Goal: Task Accomplishment & Management: Manage account settings

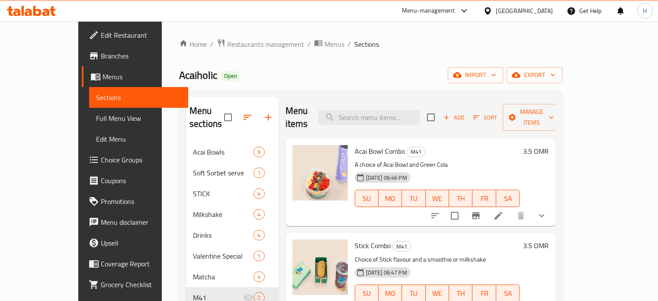
scroll to position [12, 0]
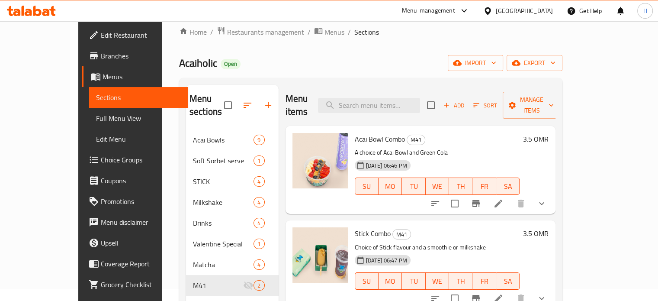
click at [455, 10] on div "Menu-management" at bounding box center [428, 11] width 53 height 10
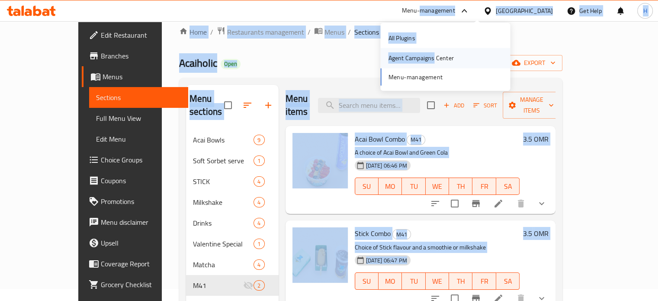
drag, startPoint x: 473, startPoint y: 10, endPoint x: 424, endPoint y: 54, distance: 65.5
click at [424, 54] on body "​ Menu-management Oman Get Help H Edit Restaurant Branches Menus Sections Full …" at bounding box center [329, 148] width 658 height 279
click at [391, 55] on div "Agent Campaigns Center" at bounding box center [420, 58] width 65 height 10
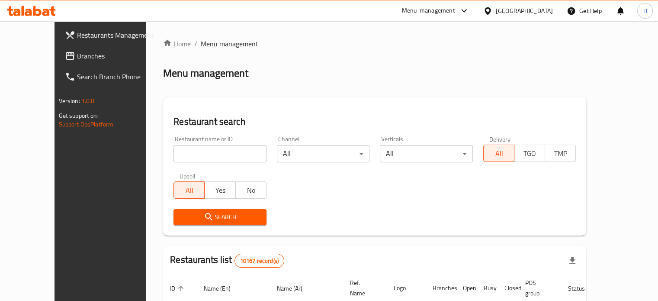
click at [202, 163] on div "Restaurant name or ID Restaurant name or ID" at bounding box center [219, 149] width 103 height 37
click at [199, 153] on input "search" at bounding box center [219, 153] width 93 height 17
type input "sushi box"
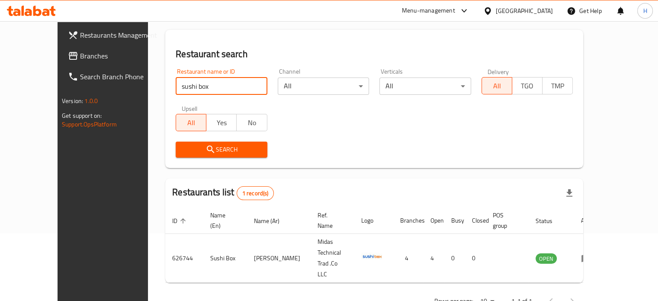
scroll to position [67, 0]
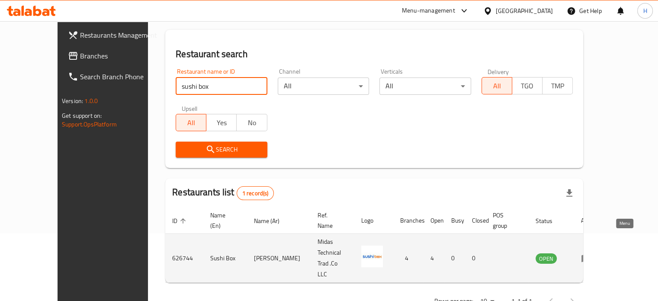
click at [591, 253] on icon "enhanced table" at bounding box center [586, 258] width 10 height 10
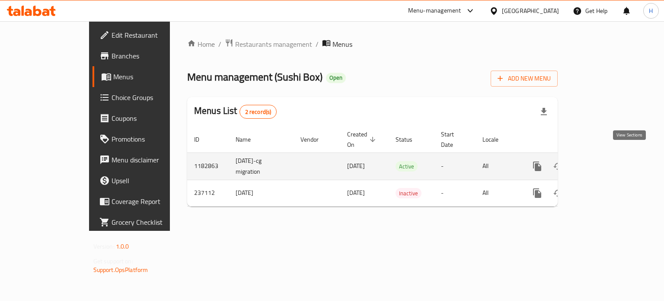
click at [604, 162] on icon "enhanced table" at bounding box center [600, 166] width 8 height 8
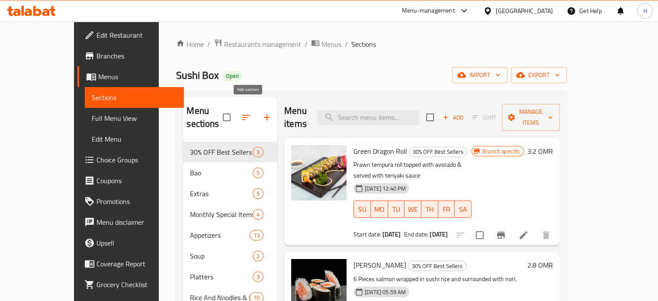
click at [262, 112] on icon "button" at bounding box center [267, 117] width 10 height 10
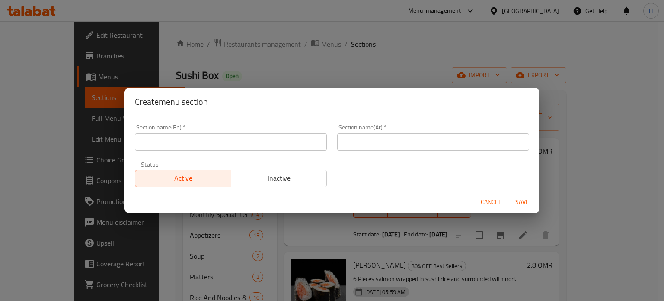
click at [228, 141] on input "text" at bounding box center [231, 141] width 192 height 17
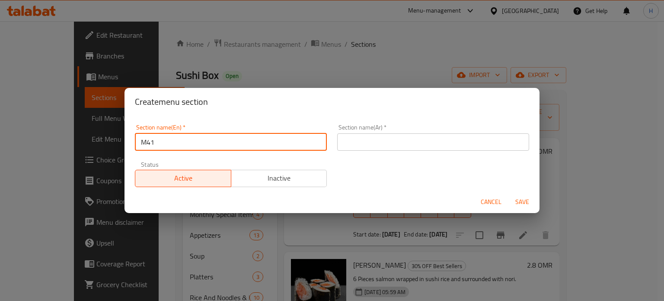
type input "M41"
click at [422, 143] on input "text" at bounding box center [433, 141] width 192 height 17
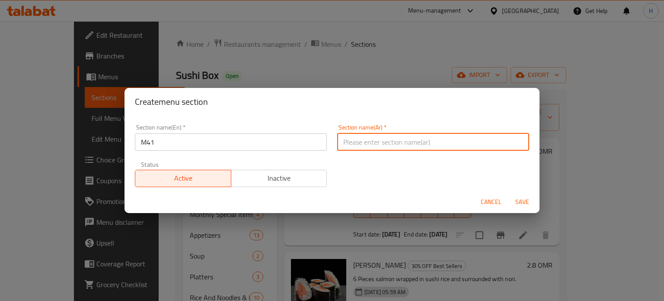
type input "ام41"
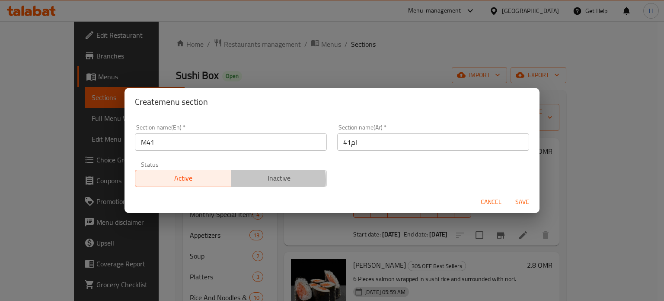
click at [258, 179] on span "Inactive" at bounding box center [279, 178] width 89 height 13
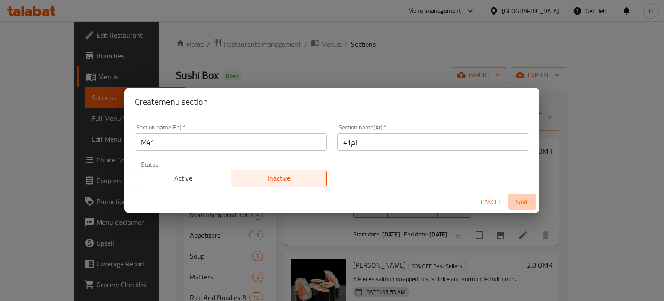
click at [524, 204] on span "Save" at bounding box center [522, 201] width 21 height 11
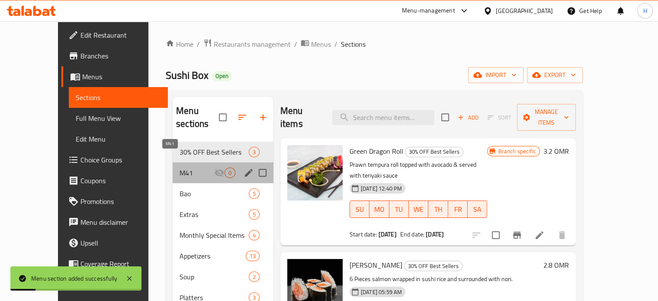
click at [187, 167] on span "M41" at bounding box center [196, 172] width 35 height 10
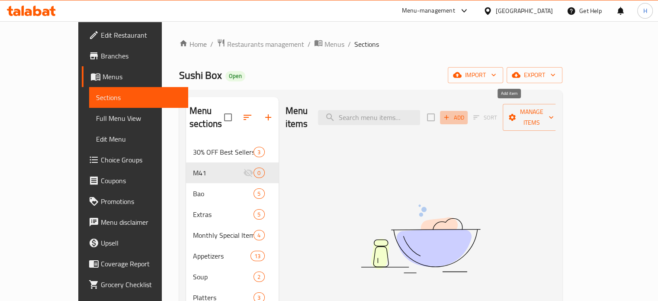
click at [450, 113] on icon "button" at bounding box center [446, 117] width 8 height 8
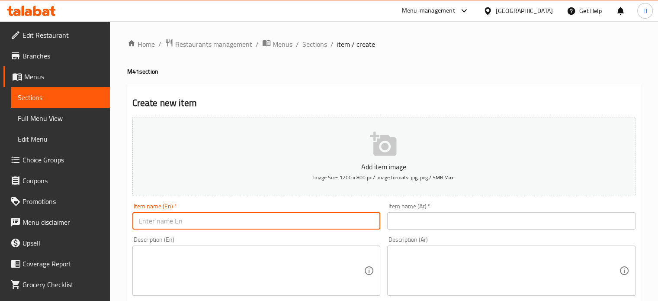
click at [220, 214] on input "text" at bounding box center [256, 220] width 248 height 17
type input "C"
type input "Value Combo"
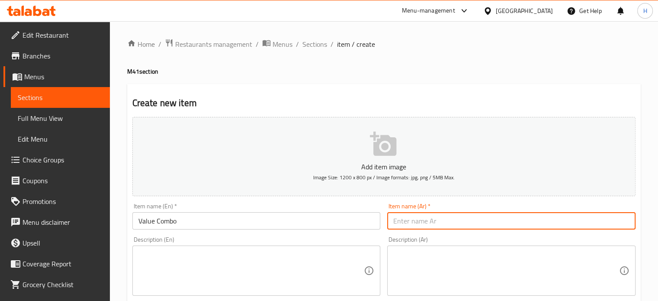
click at [457, 214] on input "text" at bounding box center [511, 220] width 248 height 17
type input "وجبة قيمة"
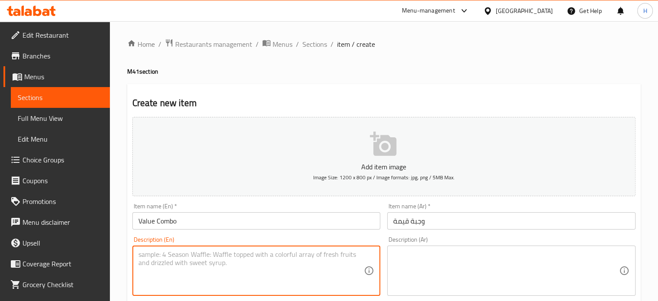
click at [250, 271] on textarea at bounding box center [251, 270] width 226 height 41
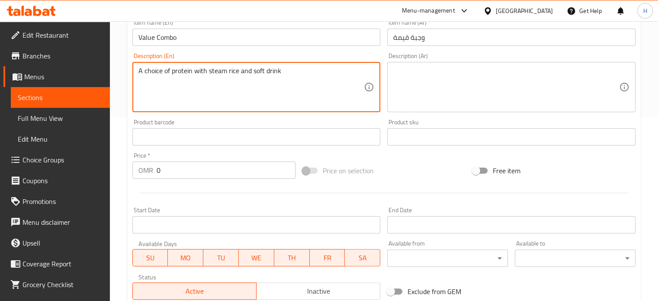
scroll to position [185, 0]
type textarea "A choice of protein with steam rice and soft drink"
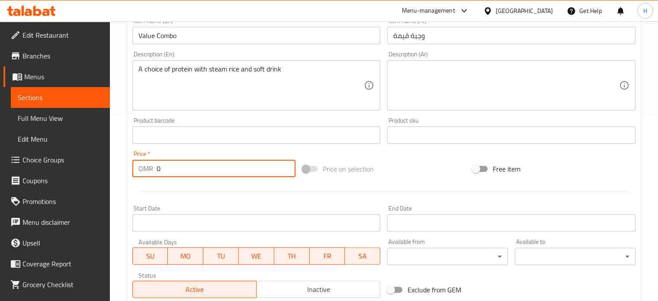
click at [192, 170] on input "0" at bounding box center [226, 168] width 139 height 17
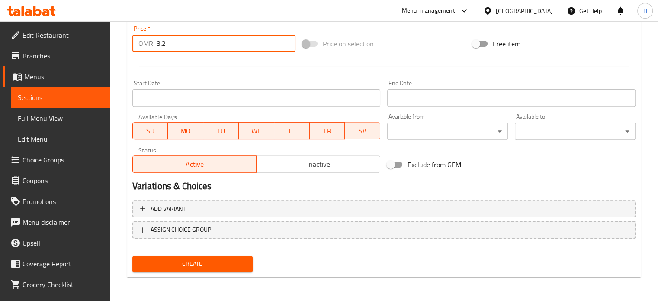
type input "3.2"
click at [201, 264] on span "Create" at bounding box center [192, 263] width 107 height 11
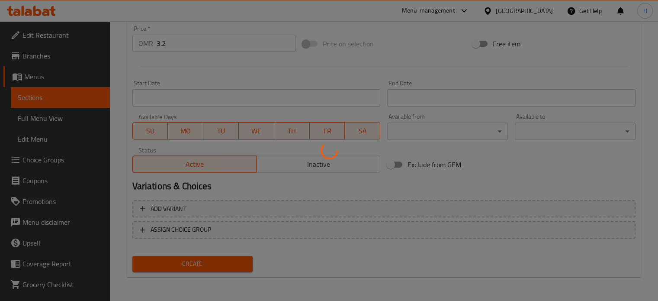
type input "0"
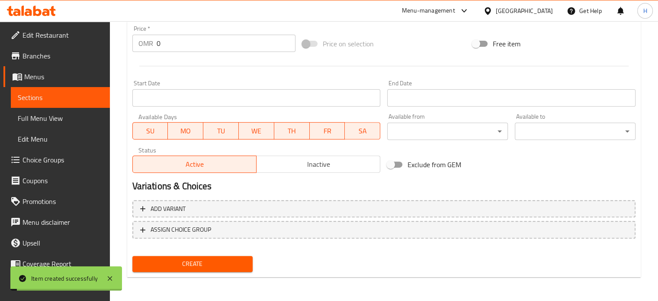
click at [50, 159] on span "Choice Groups" at bounding box center [62, 159] width 80 height 10
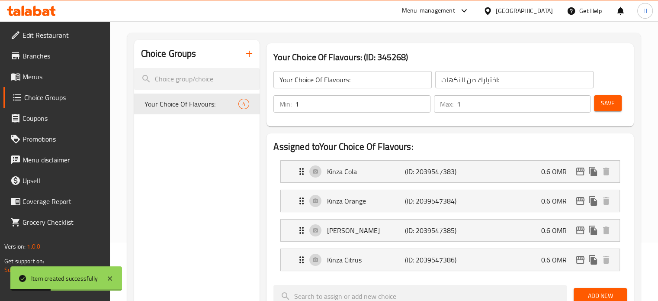
scroll to position [58, 0]
click at [248, 57] on icon "button" at bounding box center [249, 54] width 10 height 10
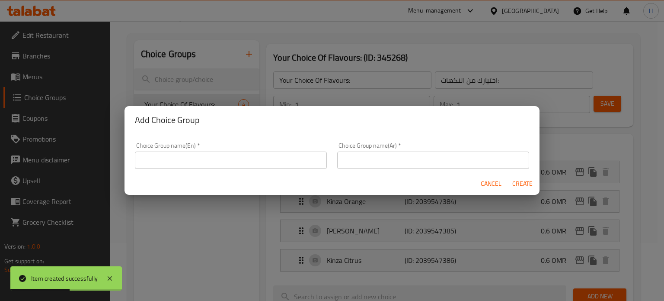
click at [219, 167] on input "text" at bounding box center [231, 159] width 192 height 17
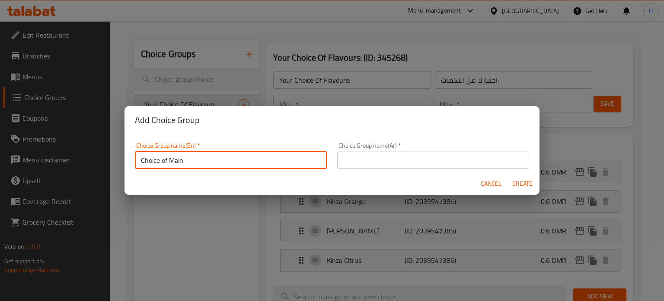
type input "Choice of Main"
click at [348, 170] on div "Choice Group name(Ar)   * Choice Group name(Ar) *" at bounding box center [433, 155] width 202 height 37
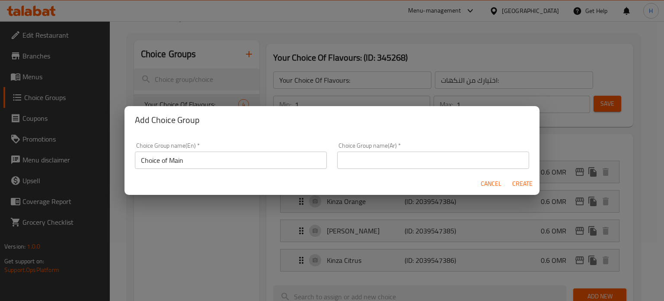
click at [350, 163] on input "text" at bounding box center [433, 159] width 192 height 17
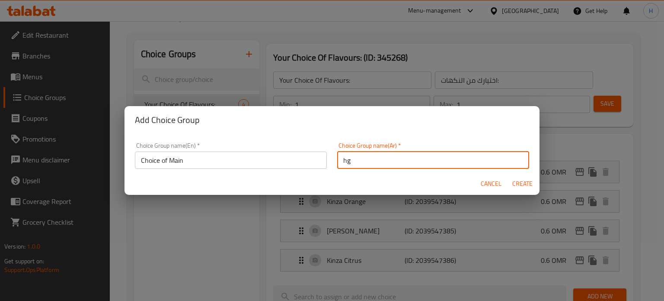
type input "h"
type input "ا"
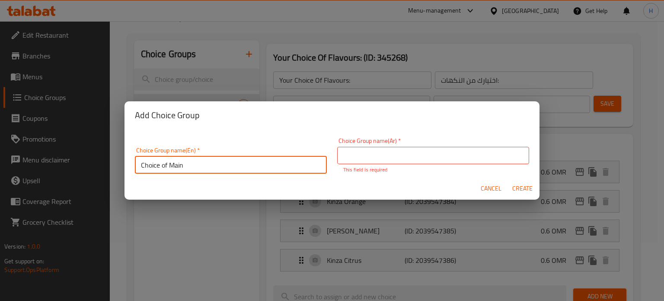
click at [177, 156] on input "Choice of Main" at bounding box center [231, 164] width 192 height 17
click at [224, 163] on input "Choice of Protien" at bounding box center [231, 164] width 192 height 17
type input "Choice of Protein"
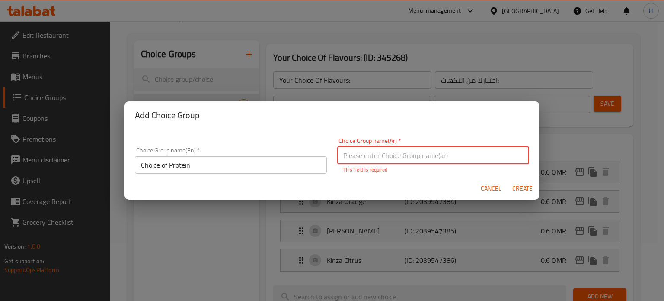
click at [403, 157] on input "text" at bounding box center [433, 155] width 192 height 17
type input "اختيارك من البروتين"
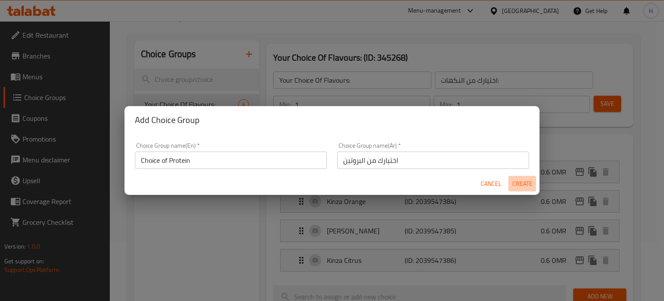
click at [522, 185] on span "Create" at bounding box center [522, 183] width 21 height 11
type input "Choice of Protein"
type input "اختيارك من البروتين"
type input "0"
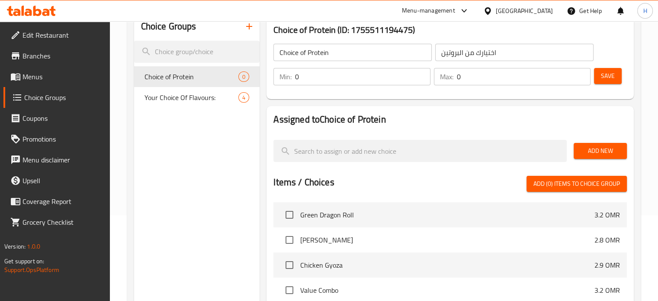
scroll to position [86, 0]
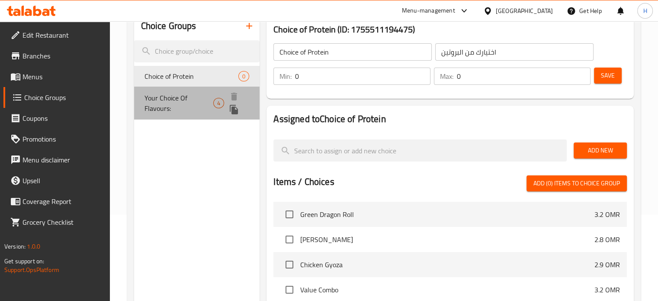
click at [200, 96] on span "Your Choice Of Flavours:" at bounding box center [178, 103] width 69 height 21
type input "Your Choice Of Flavours:"
type input "اختيارك من النكهات:"
type input "1"
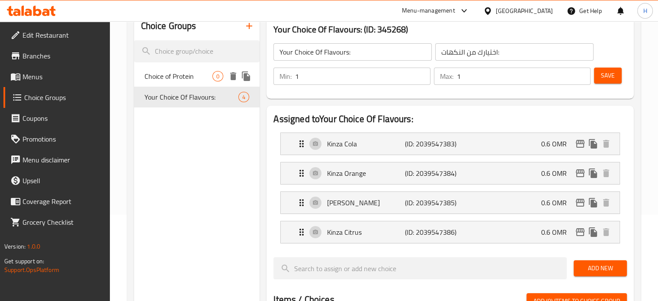
click at [198, 76] on span "Choice of Protein" at bounding box center [178, 76] width 68 height 10
type input "Choice of Protein"
type input "اختيارك من البروتين"
type input "0"
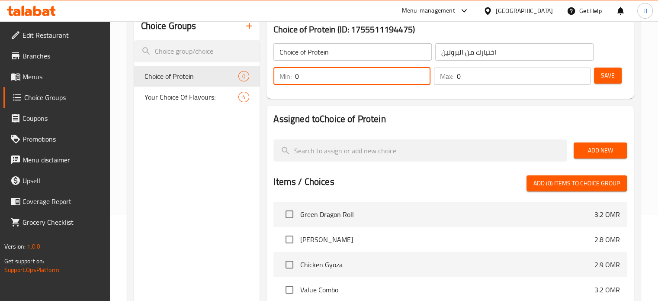
drag, startPoint x: 330, startPoint y: 81, endPoint x: 287, endPoint y: 77, distance: 43.4
click at [287, 77] on div "Min: 0 ​" at bounding box center [351, 75] width 157 height 17
type input "1"
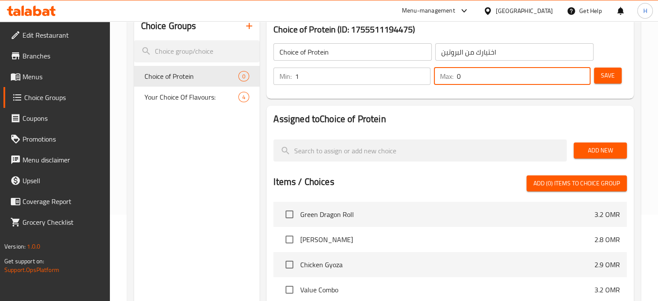
drag, startPoint x: 472, startPoint y: 81, endPoint x: 444, endPoint y: 83, distance: 27.3
click at [444, 83] on div "Max: 0 ​" at bounding box center [512, 75] width 157 height 17
type input "1"
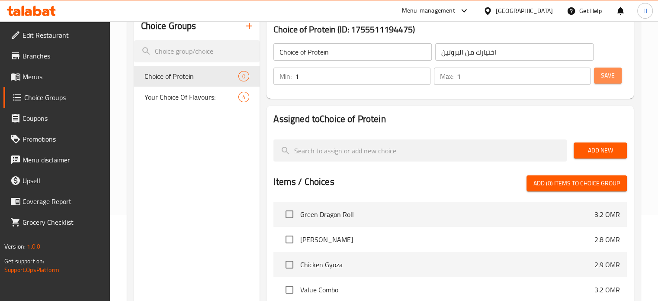
click at [609, 76] on span "Save" at bounding box center [608, 75] width 14 height 11
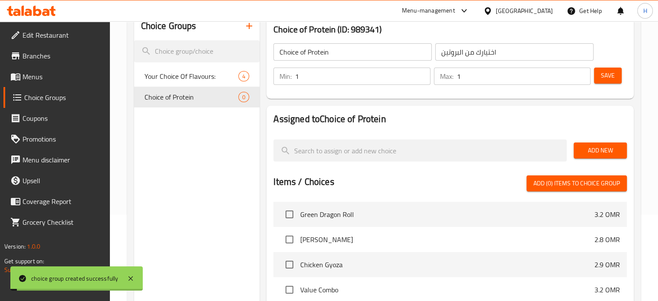
scroll to position [119, 0]
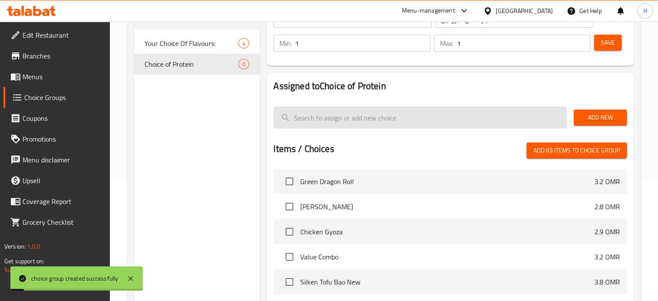
click at [414, 115] on input "search" at bounding box center [419, 117] width 293 height 22
type input "ظ"
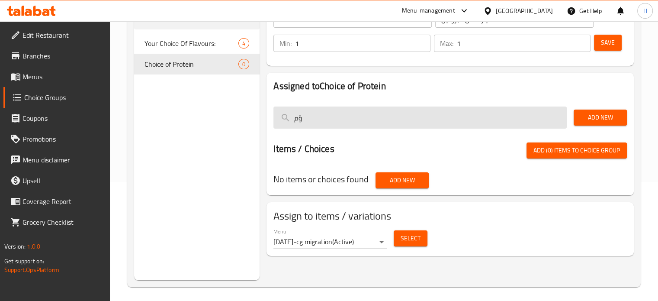
type input "ؤ"
type input "c"
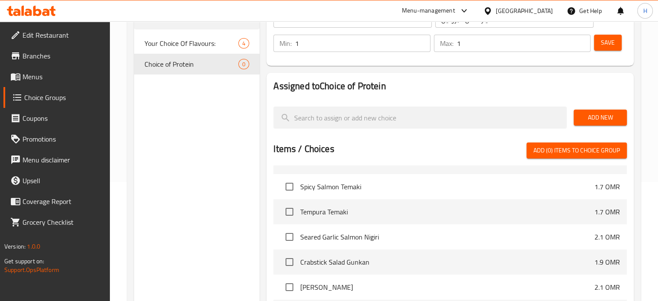
scroll to position [1876, 0]
click at [583, 119] on span "Add New" at bounding box center [599, 117] width 39 height 11
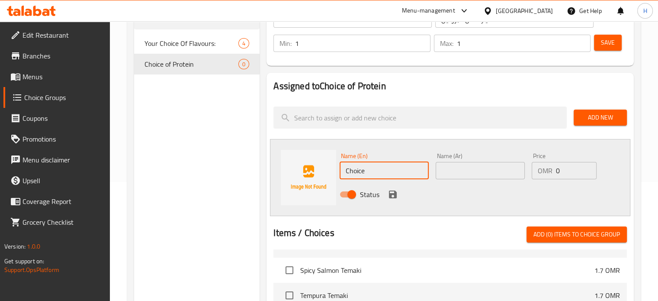
click at [389, 176] on input "Choice" at bounding box center [383, 170] width 89 height 17
type input "Classic Chilli Chicken"
click at [459, 176] on input "text" at bounding box center [479, 170] width 89 height 17
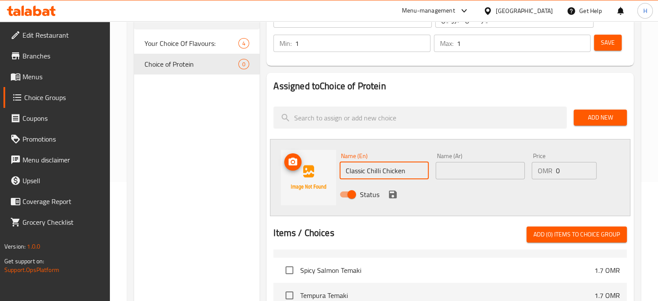
drag, startPoint x: 415, startPoint y: 173, endPoint x: 321, endPoint y: 173, distance: 94.3
click at [321, 173] on div "Name (En) Classic Chilli Chicken Name (En) Name (Ar) Name (Ar) Price OMR 0 Pric…" at bounding box center [450, 177] width 360 height 77
click at [476, 172] on input "text" at bounding box center [479, 170] width 89 height 17
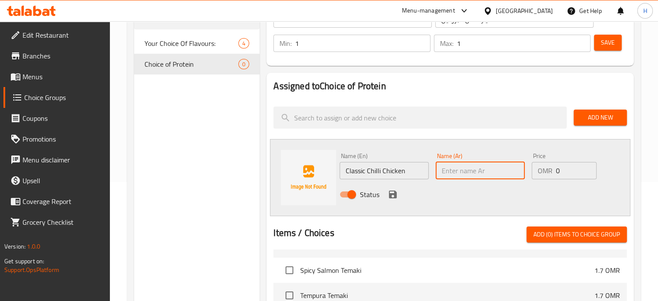
paste input "دجاج بالفلفل الكلاسيكي"
type input "دجاج بالفلفل الكلاسيكي"
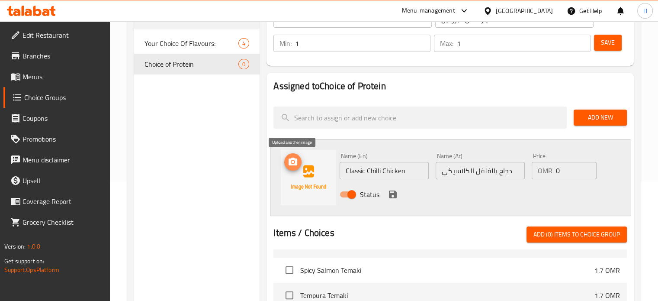
click at [292, 161] on circle "upload picture" at bounding box center [292, 161] width 3 height 3
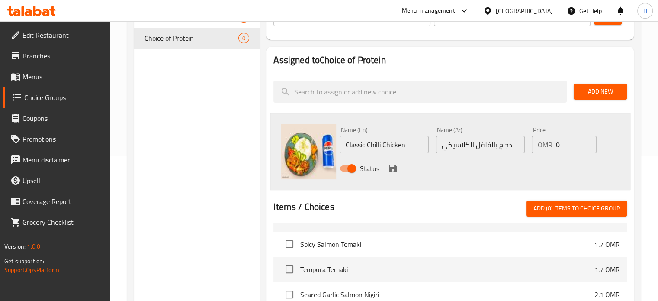
scroll to position [155, 0]
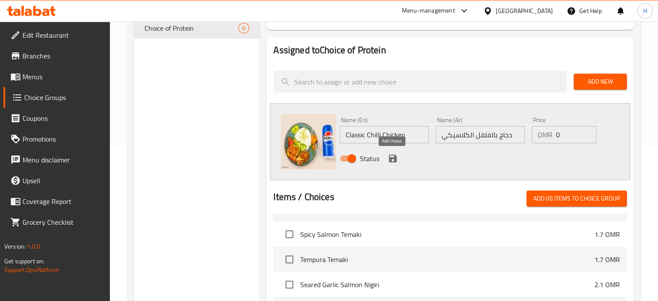
click at [390, 157] on icon "save" at bounding box center [393, 158] width 8 height 8
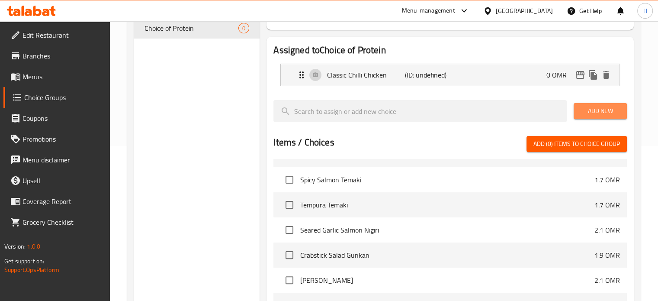
click at [593, 109] on span "Add New" at bounding box center [599, 111] width 39 height 11
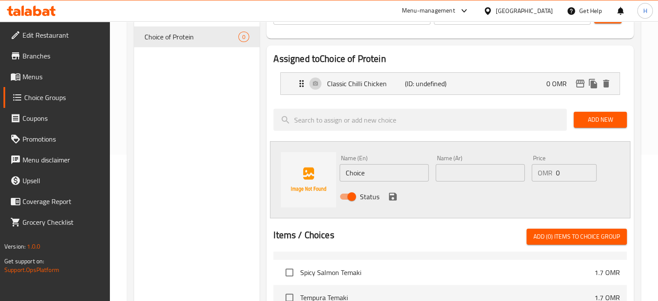
scroll to position [147, 0]
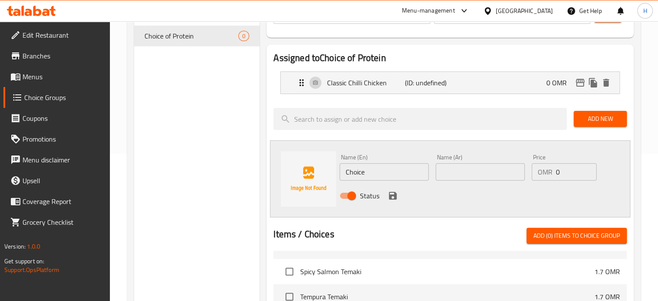
click at [371, 175] on input "Choice" at bounding box center [383, 171] width 89 height 17
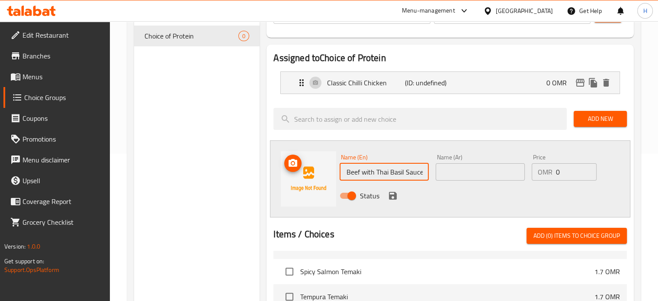
scroll to position [0, 0]
drag, startPoint x: 424, startPoint y: 173, endPoint x: 275, endPoint y: 166, distance: 149.3
click at [275, 166] on div "Name (En) Sliced Beef with Thai Basil Sauce Name (En) Name (Ar) Name (Ar) Price…" at bounding box center [450, 178] width 360 height 77
type input "Sliced Beef with Thai Basil Sauce"
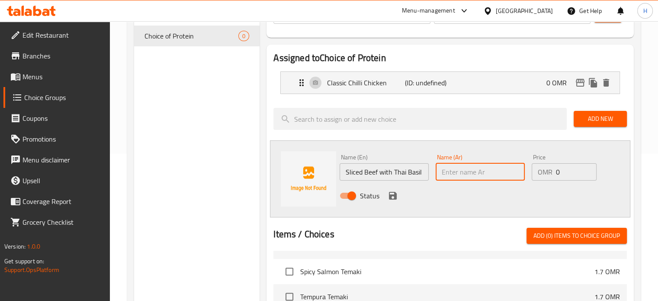
click at [469, 177] on input "text" at bounding box center [479, 171] width 89 height 17
paste input "شرائح لحم البقر مع صلصة الريحان التايلاندية"
type input "شرائح لحم البقر مع صلصة الريحان التايلاندية"
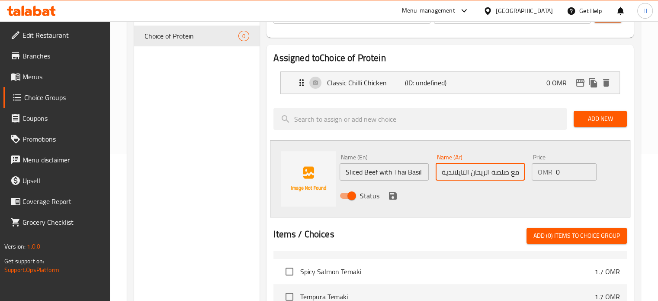
click at [394, 195] on icon "save" at bounding box center [393, 196] width 8 height 8
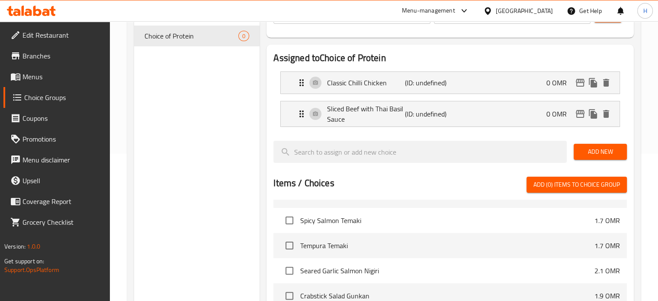
click at [598, 150] on span "Add New" at bounding box center [599, 151] width 39 height 11
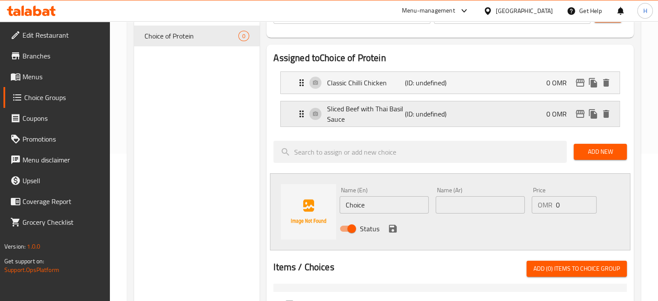
click at [305, 114] on icon "Expand" at bounding box center [301, 114] width 10 height 10
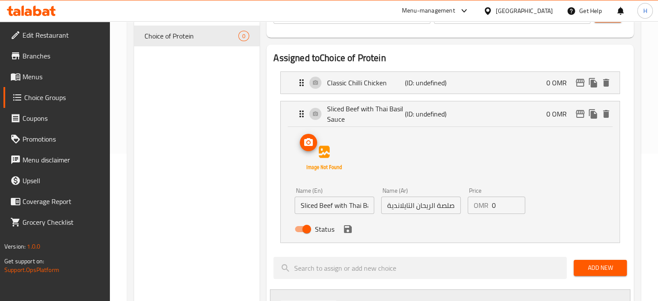
click at [329, 162] on img at bounding box center [323, 157] width 55 height 55
click at [307, 145] on icon "upload picture" at bounding box center [308, 142] width 9 height 8
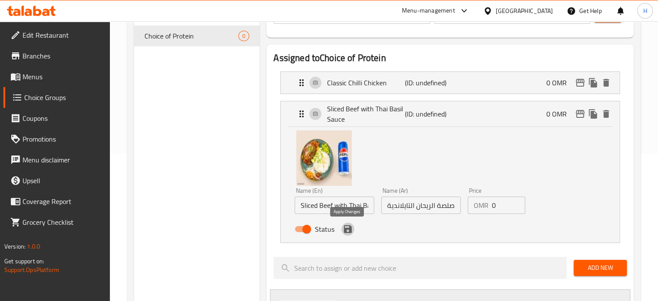
click at [346, 227] on icon "save" at bounding box center [347, 229] width 10 height 10
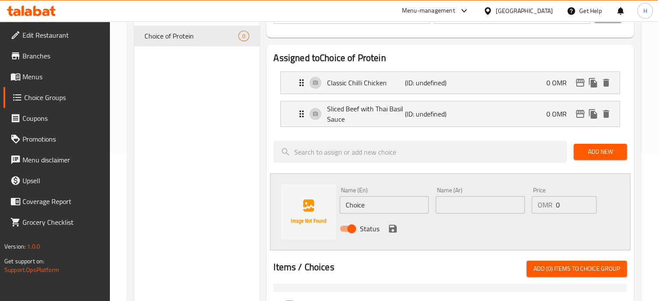
click at [384, 198] on input "Choice" at bounding box center [383, 204] width 89 height 17
type input "g"
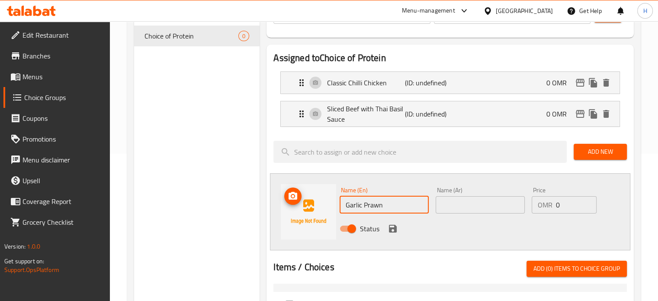
drag, startPoint x: 392, startPoint y: 206, endPoint x: 320, endPoint y: 207, distance: 71.8
click at [320, 207] on div "Name (En) Garlic Prawn Name (En) Name (Ar) Name (Ar) Price OMR 0 Price Status" at bounding box center [450, 211] width 360 height 77
type input "Garlic Prawn"
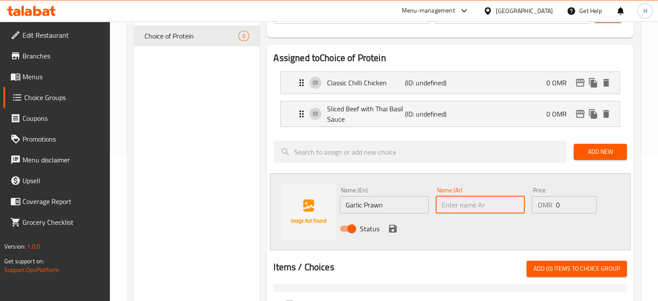
click at [490, 207] on input "text" at bounding box center [479, 204] width 89 height 17
paste input "روبيان بالثوم"
type input "روبيان بالثوم"
click at [292, 193] on icon "upload picture" at bounding box center [293, 196] width 10 height 10
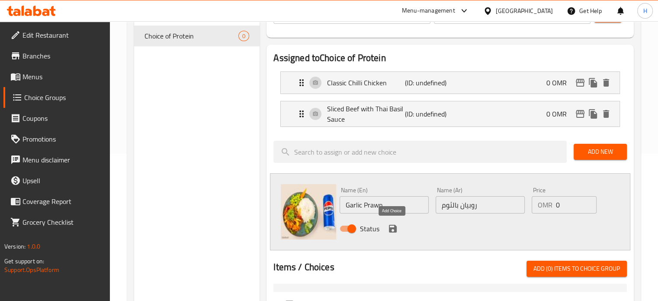
click at [393, 228] on icon "save" at bounding box center [393, 228] width 8 height 8
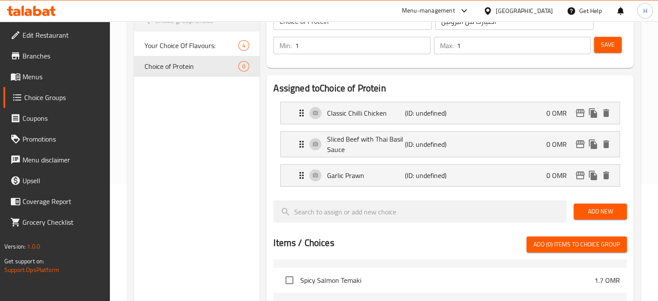
scroll to position [116, 0]
click at [606, 41] on span "Save" at bounding box center [608, 45] width 14 height 11
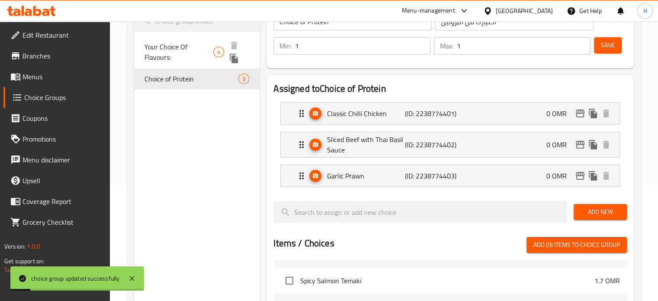
click at [190, 44] on span "Your Choice Of Flavours:" at bounding box center [178, 52] width 69 height 21
type input "Your Choice Of Flavours:"
type input "اختيارك من النكهات:"
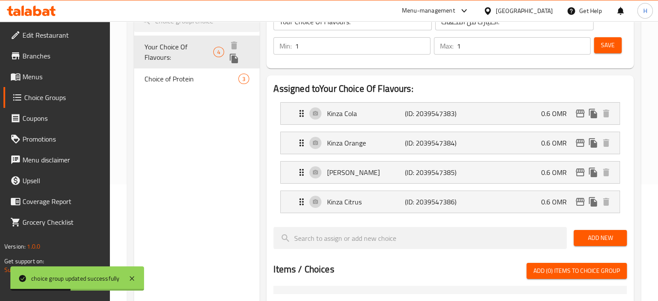
click at [232, 57] on icon "duplicate" at bounding box center [234, 59] width 8 height 10
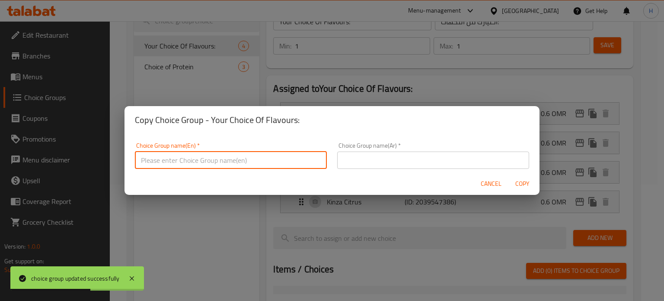
click at [220, 164] on input "text" at bounding box center [231, 159] width 192 height 17
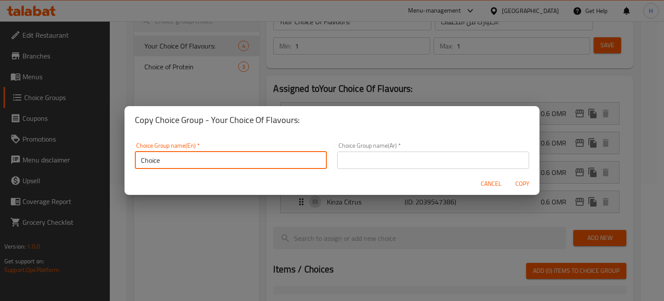
type input "Choice"
click at [491, 186] on span "Cancel" at bounding box center [491, 183] width 21 height 11
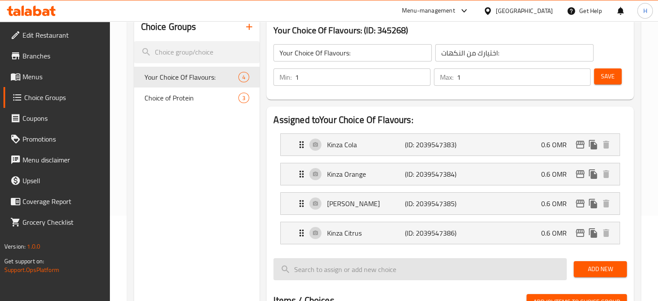
scroll to position [66, 0]
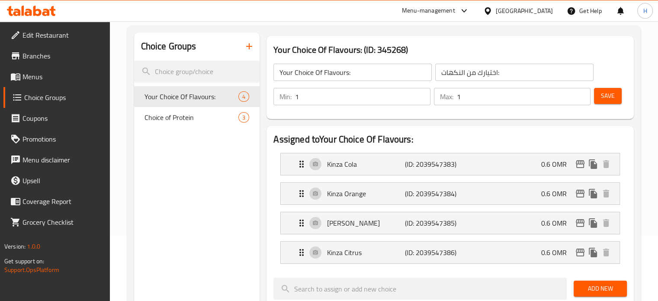
click at [251, 48] on icon "button" at bounding box center [249, 46] width 10 height 10
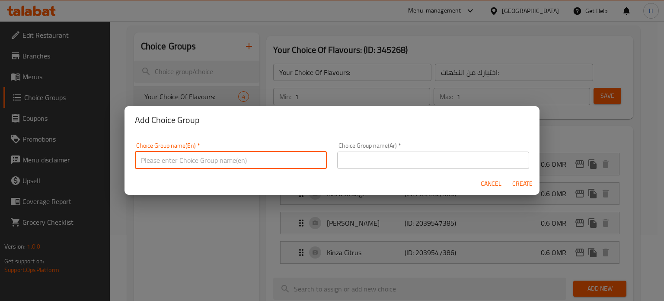
click at [226, 162] on input "text" at bounding box center [231, 159] width 192 height 17
type input "C"
type input "Side"
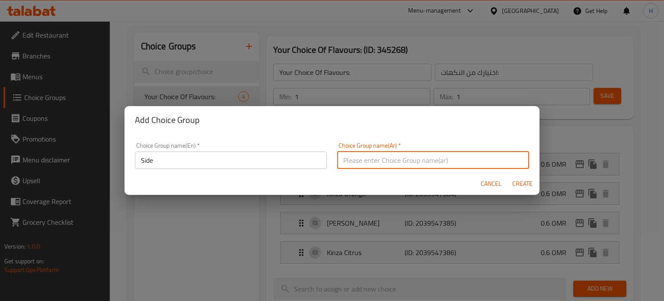
click at [389, 159] on input "text" at bounding box center [433, 159] width 192 height 17
type input "الطبق الجانبي"
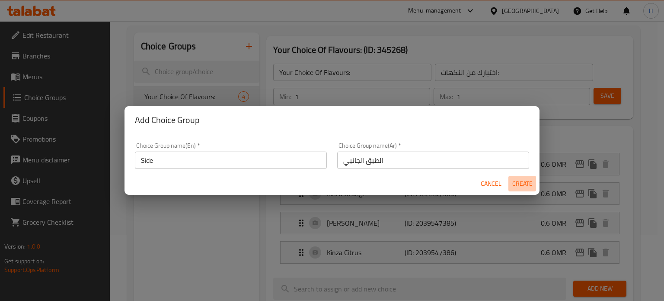
click at [520, 186] on span "Create" at bounding box center [522, 183] width 21 height 11
type input "Side"
type input "الطبق الجانبي"
type input "0"
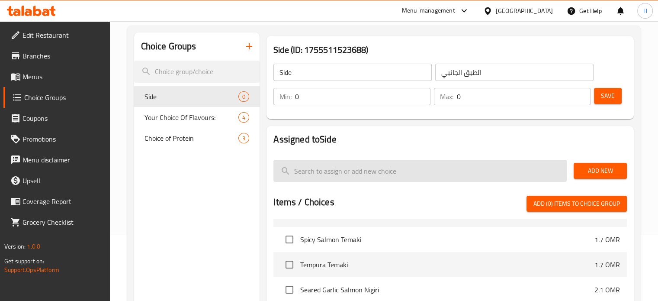
click at [501, 171] on input "search" at bounding box center [419, 171] width 293 height 22
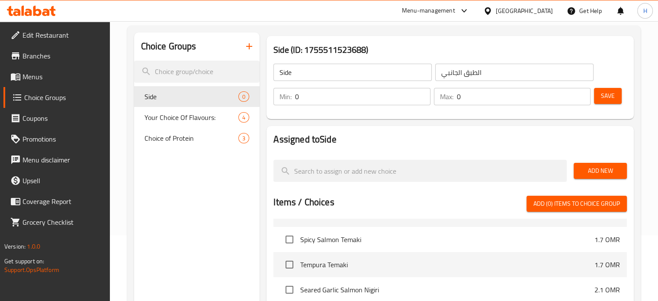
click at [609, 171] on span "Add New" at bounding box center [599, 170] width 39 height 11
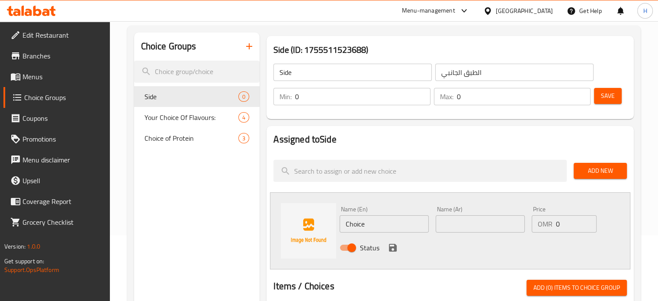
click at [380, 224] on input "Choice" at bounding box center [383, 223] width 89 height 17
type input "Rice"
click at [473, 221] on input "text" at bounding box center [479, 223] width 89 height 17
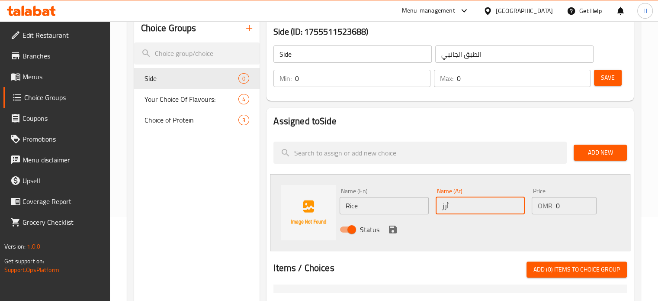
scroll to position [85, 0]
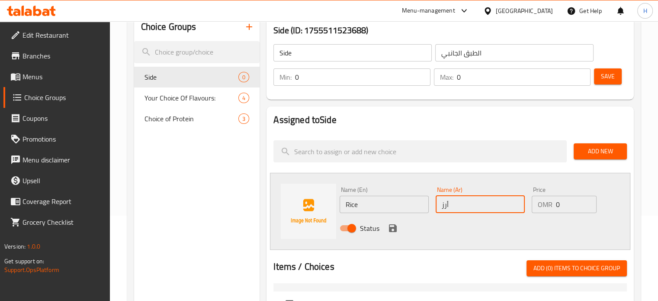
type input "أرز"
click at [385, 228] on div "Status" at bounding box center [480, 227] width 288 height 23
click at [396, 228] on icon "save" at bounding box center [392, 228] width 10 height 10
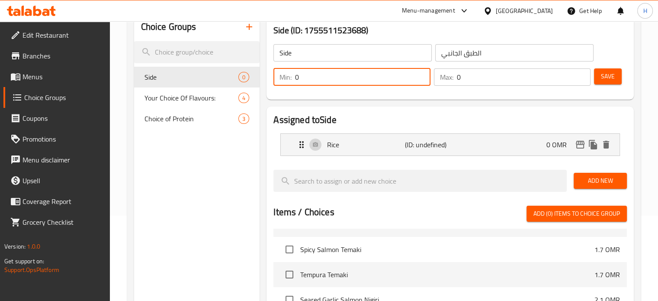
click at [343, 76] on input "0" at bounding box center [362, 76] width 135 height 17
type input "1"
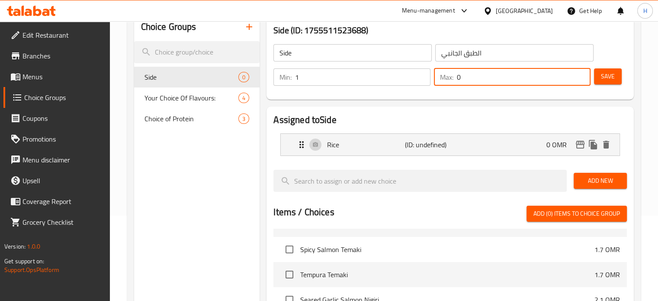
drag, startPoint x: 476, startPoint y: 75, endPoint x: 435, endPoint y: 76, distance: 40.6
click at [435, 76] on div "Max: 0 ​" at bounding box center [512, 76] width 157 height 17
type input "1"
click at [612, 72] on span "Save" at bounding box center [608, 76] width 14 height 11
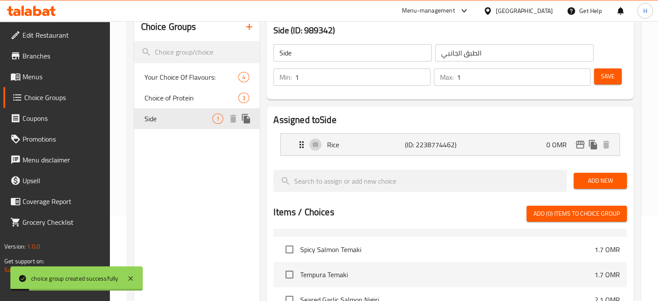
scroll to position [66, 0]
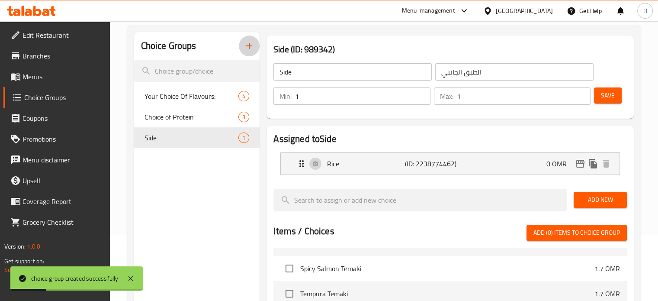
click at [247, 47] on icon "button" at bounding box center [249, 46] width 10 height 10
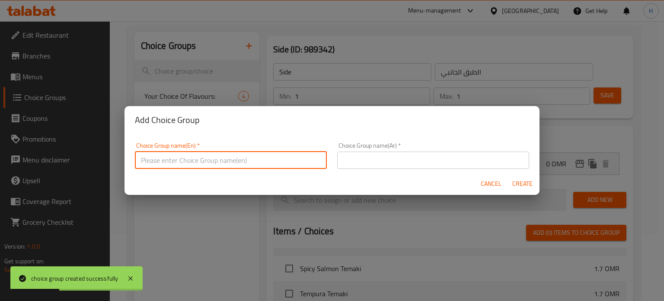
click at [247, 168] on input "text" at bounding box center [231, 159] width 192 height 17
type input "ؤ"
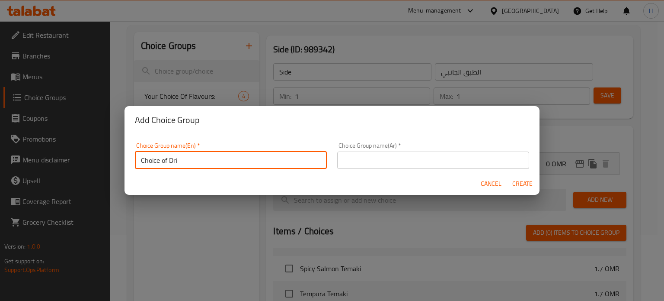
type input "choice of drink"
click at [397, 156] on input "text" at bounding box center [433, 159] width 192 height 17
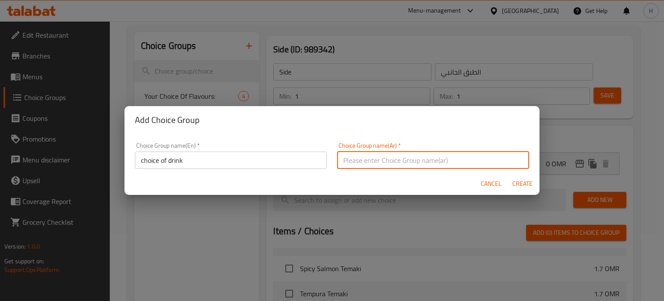
type input "اختيار المشروب"
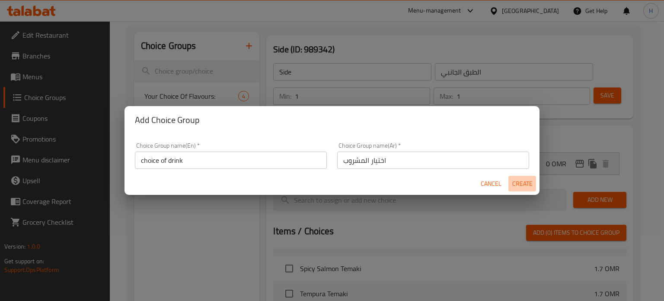
click at [519, 183] on span "Create" at bounding box center [522, 183] width 21 height 11
type input "choice of drink"
type input "اختيار المشروب"
type input "0"
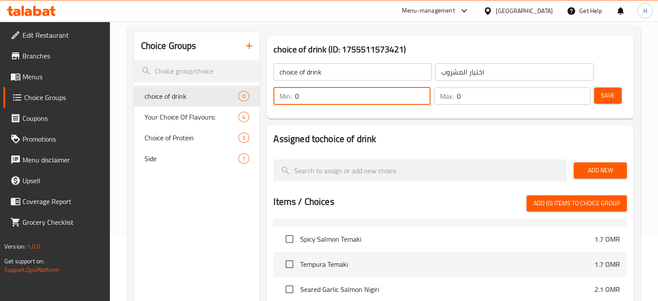
drag, startPoint x: 358, startPoint y: 99, endPoint x: 246, endPoint y: 103, distance: 111.2
click at [246, 103] on div "Choice Groups choice of drink 0 Your Choice Of Flavours: 4 Choice of Protein 3 …" at bounding box center [385, 250] width 503 height 437
type input "1"
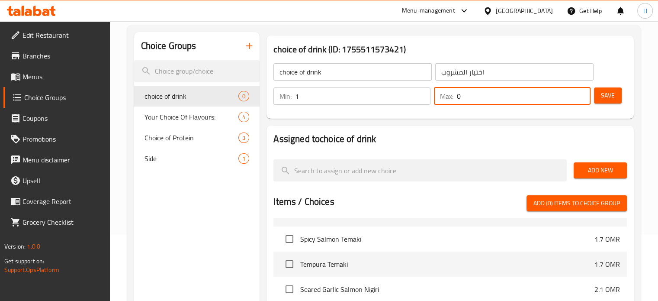
drag, startPoint x: 480, startPoint y: 94, endPoint x: 412, endPoint y: 99, distance: 67.6
click at [412, 99] on div "Min: 1 ​ Max: 0 ​" at bounding box center [432, 96] width 324 height 24
type input "1"
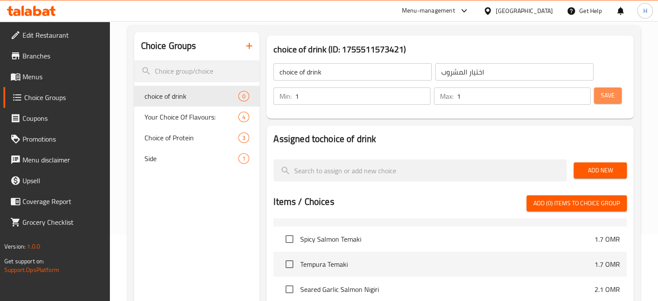
click at [602, 100] on span "Save" at bounding box center [608, 95] width 14 height 11
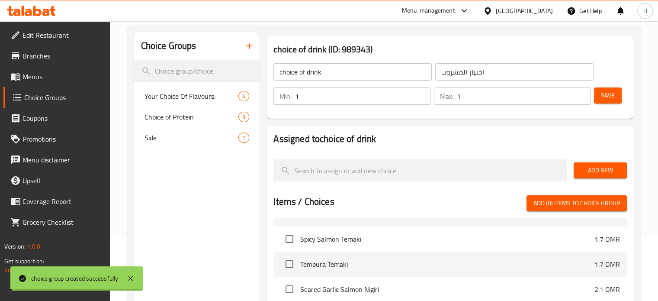
scroll to position [82, 0]
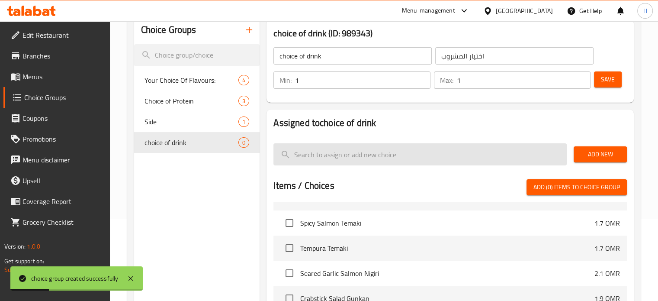
click at [490, 156] on input "search" at bounding box center [419, 154] width 293 height 22
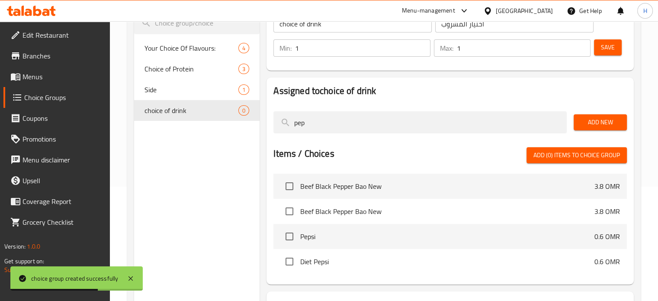
scroll to position [117, 0]
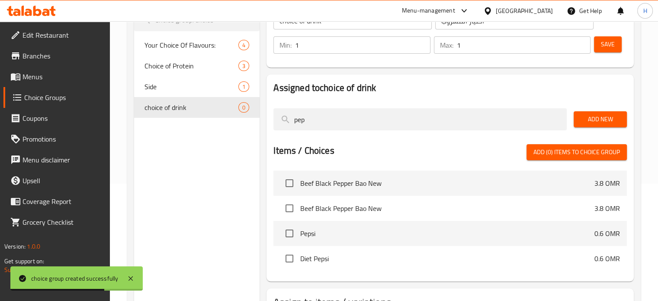
type input "pep"
click at [289, 231] on input "checkbox" at bounding box center [289, 233] width 18 height 18
checkbox input "true"
click at [287, 256] on input "checkbox" at bounding box center [289, 258] width 18 height 18
checkbox input "true"
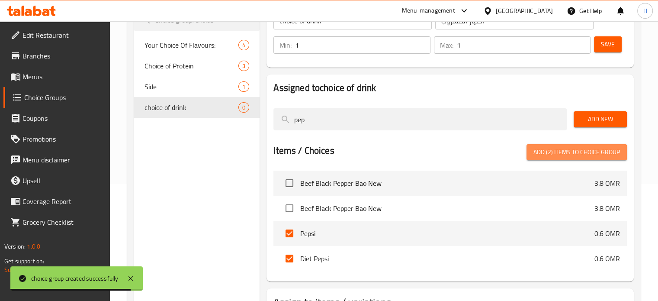
click at [583, 150] on span "Add (2) items to choice group" at bounding box center [576, 152] width 86 height 11
checkbox input "false"
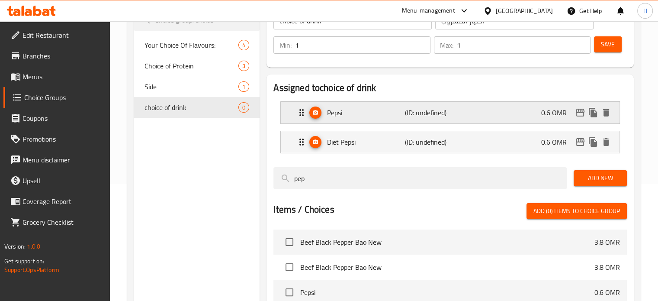
click at [477, 112] on div "Pepsi (ID: undefined) 0.6 OMR" at bounding box center [452, 113] width 313 height 22
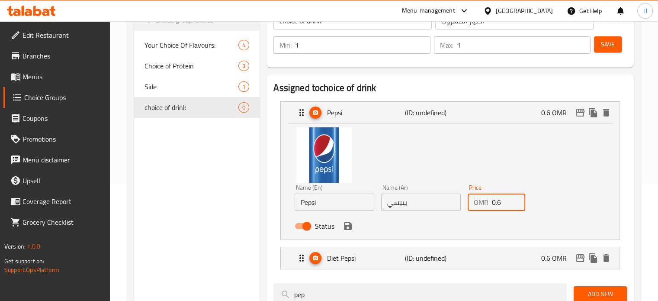
drag, startPoint x: 500, startPoint y: 205, endPoint x: 484, endPoint y: 205, distance: 16.0
click at [484, 205] on div "OMR 0.6 Price" at bounding box center [496, 201] width 58 height 17
click at [559, 253] on p "0.6 OMR" at bounding box center [557, 258] width 32 height 10
click at [546, 256] on p "0.6 OMR" at bounding box center [557, 258] width 32 height 10
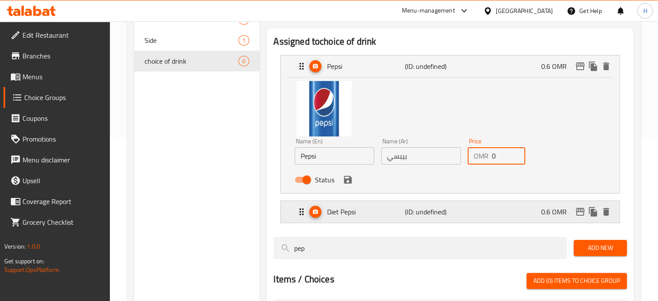
scroll to position [166, 0]
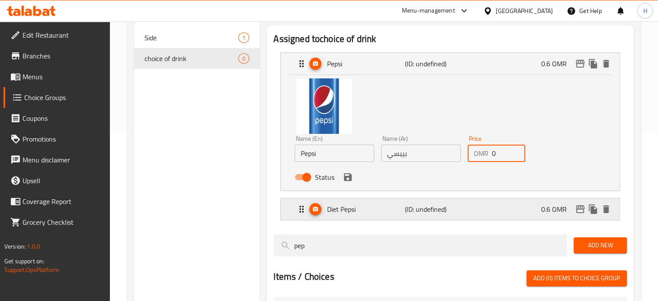
click at [553, 215] on div "0.6 OMR" at bounding box center [576, 208] width 71 height 13
click at [521, 205] on div "Diet Pepsi (ID: undefined) 0.6 OMR" at bounding box center [452, 209] width 313 height 22
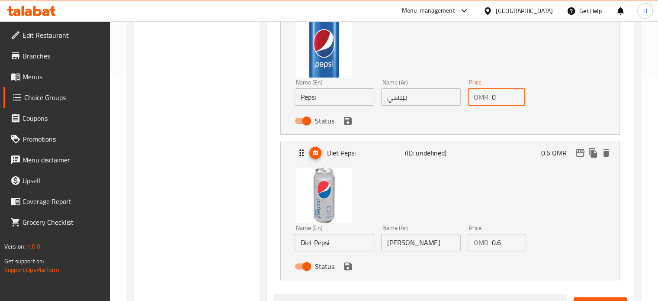
scroll to position [223, 0]
type input "0"
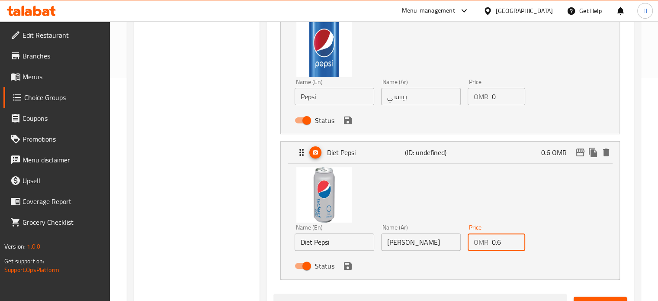
drag, startPoint x: 505, startPoint y: 246, endPoint x: 460, endPoint y: 244, distance: 45.4
click at [460, 244] on div "Name (En) Diet Pepsi Name (En) Name (Ar) دايت بيبسي Name (Ar) Price OMR 0.6 Pri…" at bounding box center [420, 249] width 259 height 57
click at [350, 267] on icon "save" at bounding box center [348, 266] width 8 height 8
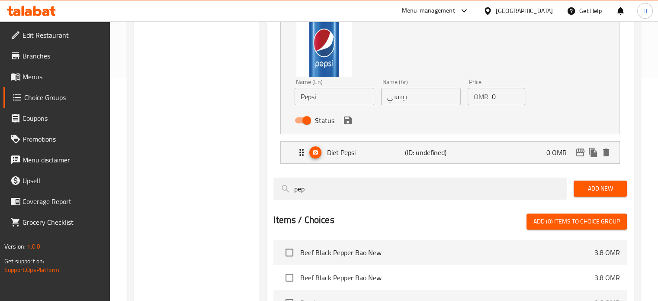
type input "0"
click at [349, 122] on icon "save" at bounding box center [348, 120] width 8 height 8
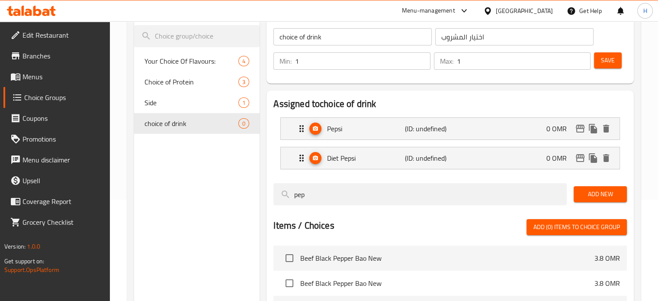
scroll to position [101, 0]
click at [600, 61] on button "Save" at bounding box center [608, 61] width 28 height 16
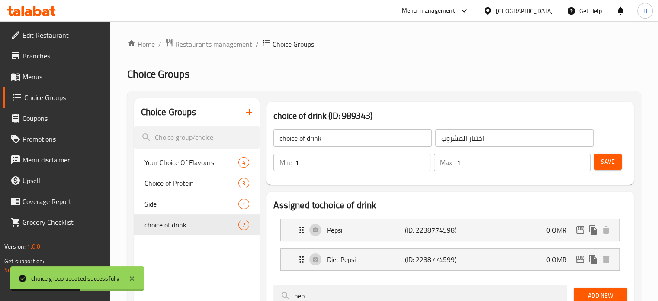
scroll to position [27, 0]
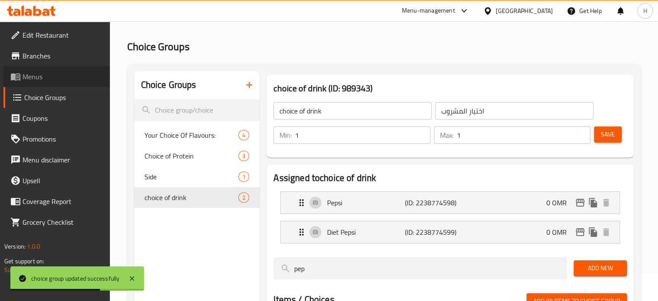
click at [39, 76] on span "Menus" at bounding box center [62, 76] width 80 height 10
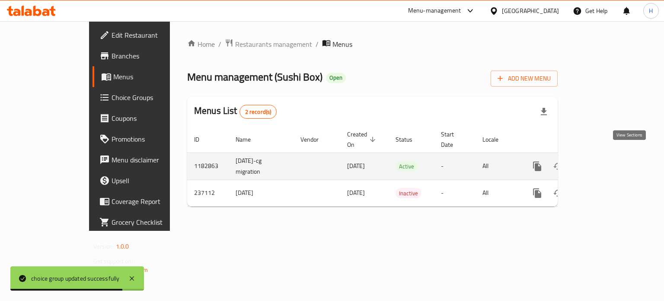
click at [605, 161] on icon "enhanced table" at bounding box center [600, 166] width 10 height 10
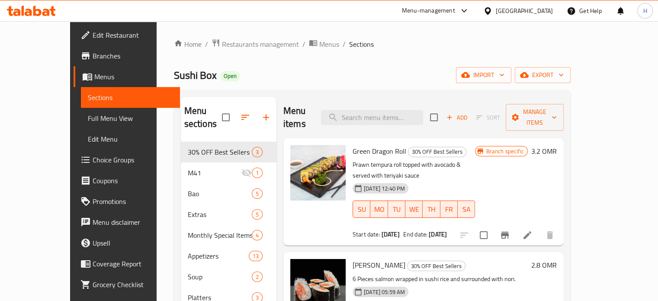
scroll to position [34, 0]
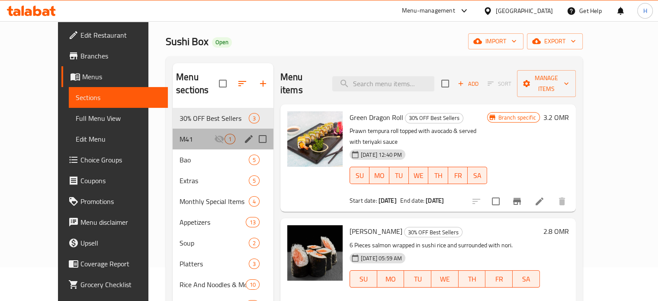
click at [173, 131] on div "M41 1" at bounding box center [223, 138] width 101 height 21
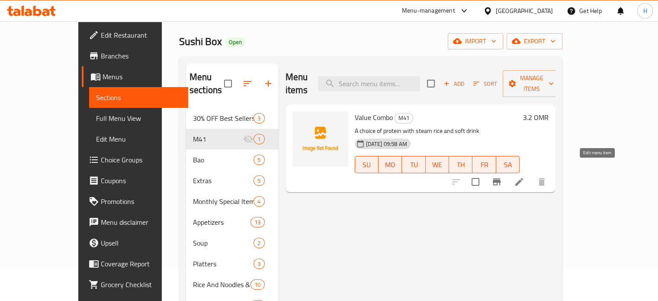
click at [524, 176] on icon at bounding box center [519, 181] width 10 height 10
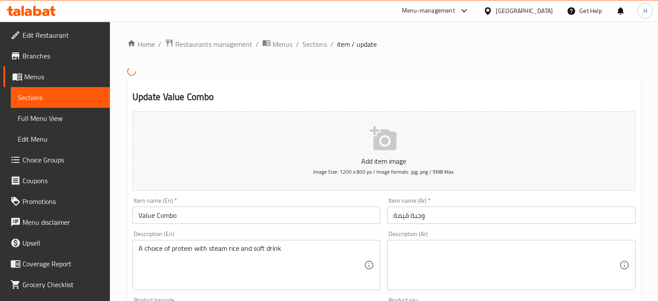
click at [384, 150] on icon "button" at bounding box center [383, 138] width 26 height 24
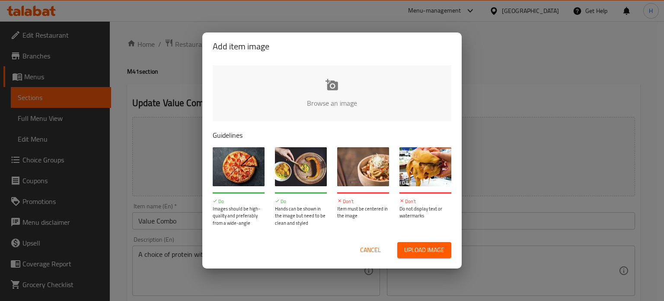
click at [342, 93] on input "file" at bounding box center [624, 105] width 823 height 81
click at [344, 79] on input "file" at bounding box center [624, 105] width 823 height 81
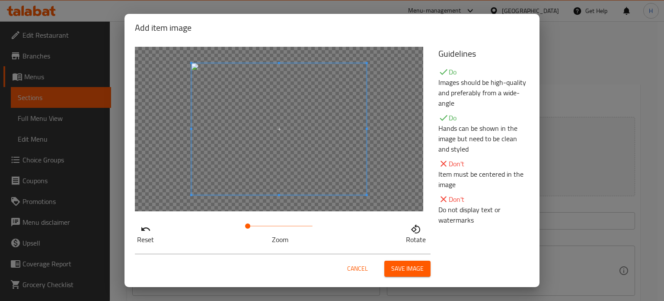
click at [272, 148] on span at bounding box center [279, 128] width 175 height 131
click at [356, 267] on span "Cancel" at bounding box center [357, 268] width 21 height 11
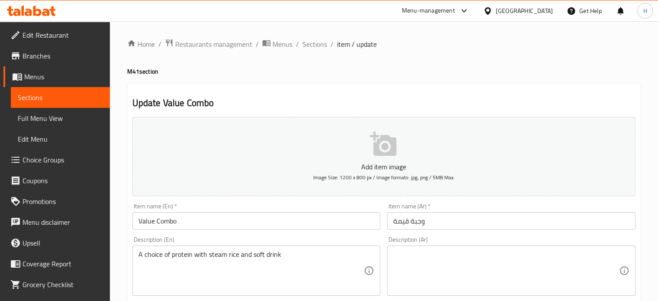
click at [398, 154] on button "Add item image Image Size: 1200 x 800 px / Image formats: jpg, png / 5MB Max." at bounding box center [383, 156] width 503 height 79
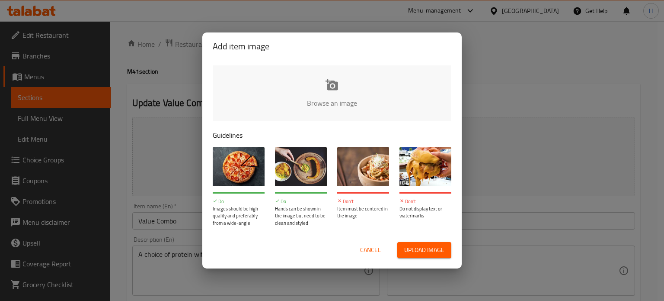
click at [334, 87] on input "file" at bounding box center [624, 105] width 823 height 81
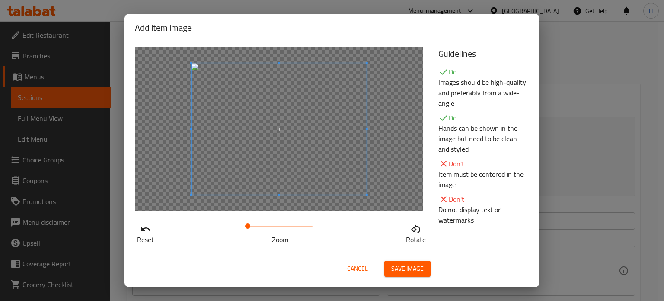
click at [398, 271] on span "Save image" at bounding box center [407, 268] width 32 height 11
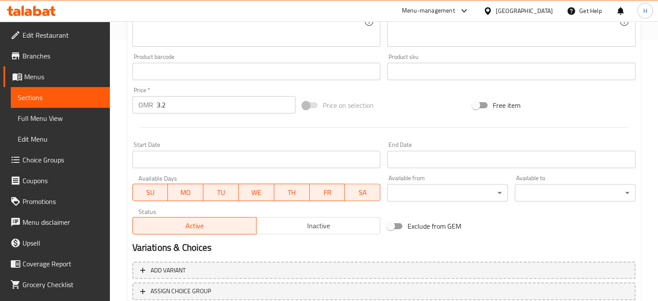
scroll to position [322, 0]
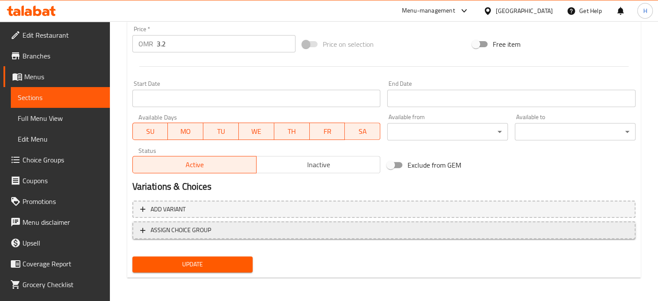
click at [256, 231] on span "ASSIGN CHOICE GROUP" at bounding box center [383, 229] width 487 height 11
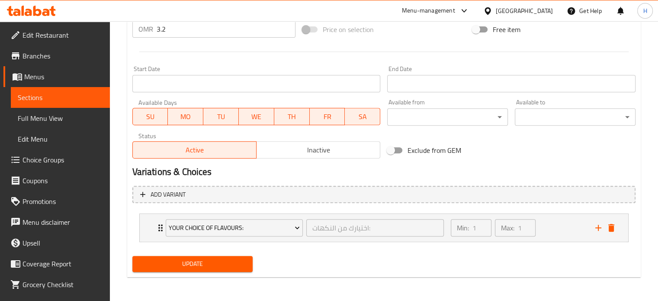
scroll to position [336, 0]
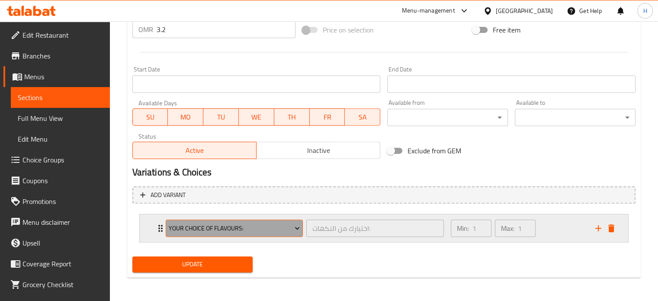
click at [253, 224] on span "Your Choice Of Flavours:" at bounding box center [234, 228] width 131 height 11
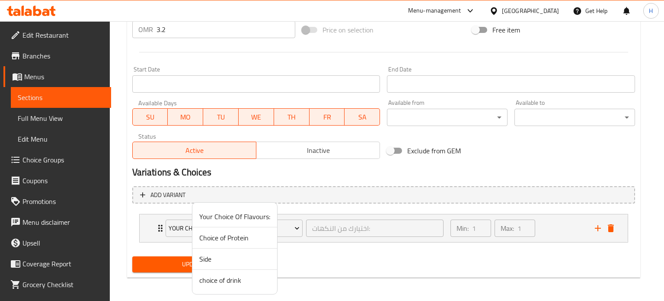
click at [239, 240] on span "Choice of Protein" at bounding box center [234, 237] width 71 height 10
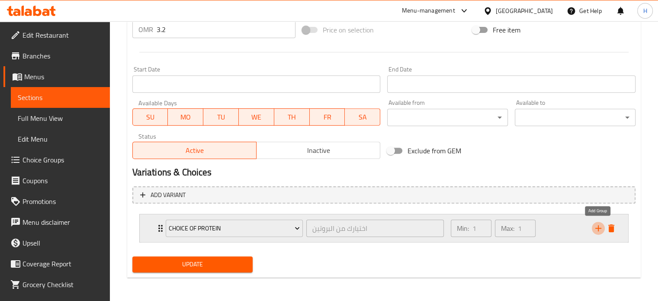
click at [599, 230] on icon "add" at bounding box center [598, 228] width 10 height 10
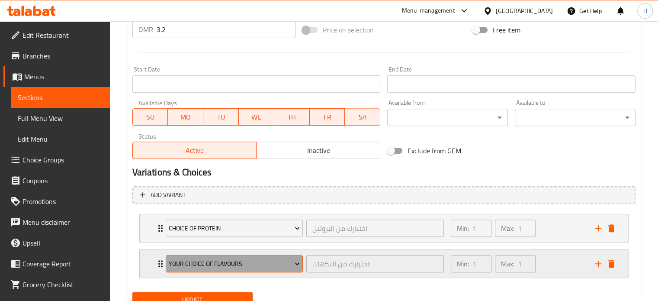
click at [236, 256] on button "Your Choice Of Flavours:" at bounding box center [234, 263] width 137 height 17
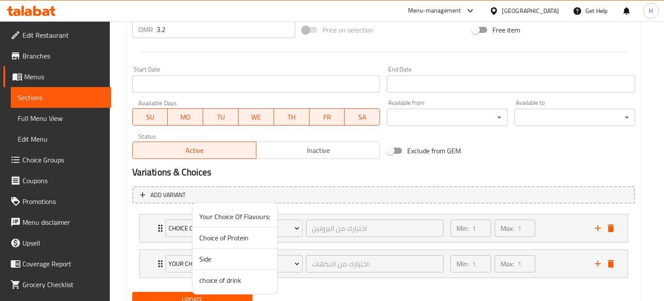
click at [225, 262] on span "Side" at bounding box center [234, 258] width 71 height 10
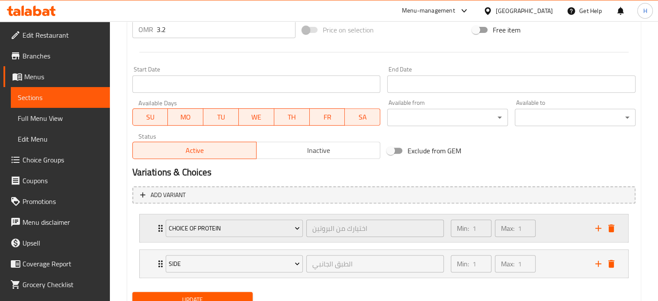
scroll to position [361, 0]
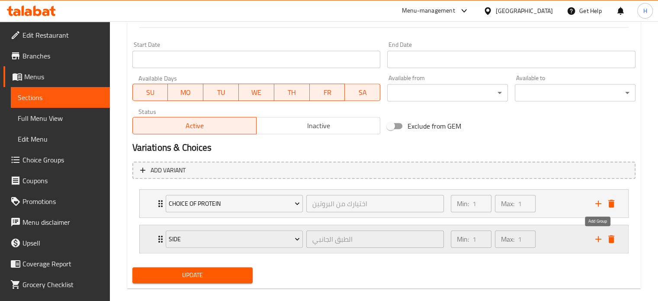
click at [595, 238] on icon "add" at bounding box center [598, 239] width 6 height 6
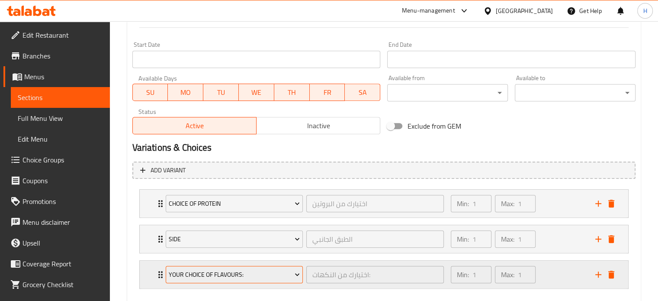
click at [261, 272] on span "Your Choice Of Flavours:" at bounding box center [234, 274] width 131 height 11
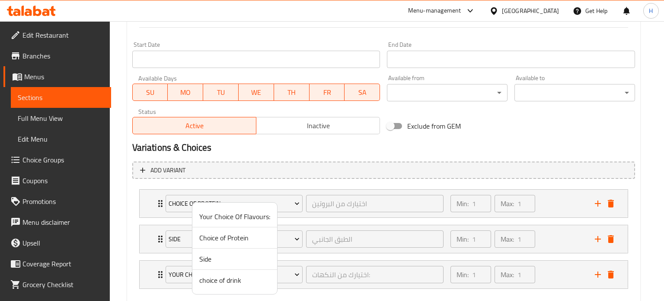
click at [240, 276] on span "choice of drink" at bounding box center [234, 280] width 71 height 10
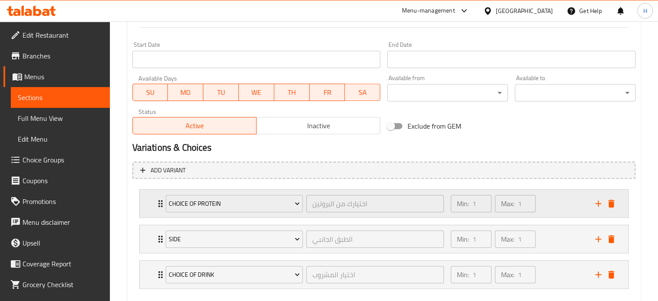
scroll to position [407, 0]
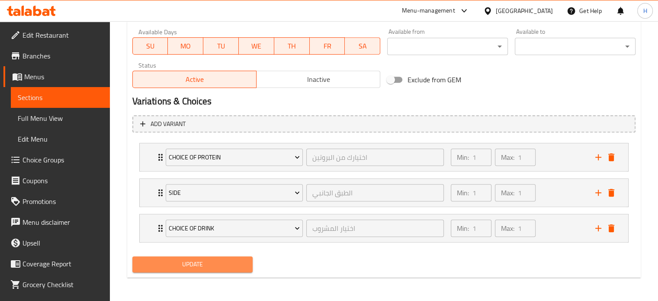
click at [207, 266] on span "Update" at bounding box center [192, 264] width 107 height 11
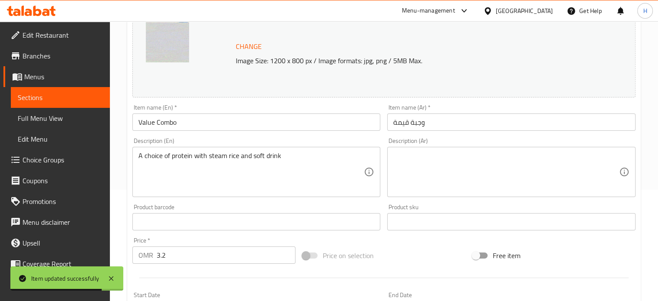
scroll to position [0, 0]
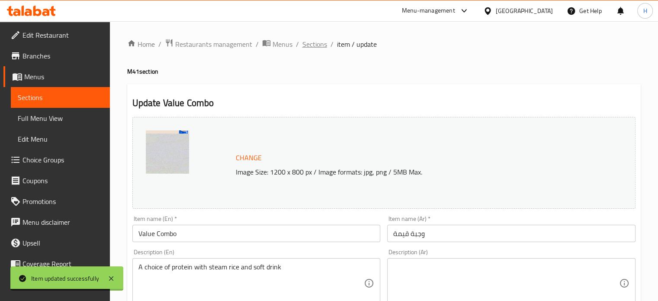
click at [313, 46] on span "Sections" at bounding box center [314, 44] width 25 height 10
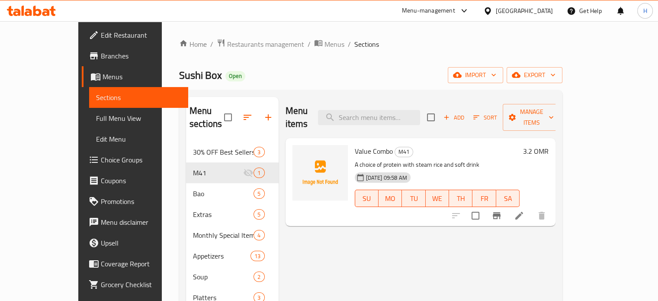
click at [301, 119] on div "Menu items Add Sort Manage items" at bounding box center [420, 117] width 270 height 41
click at [227, 48] on span "Restaurants management" at bounding box center [265, 44] width 77 height 10
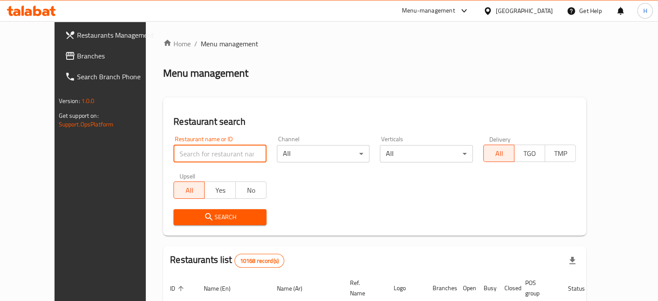
click at [211, 156] on input "search" at bounding box center [219, 153] width 93 height 17
type input "costa coffee"
click at [201, 216] on span "Search" at bounding box center [219, 216] width 79 height 11
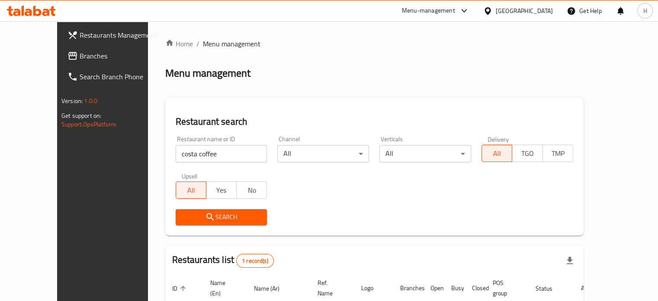
scroll to position [67, 0]
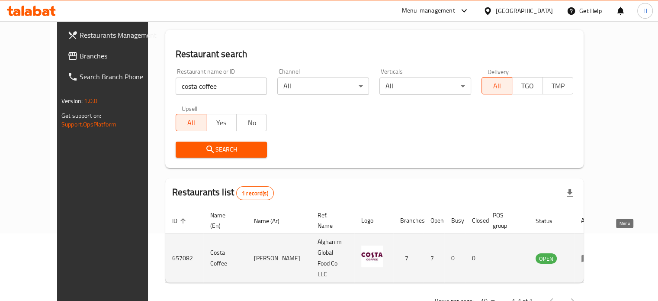
click at [591, 255] on icon "enhanced table" at bounding box center [586, 258] width 10 height 7
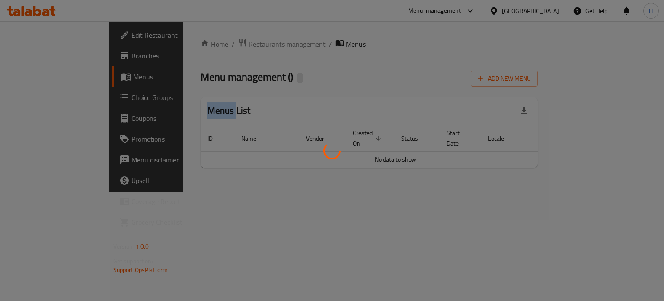
click at [623, 241] on div at bounding box center [332, 150] width 664 height 301
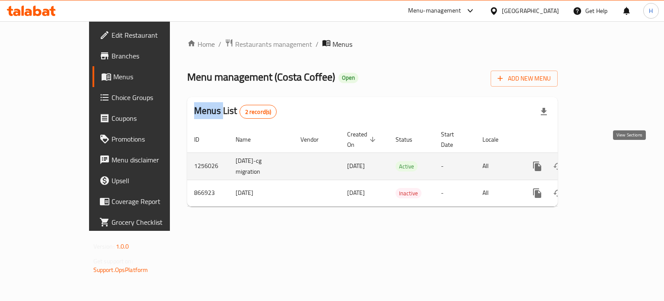
click at [605, 161] on icon "enhanced table" at bounding box center [600, 166] width 10 height 10
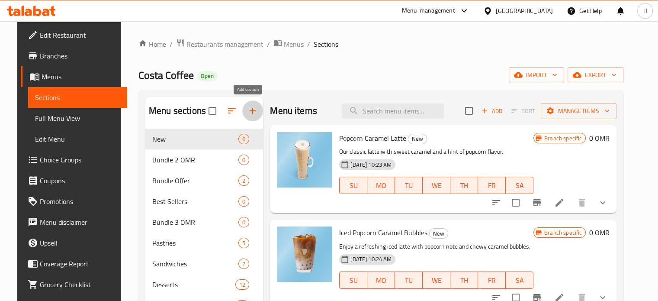
click at [249, 107] on icon "button" at bounding box center [252, 111] width 10 height 10
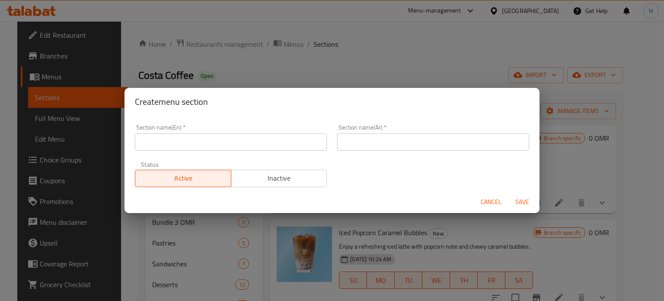
click at [242, 147] on input "text" at bounding box center [231, 141] width 192 height 17
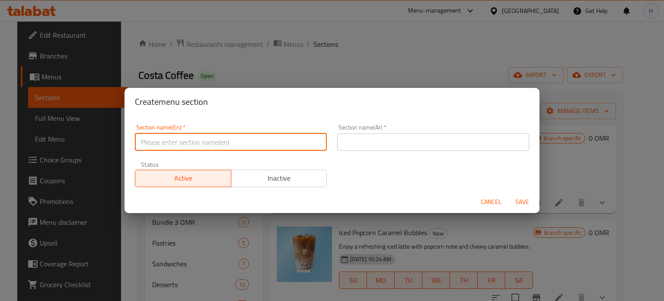
type input "M41"
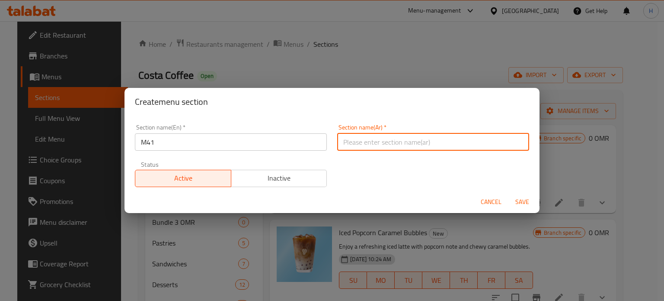
click at [412, 138] on input "text" at bounding box center [433, 141] width 192 height 17
type input "ام41"
click at [267, 175] on span "Inactive" at bounding box center [279, 178] width 89 height 13
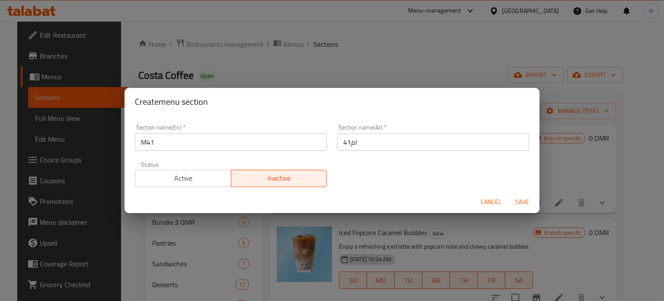
click at [523, 201] on span "Save" at bounding box center [522, 201] width 21 height 11
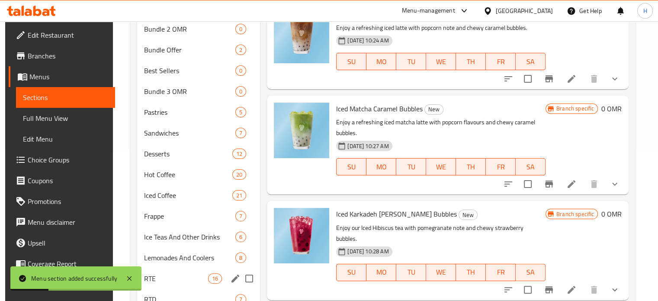
scroll to position [150, 0]
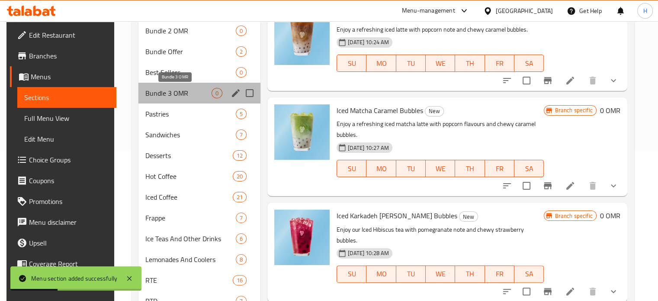
click at [186, 93] on span "Bundle 3 OMR" at bounding box center [178, 93] width 66 height 10
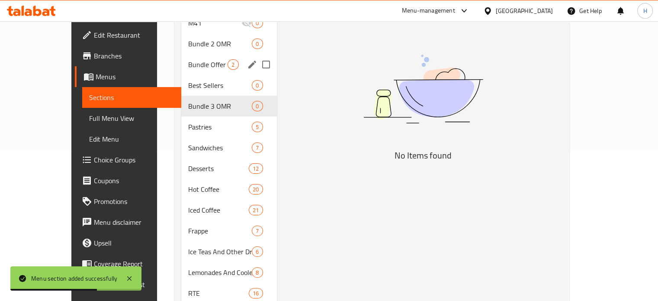
click at [188, 59] on span "Bundle Offer" at bounding box center [207, 64] width 39 height 10
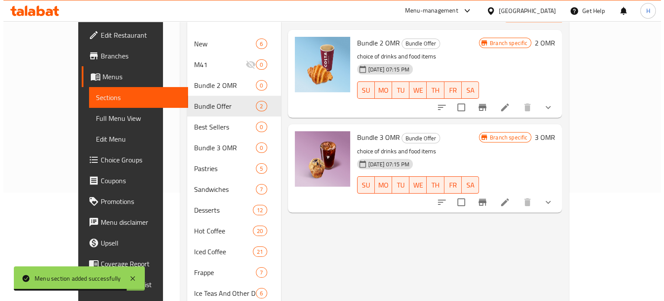
scroll to position [38, 0]
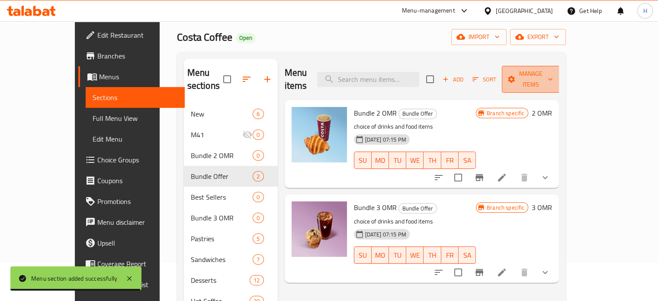
click at [553, 69] on span "Manage items" at bounding box center [530, 79] width 44 height 22
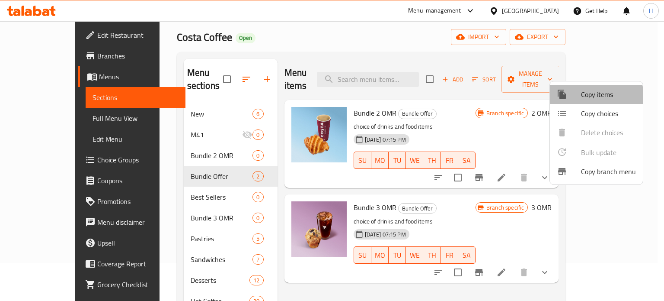
click at [576, 100] on li "Copy items" at bounding box center [596, 94] width 93 height 19
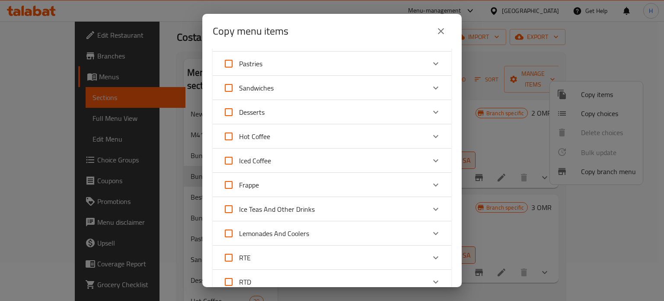
scroll to position [0, 0]
click at [433, 112] on icon "Expand" at bounding box center [435, 112] width 5 height 3
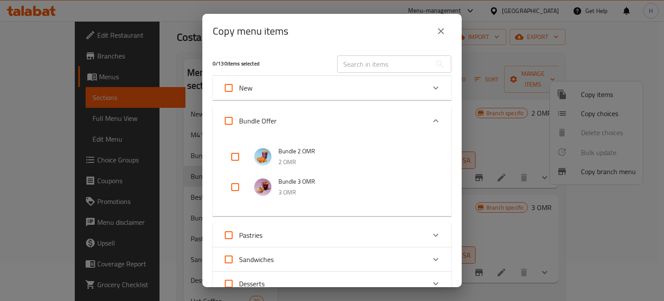
click at [234, 186] on input "checkbox" at bounding box center [235, 186] width 21 height 21
checkbox input "true"
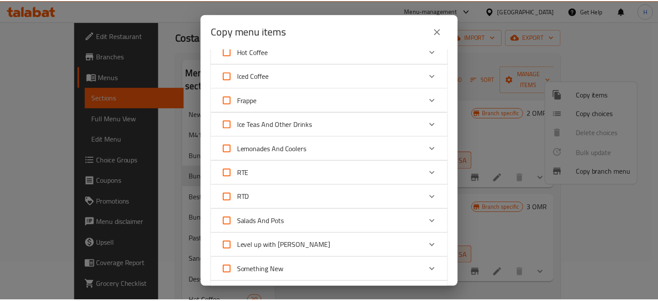
scroll to position [400, 0]
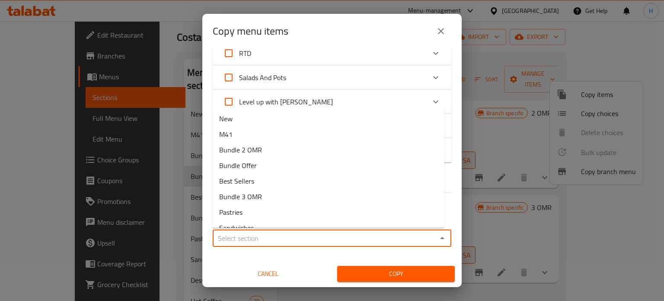
click at [315, 240] on input "Sections   *" at bounding box center [324, 238] width 219 height 12
click at [319, 130] on li "M41" at bounding box center [328, 134] width 232 height 16
type input "M41"
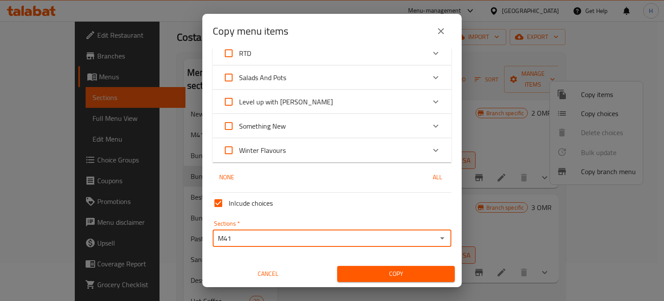
click at [410, 272] on span "Copy" at bounding box center [396, 273] width 104 height 11
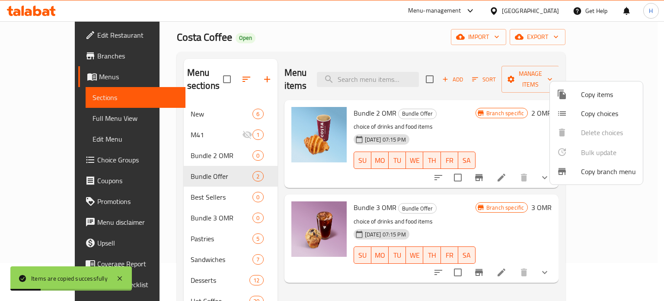
click at [174, 119] on div at bounding box center [332, 150] width 664 height 301
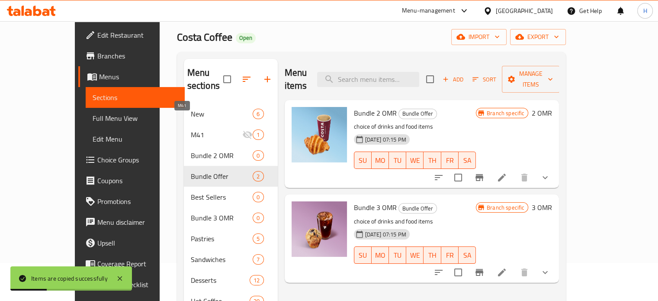
click at [191, 129] on span "M41" at bounding box center [217, 134] width 52 height 10
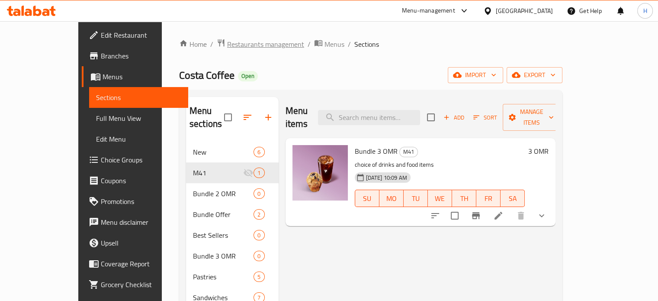
click at [227, 45] on span "Restaurants management" at bounding box center [265, 44] width 77 height 10
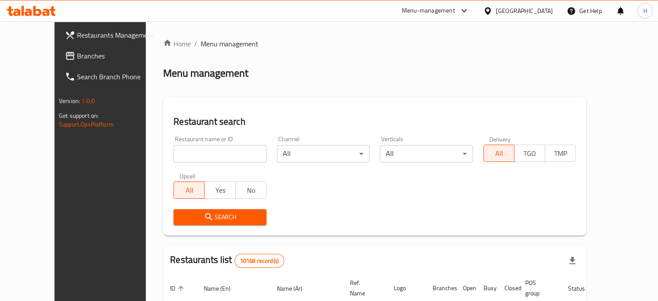
click at [215, 155] on div "Home / Menu management Menu management Restaurant search Restaurant name or ID …" at bounding box center [374, 299] width 423 height 522
click at [211, 152] on input "search" at bounding box center [219, 153] width 93 height 17
type input "nando"
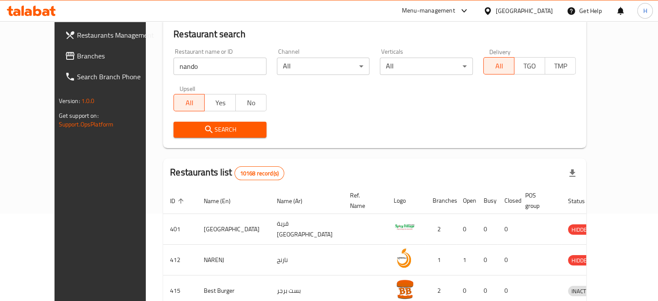
scroll to position [88, 0]
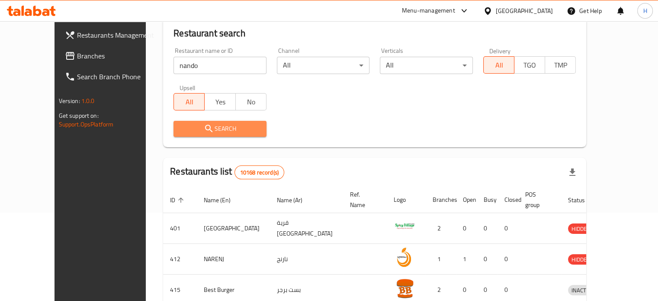
click at [225, 133] on span "Search" at bounding box center [219, 128] width 79 height 11
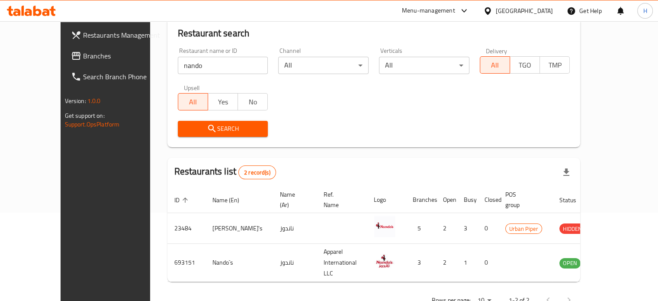
scroll to position [98, 0]
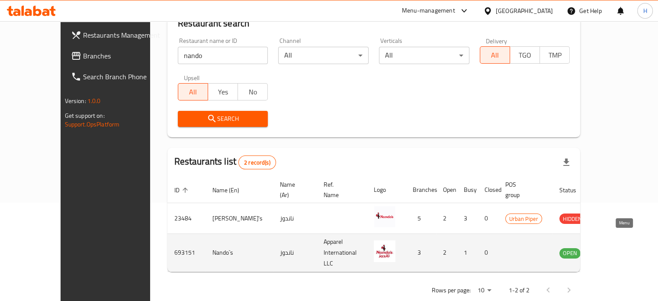
click at [614, 249] on icon "enhanced table" at bounding box center [610, 252] width 10 height 7
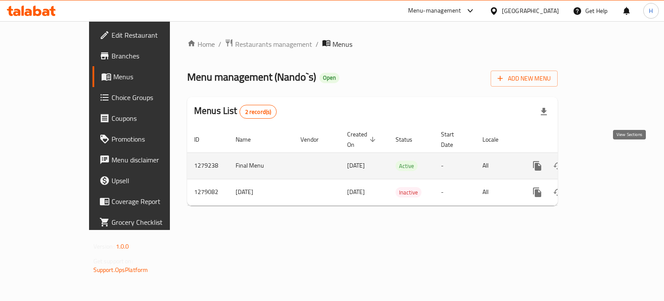
click at [604, 162] on icon "enhanced table" at bounding box center [600, 166] width 8 height 8
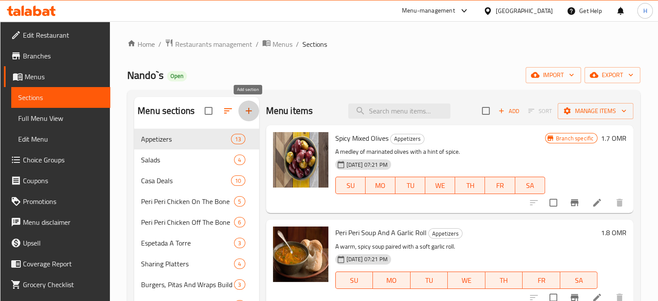
click at [246, 104] on button "button" at bounding box center [248, 110] width 21 height 21
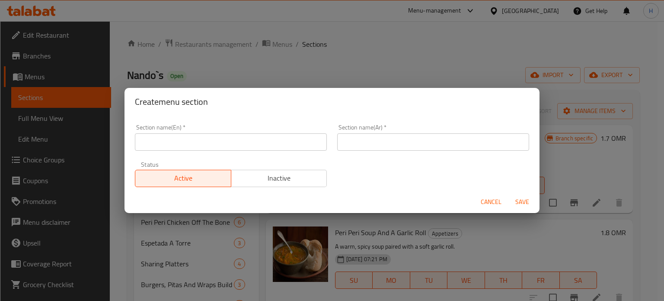
click at [252, 142] on input "text" at bounding box center [231, 141] width 192 height 17
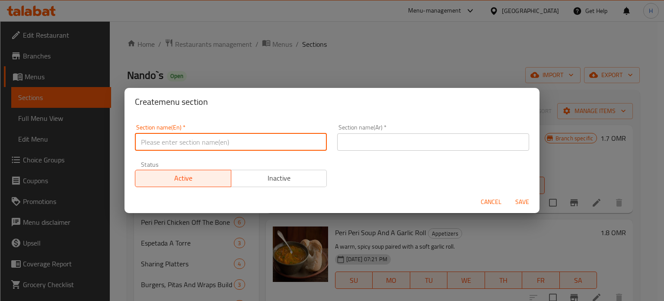
type input "M41"
click at [389, 141] on input "text" at bounding box center [433, 141] width 192 height 17
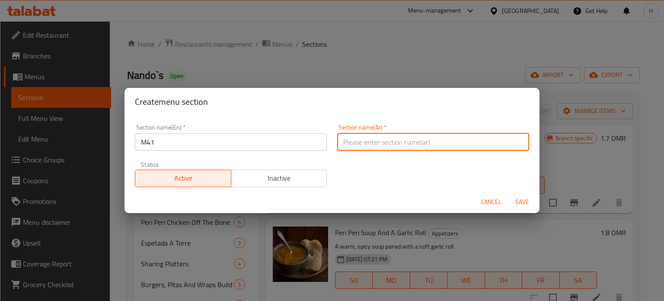
type input "ام41"
click at [291, 181] on span "Inactive" at bounding box center [279, 178] width 89 height 13
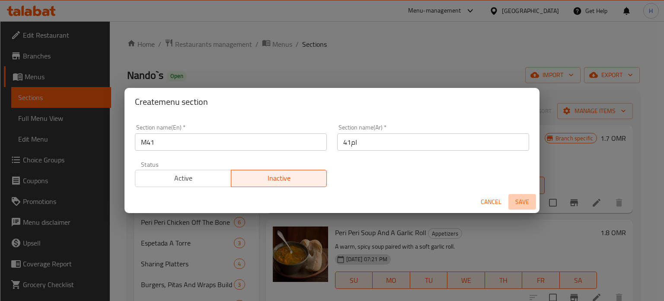
click at [522, 200] on span "Save" at bounding box center [522, 201] width 21 height 11
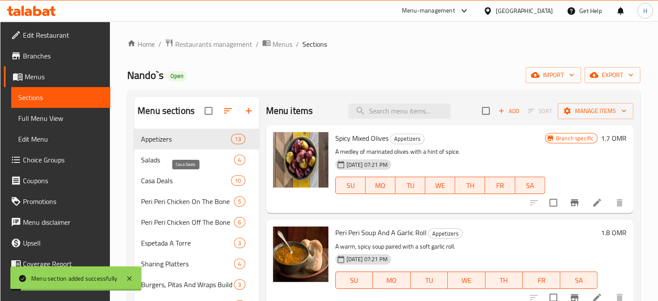
click at [197, 181] on span "Casa Deals" at bounding box center [186, 180] width 90 height 10
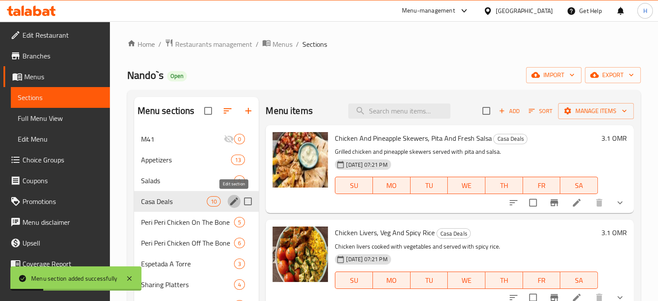
click at [233, 202] on icon "edit" at bounding box center [234, 201] width 8 height 8
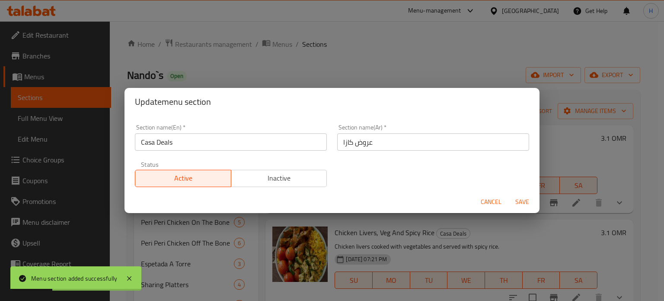
click at [271, 181] on span "Inactive" at bounding box center [279, 178] width 89 height 13
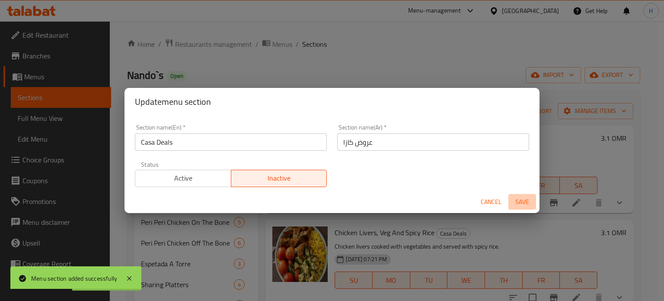
click at [525, 200] on span "Save" at bounding box center [522, 201] width 21 height 11
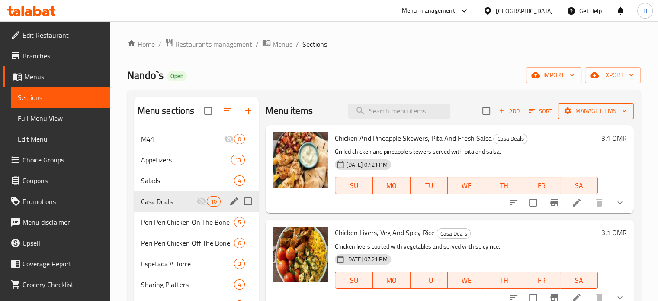
click at [570, 110] on span "Manage items" at bounding box center [596, 111] width 62 height 11
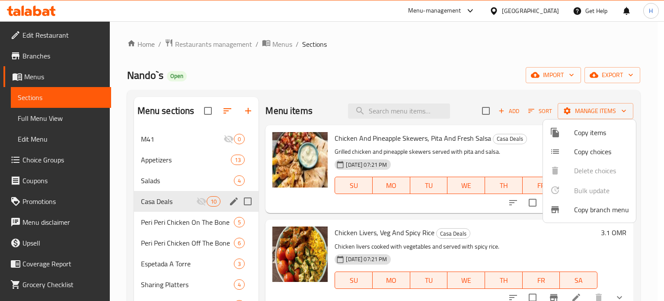
click at [562, 133] on div at bounding box center [562, 132] width 24 height 10
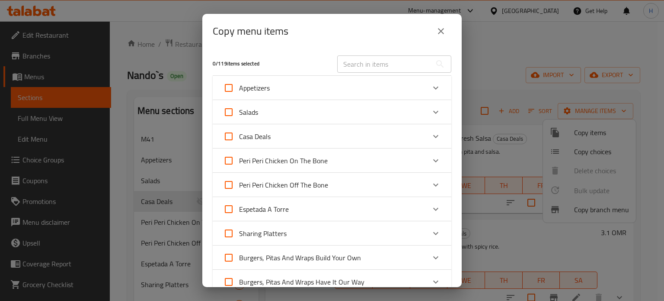
click at [335, 139] on div "Casa Deals" at bounding box center [324, 136] width 202 height 21
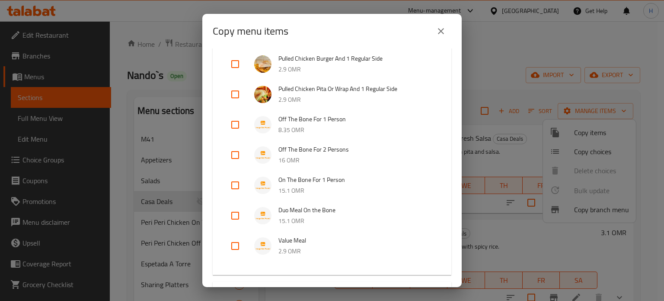
scroll to position [208, 0]
click at [235, 245] on input "checkbox" at bounding box center [235, 244] width 21 height 21
checkbox input "true"
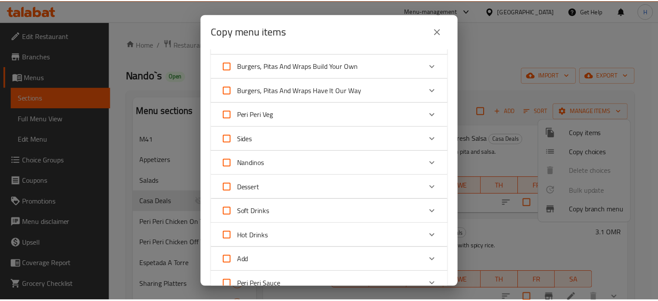
scroll to position [690, 0]
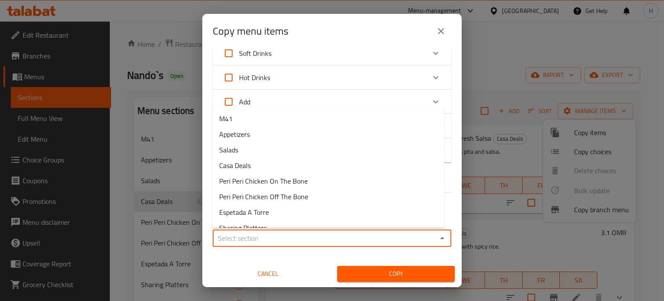
click at [265, 241] on input "Sections   *" at bounding box center [324, 238] width 219 height 12
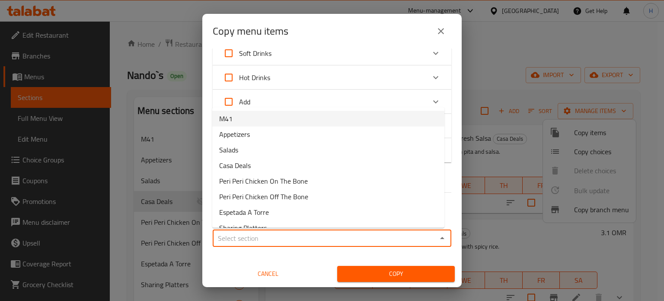
click at [315, 119] on li "M41" at bounding box center [328, 119] width 232 height 16
type input "M41"
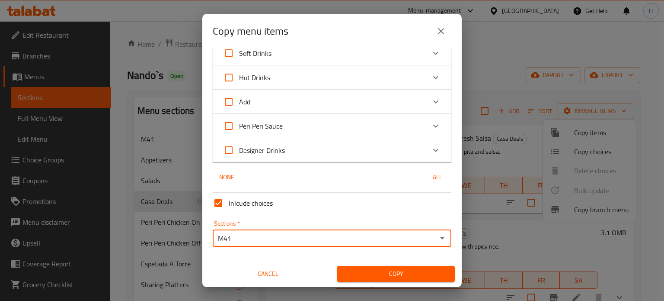
click at [393, 272] on span "Copy" at bounding box center [396, 273] width 104 height 11
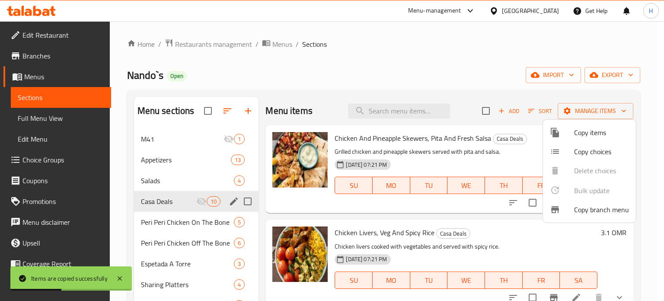
click at [189, 136] on div at bounding box center [332, 150] width 664 height 301
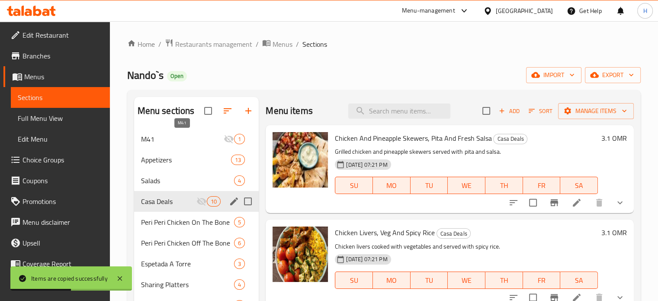
click at [189, 137] on span "M41" at bounding box center [182, 139] width 83 height 10
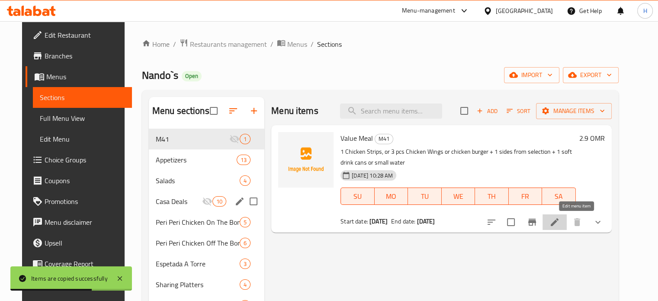
click at [558, 224] on icon at bounding box center [554, 222] width 8 height 8
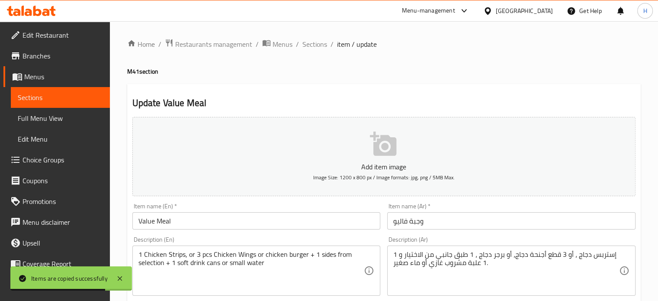
click at [290, 154] on button "Add item image Image Size: 1200 x 800 px / Image formats: jpg, png / 5MB Max." at bounding box center [383, 156] width 503 height 79
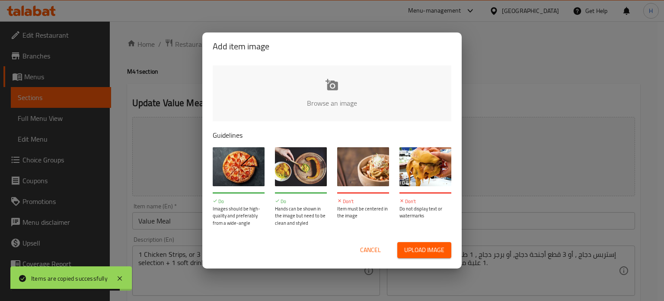
click at [345, 94] on input "file" at bounding box center [624, 105] width 823 height 81
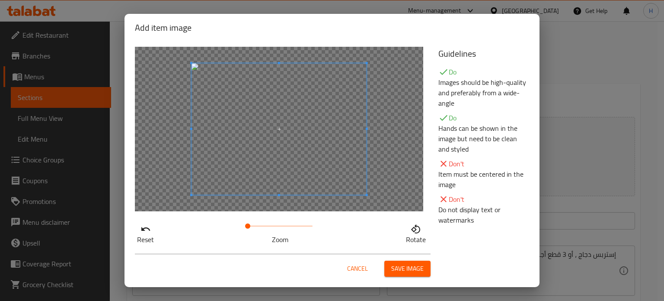
click at [402, 269] on span "Save image" at bounding box center [407, 268] width 32 height 11
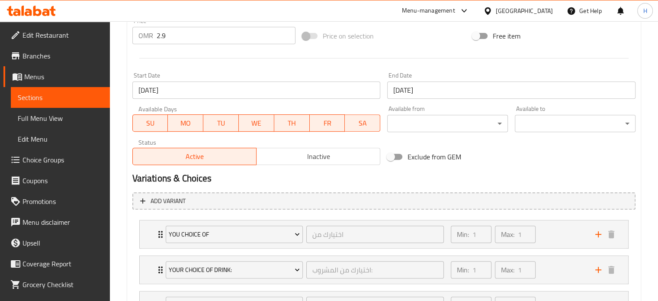
scroll to position [407, 0]
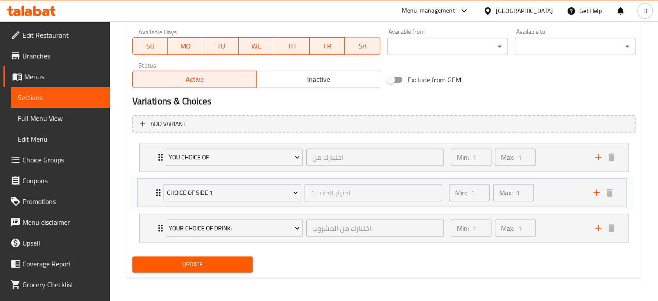
drag, startPoint x: 160, startPoint y: 227, endPoint x: 157, endPoint y: 180, distance: 47.2
click at [157, 180] on div "you choice of اختيارك من ​ Min: 1 ​ Max: 1 ​ 1 Chicken Strips (ID: 2236638363) …" at bounding box center [383, 192] width 503 height 106
click at [192, 262] on span "Update" at bounding box center [192, 264] width 107 height 11
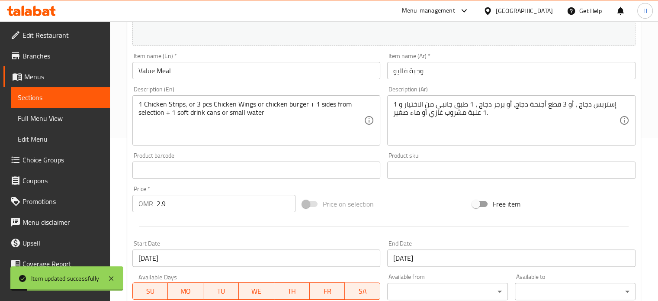
click at [73, 100] on span "Sections" at bounding box center [60, 97] width 85 height 10
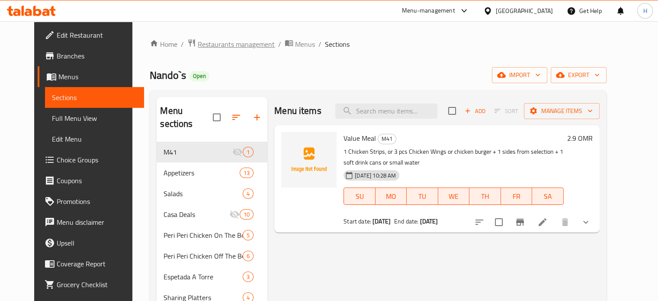
click at [198, 43] on span "Restaurants management" at bounding box center [236, 44] width 77 height 10
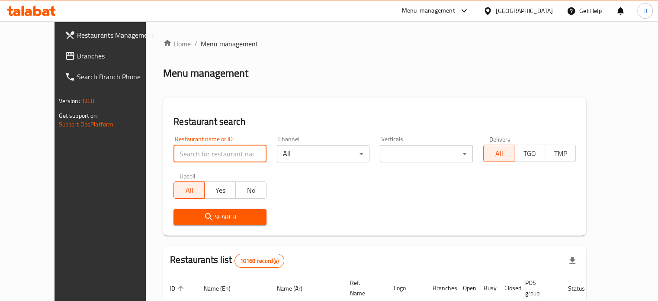
click at [197, 157] on input "search" at bounding box center [219, 153] width 93 height 17
type input "foodlands"
click at [209, 212] on span "Search" at bounding box center [219, 216] width 79 height 11
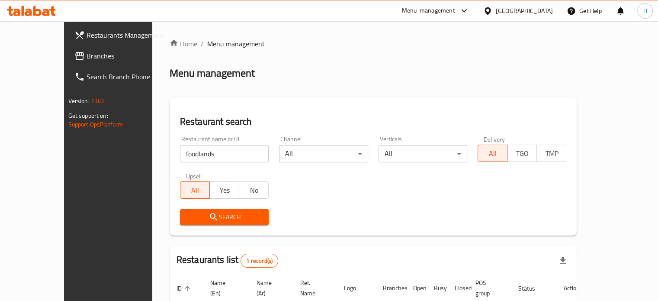
scroll to position [67, 0]
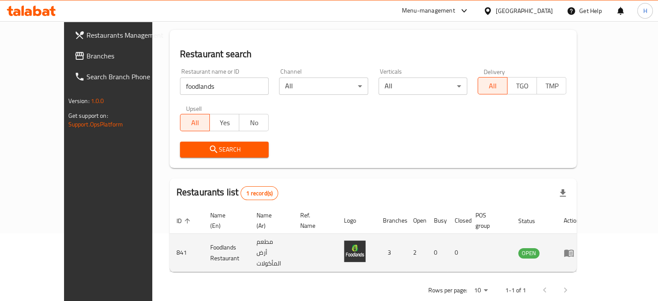
click at [574, 247] on icon "enhanced table" at bounding box center [568, 252] width 10 height 10
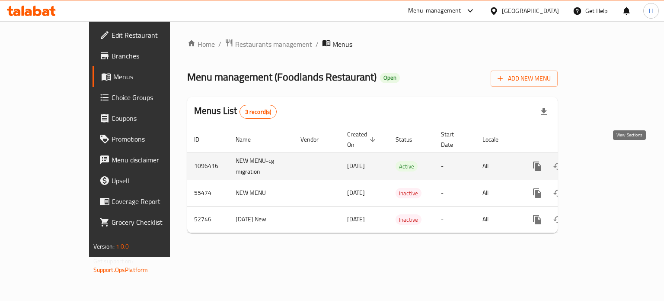
click at [605, 161] on icon "enhanced table" at bounding box center [600, 166] width 10 height 10
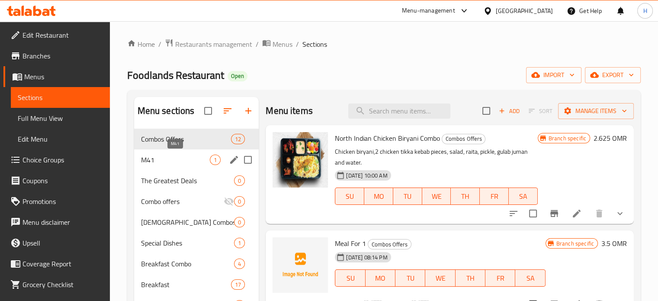
click at [188, 158] on span "M41" at bounding box center [175, 159] width 69 height 10
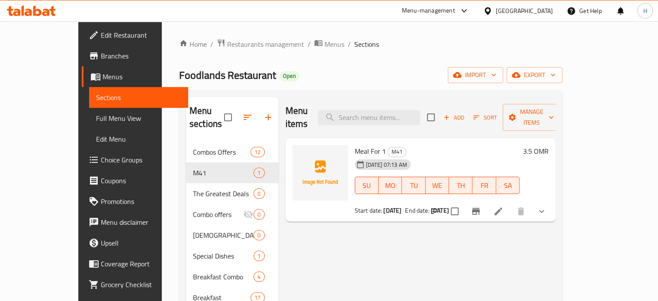
click at [503, 206] on icon at bounding box center [498, 211] width 10 height 10
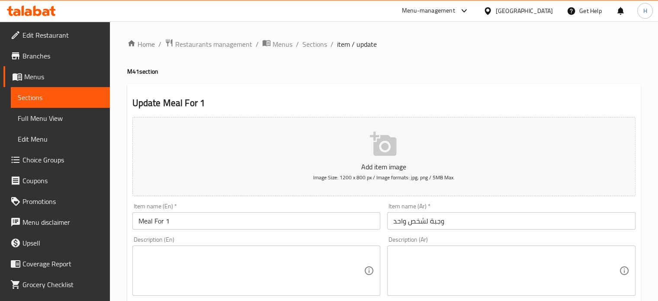
click at [360, 151] on button "Add item image Image Size: 1200 x 800 px / Image formats: jpg, png / 5MB Max." at bounding box center [383, 156] width 503 height 79
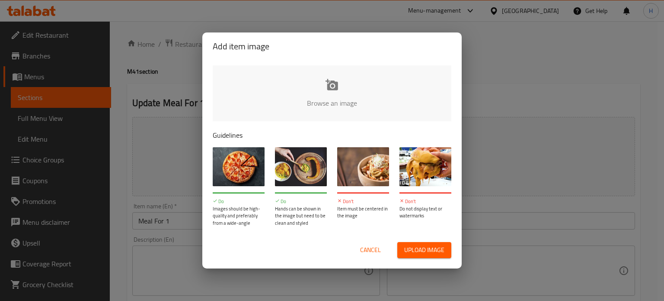
click at [321, 109] on input "file" at bounding box center [624, 105] width 823 height 81
click at [339, 96] on input "file" at bounding box center [624, 105] width 823 height 81
click at [337, 98] on input "file" at bounding box center [624, 105] width 823 height 81
click at [369, 248] on span "Cancel" at bounding box center [370, 249] width 21 height 11
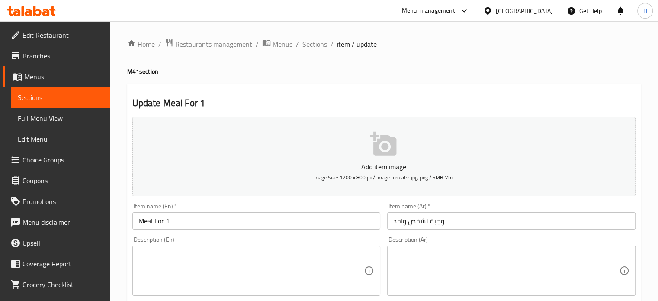
click at [441, 151] on button "Add item image Image Size: 1200 x 800 px / Image formats: jpg, png / 5MB Max." at bounding box center [383, 156] width 503 height 79
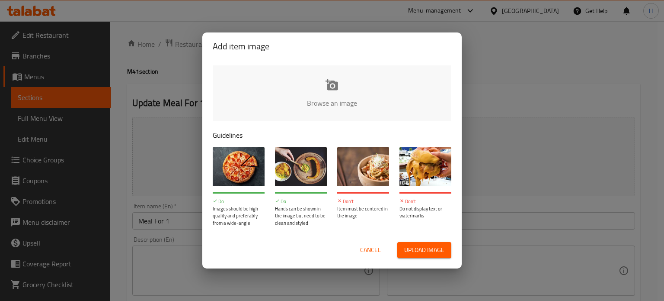
click at [327, 95] on input "file" at bounding box center [624, 105] width 823 height 81
click at [635, 42] on div "Add item image Browse an image Guidelines Do Images should be high-quality and …" at bounding box center [332, 150] width 664 height 301
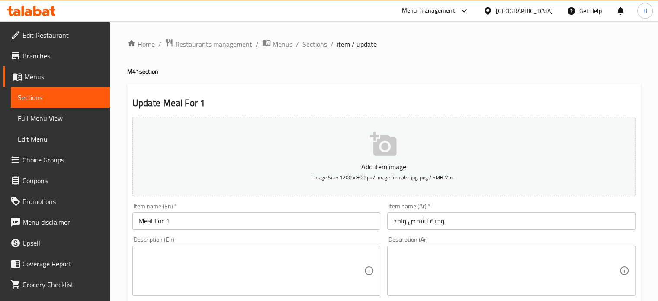
click at [380, 141] on icon "button" at bounding box center [383, 143] width 26 height 24
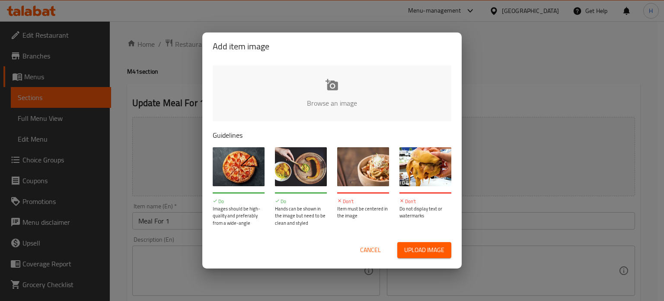
click at [336, 99] on input "file" at bounding box center [624, 105] width 823 height 81
type input "C:\fakepath\Screenshot 2025-08-18 143317.png"
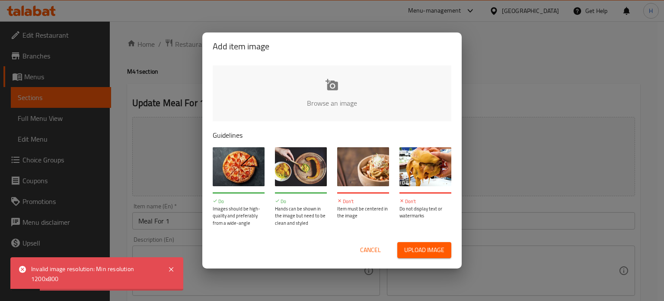
click at [322, 96] on input "file" at bounding box center [624, 105] width 823 height 81
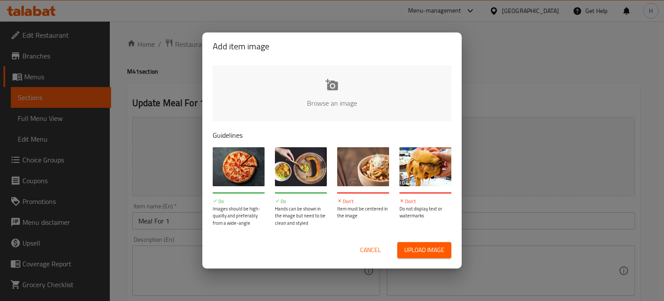
click at [341, 79] on input "file" at bounding box center [624, 105] width 823 height 81
click at [329, 100] on input "file" at bounding box center [624, 105] width 823 height 81
click at [213, 222] on p "Images should be high-quality and preferably from a wide-angle" at bounding box center [239, 216] width 52 height 22
click at [363, 88] on input "file" at bounding box center [624, 105] width 823 height 81
click at [657, 125] on div "Add item image Browse an image Guidelines Do Images should be high-quality and …" at bounding box center [332, 150] width 664 height 301
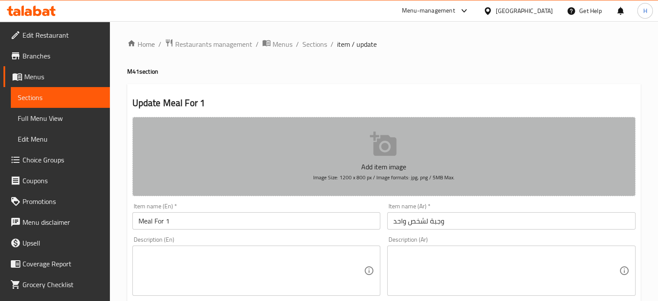
click at [424, 159] on button "Add item image Image Size: 1200 x 800 px / Image formats: jpg, png / 5MB Max." at bounding box center [383, 156] width 503 height 79
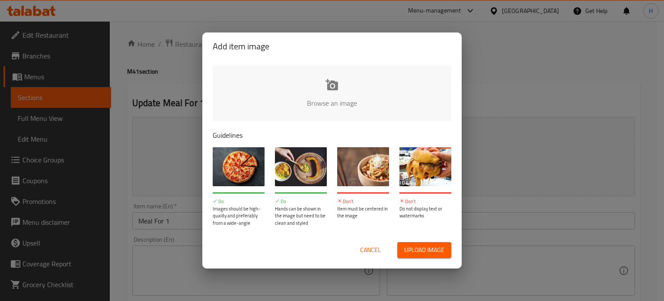
click at [344, 82] on input "file" at bounding box center [624, 105] width 823 height 81
click at [339, 90] on input "file" at bounding box center [624, 105] width 823 height 81
type input "C:\fakepath\Screenshot 2025-08-18 143317.png"
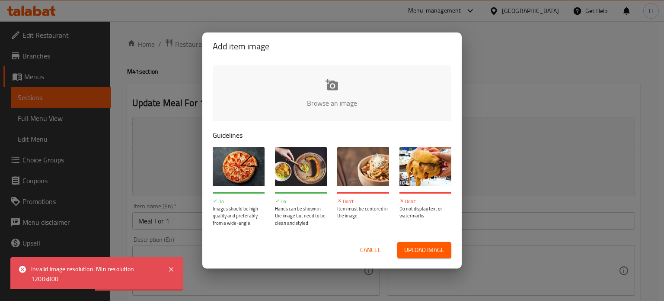
click at [348, 118] on input "file" at bounding box center [624, 105] width 823 height 81
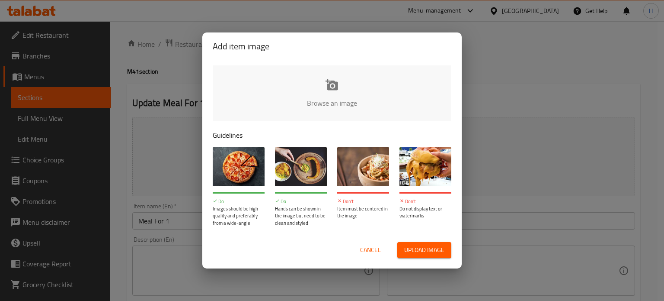
click at [247, 265] on div "Cancel Upload image" at bounding box center [331, 249] width 259 height 37
click at [336, 86] on input "file" at bounding box center [624, 105] width 823 height 81
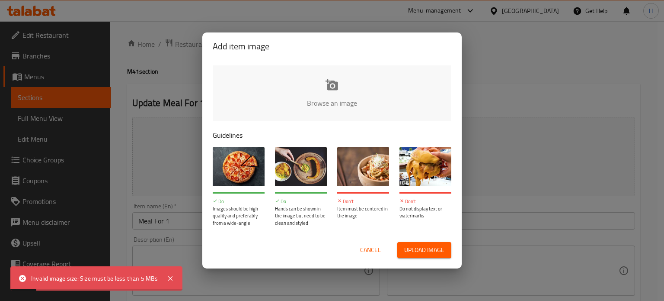
click at [310, 103] on input "file" at bounding box center [624, 105] width 823 height 81
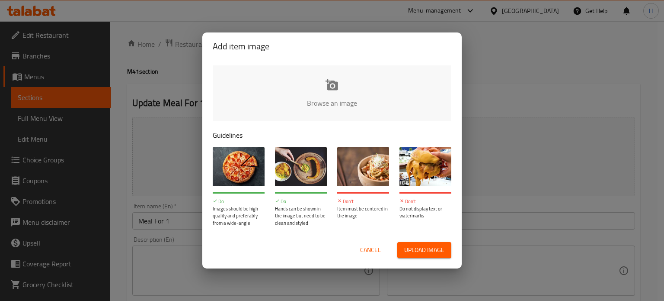
type input "C:\fakepath\20250715_talabat_Foodlands Restaurant_Combo offers_Veg Hakka noodle…"
click at [326, 93] on input "file" at bounding box center [624, 105] width 823 height 81
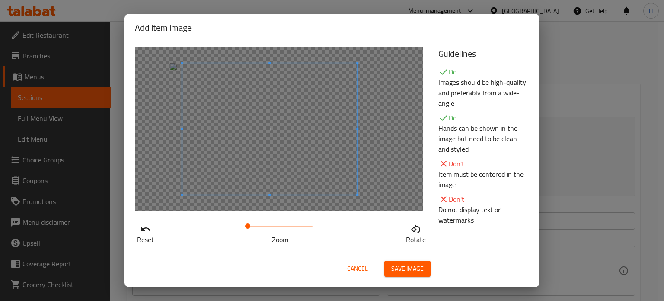
click at [308, 170] on span at bounding box center [269, 128] width 175 height 131
click at [405, 269] on span "Save image" at bounding box center [407, 268] width 32 height 11
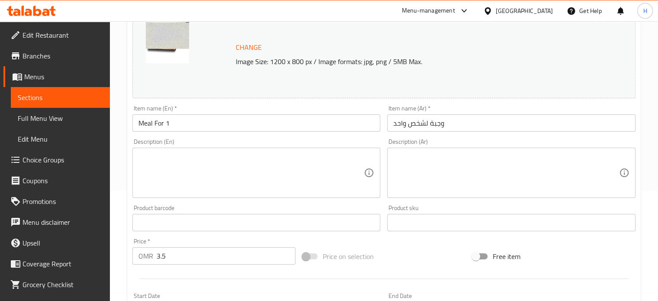
scroll to position [407, 0]
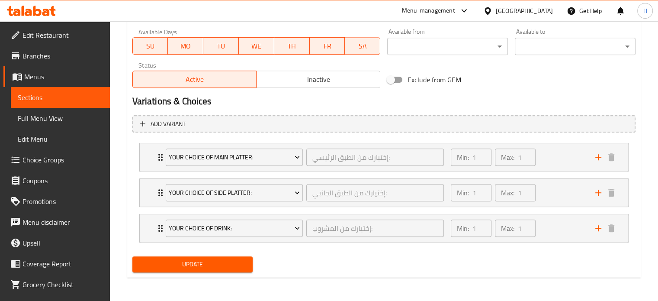
click at [221, 265] on span "Update" at bounding box center [192, 264] width 107 height 11
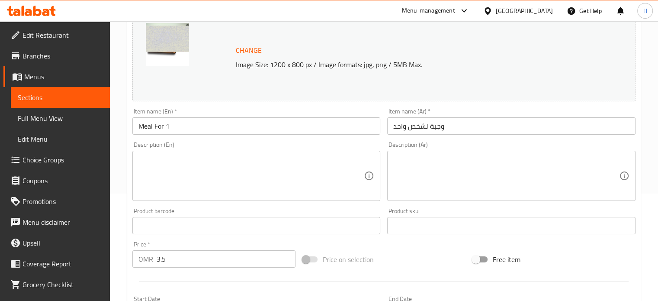
scroll to position [106, 0]
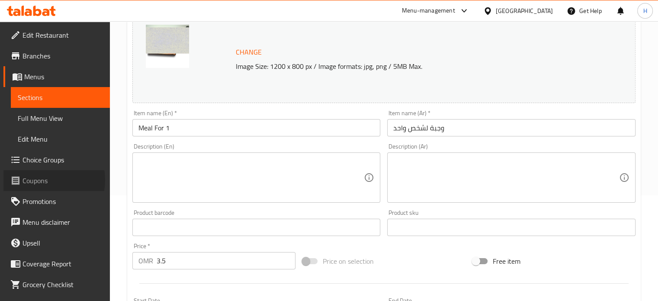
click at [42, 179] on span "Coupons" at bounding box center [62, 180] width 80 height 10
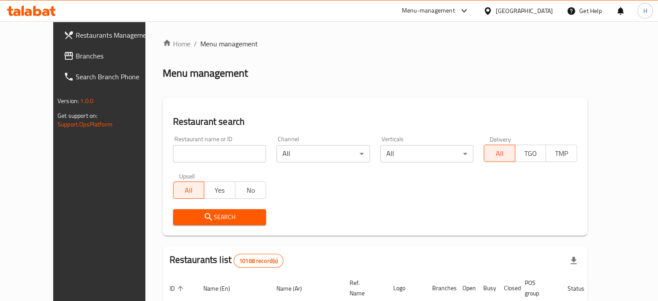
click at [210, 152] on input "search" at bounding box center [219, 153] width 93 height 17
type input "pizaza"
click at [192, 214] on span "Search" at bounding box center [220, 216] width 80 height 11
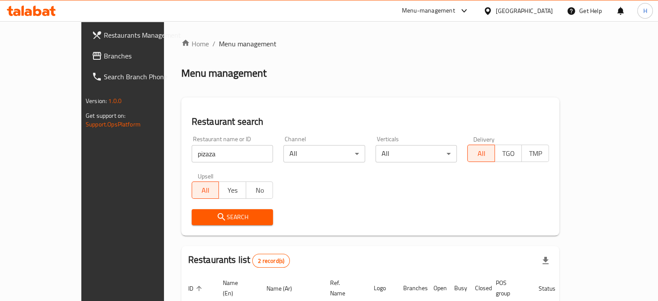
scroll to position [90, 0]
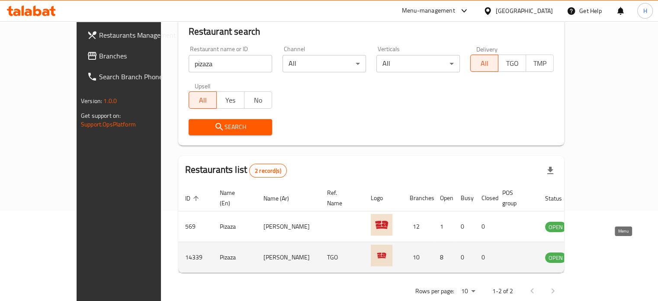
click at [599, 256] on icon "enhanced table" at bounding box center [597, 257] width 3 height 3
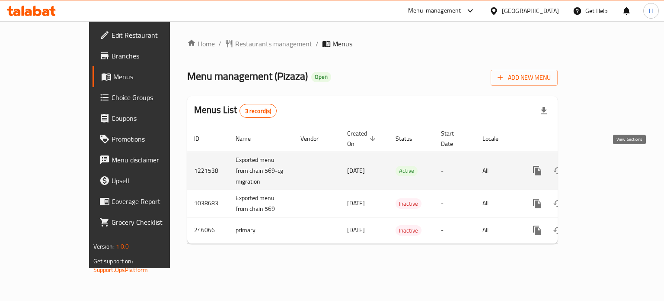
click at [605, 165] on icon "enhanced table" at bounding box center [600, 170] width 10 height 10
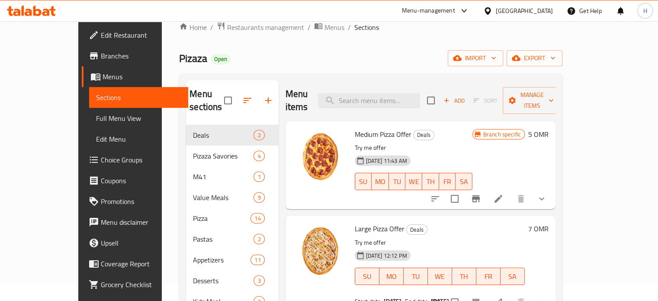
scroll to position [19, 0]
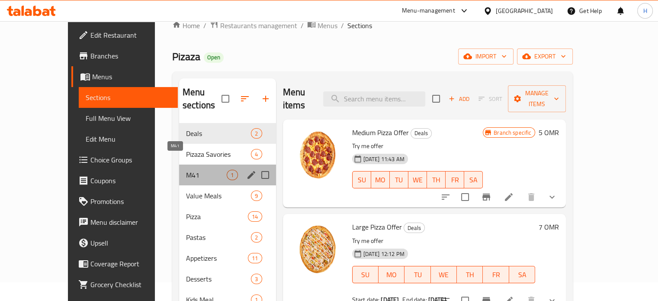
click at [197, 169] on span "M41" at bounding box center [206, 174] width 41 height 10
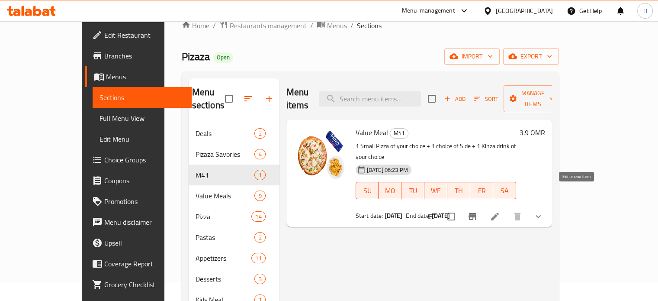
click at [499, 212] on icon at bounding box center [495, 216] width 8 height 8
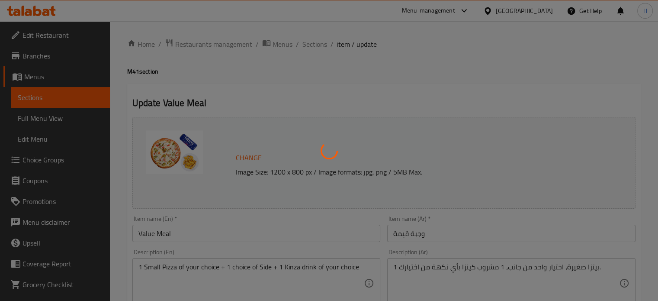
type input "اختيارك من بيتزا اولى"
type input "1"
type input "الطبق الجانبي"
type input "1"
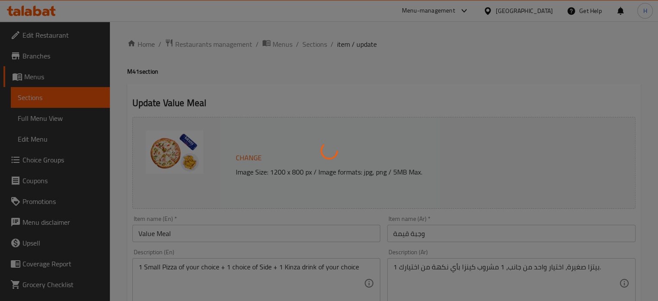
type input "1"
type input "اختيارك من مشروب كينزا:"
type input "1"
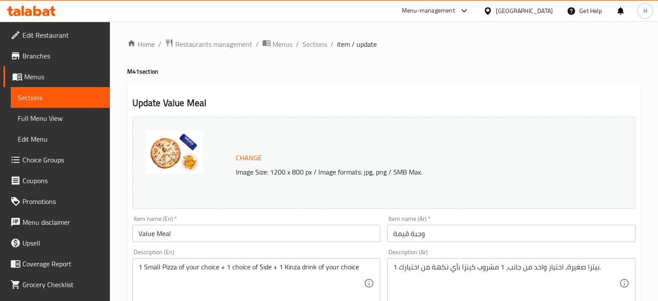
click at [176, 152] on img at bounding box center [175, 151] width 58 height 43
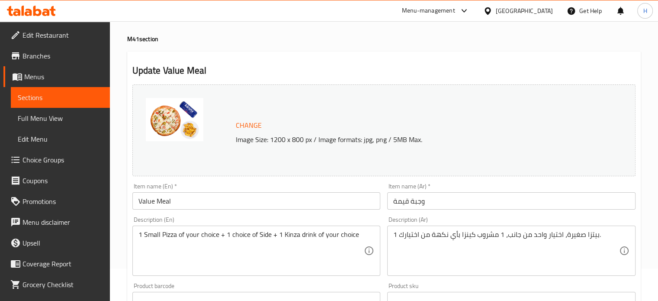
scroll to position [33, 0]
click at [243, 125] on span "Change" at bounding box center [249, 124] width 26 height 13
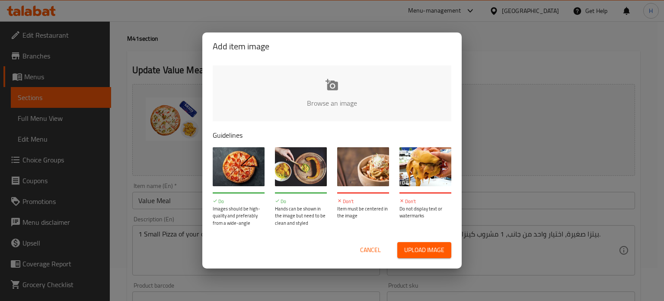
click at [323, 92] on input "file" at bounding box center [624, 105] width 823 height 81
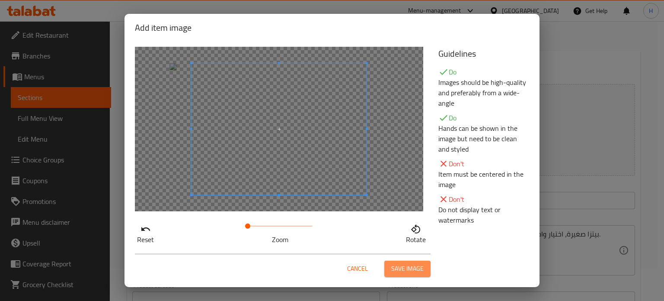
click at [417, 268] on span "Save image" at bounding box center [407, 268] width 32 height 11
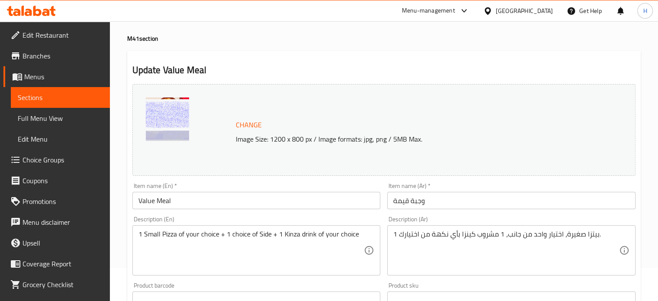
scroll to position [0, 0]
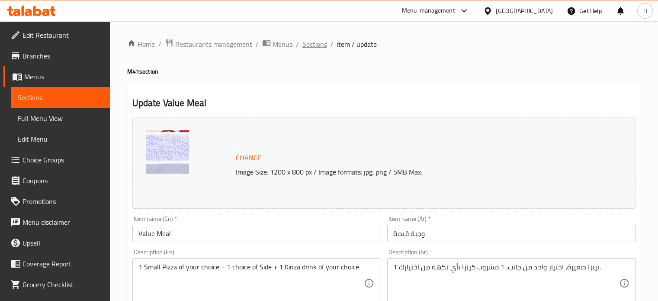
click at [315, 40] on span "Sections" at bounding box center [314, 44] width 25 height 10
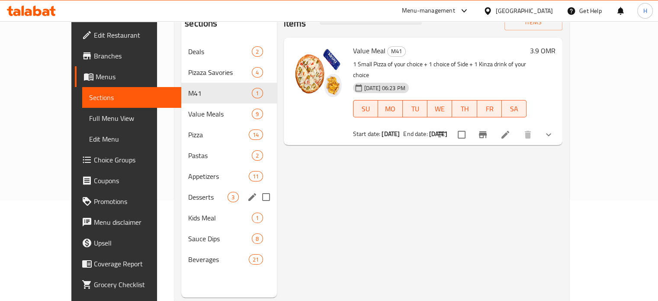
scroll to position [100, 0]
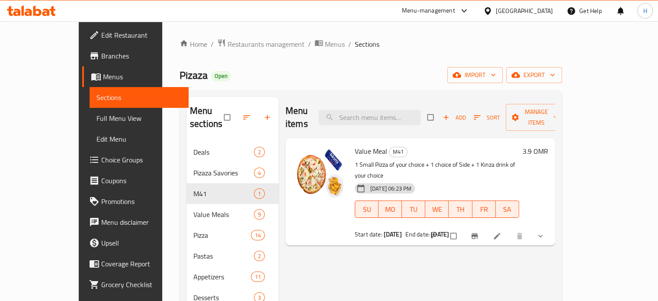
click at [501, 231] on icon at bounding box center [496, 235] width 9 height 9
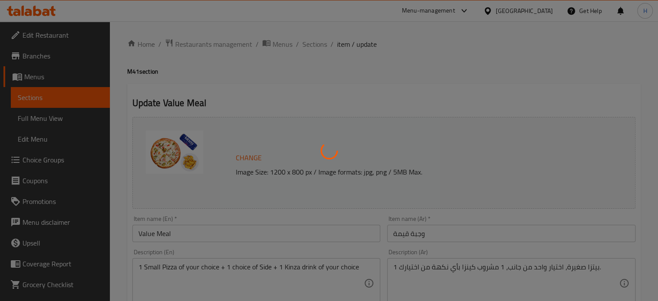
type input "اختيارك من بيتزا اولى"
type input "1"
type input "الطبق الجانبي"
type input "1"
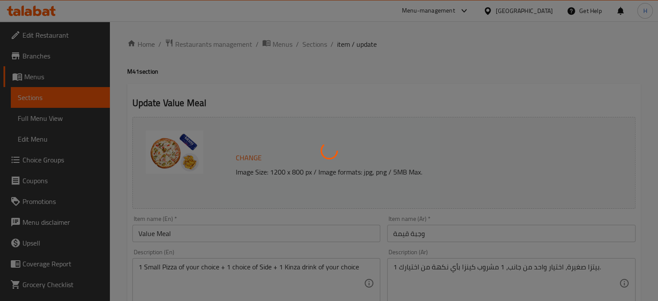
type input "1"
type input "اختيارك من مشروب كينزا:"
type input "1"
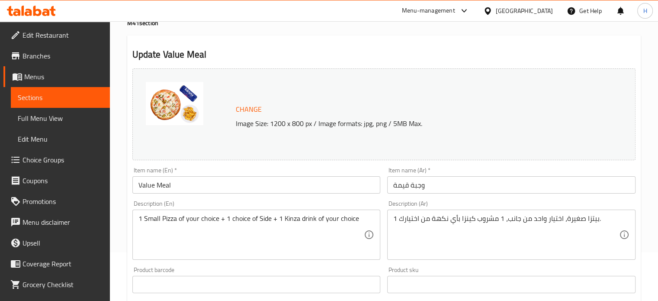
scroll to position [49, 0]
click at [250, 110] on span "Change" at bounding box center [249, 108] width 26 height 13
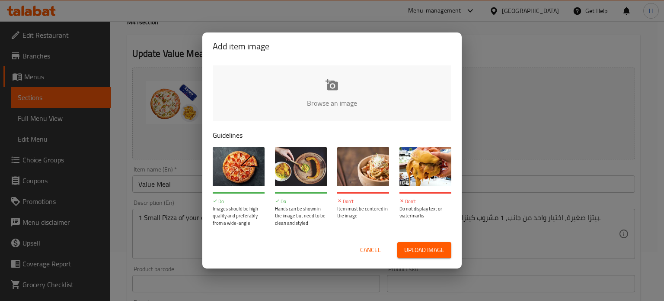
click at [313, 92] on input "file" at bounding box center [624, 105] width 823 height 81
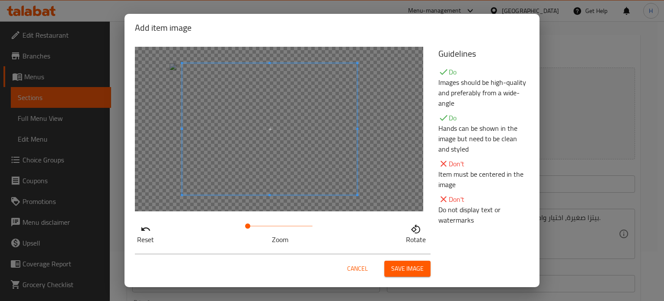
click at [303, 160] on span at bounding box center [269, 128] width 175 height 131
click at [412, 266] on span "Save image" at bounding box center [407, 268] width 32 height 11
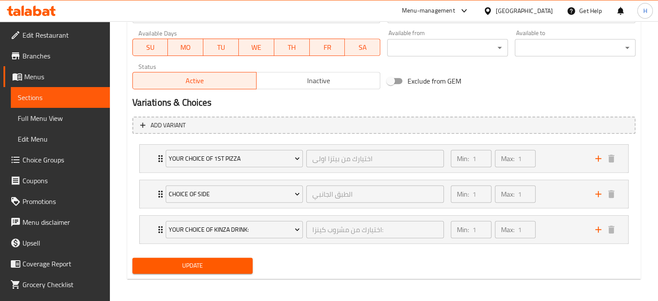
scroll to position [407, 0]
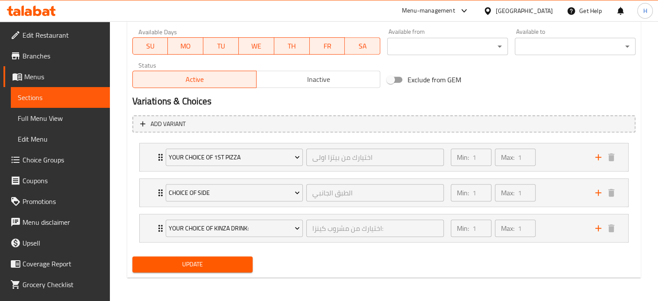
click at [227, 259] on span "Update" at bounding box center [192, 264] width 107 height 11
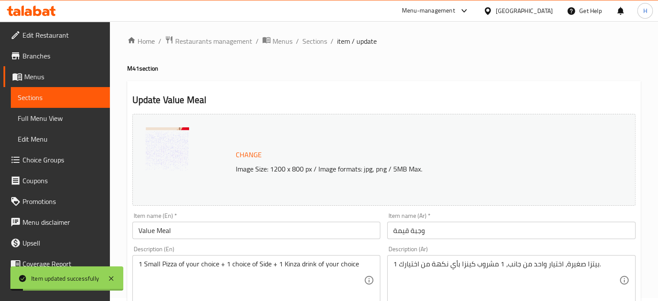
scroll to position [0, 0]
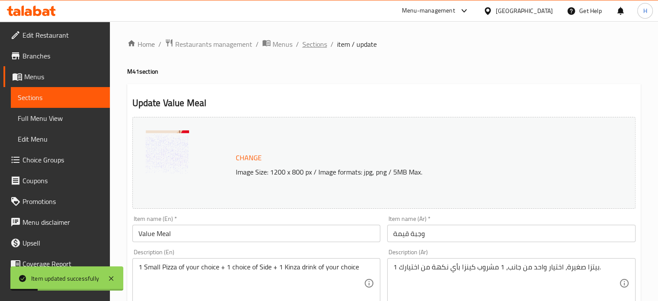
click at [318, 43] on span "Sections" at bounding box center [314, 44] width 25 height 10
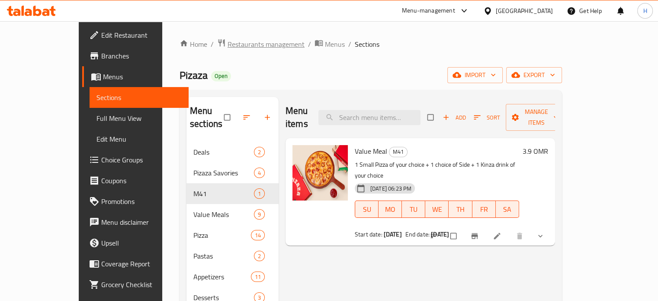
click at [227, 46] on span "Restaurants management" at bounding box center [265, 44] width 77 height 10
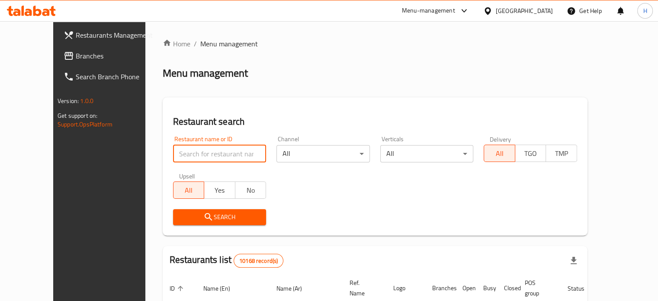
click at [208, 157] on input "search" at bounding box center [219, 153] width 93 height 17
type input "italiano"
click at [205, 211] on span "Search" at bounding box center [220, 216] width 80 height 11
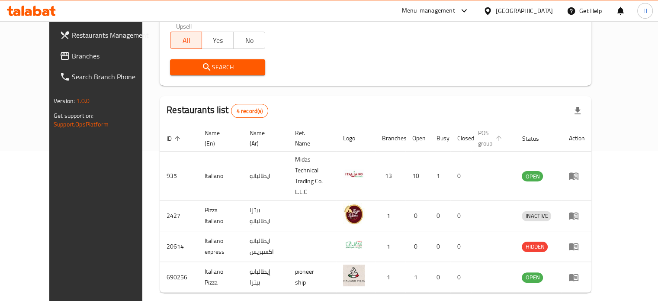
scroll to position [150, 0]
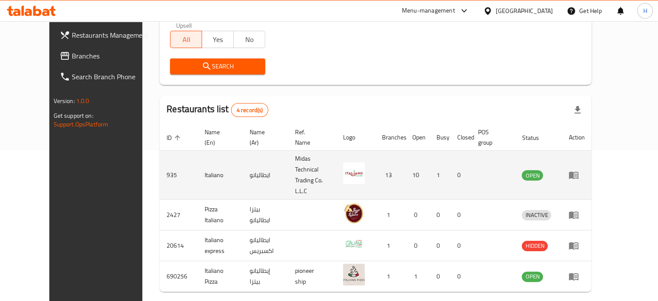
click at [577, 173] on icon "enhanced table" at bounding box center [575, 174] width 3 height 3
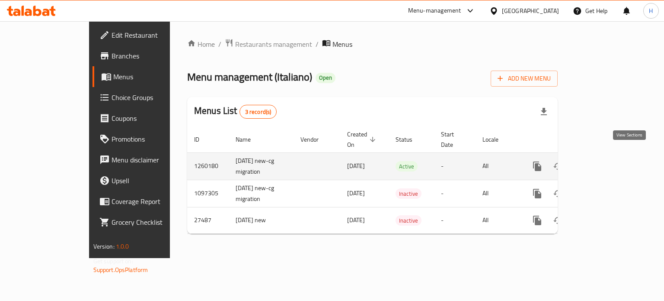
click at [610, 161] on link "enhanced table" at bounding box center [599, 166] width 21 height 21
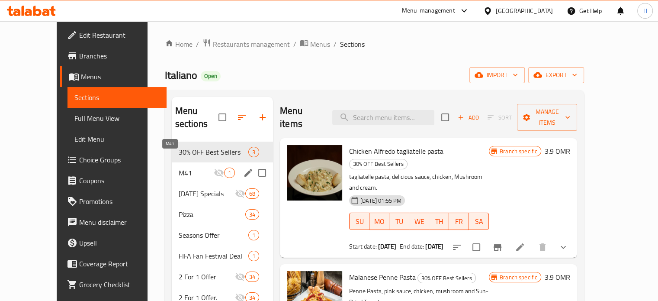
click at [189, 167] on span "M41" at bounding box center [196, 172] width 35 height 10
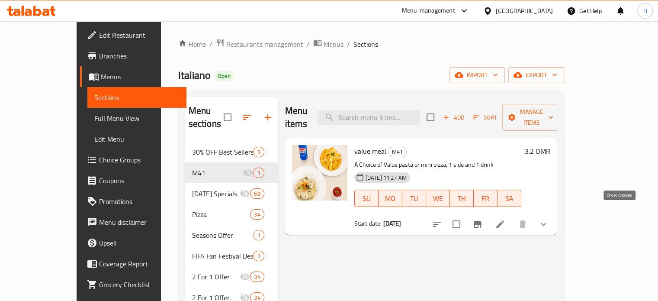
click at [548, 219] on icon "show more" at bounding box center [543, 224] width 10 height 10
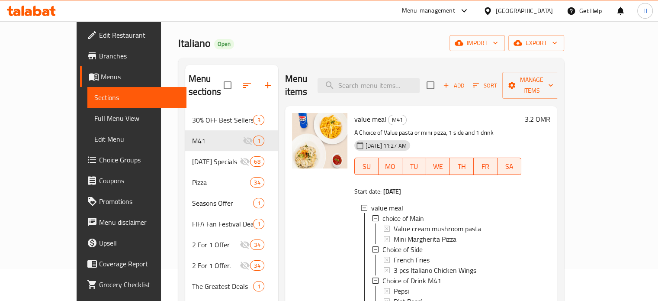
scroll to position [32, 0]
click at [94, 119] on span "Full Menu View" at bounding box center [136, 118] width 85 height 10
click at [94, 114] on span "Full Menu View" at bounding box center [136, 118] width 85 height 10
click at [94, 119] on span "Full Menu View" at bounding box center [136, 118] width 85 height 10
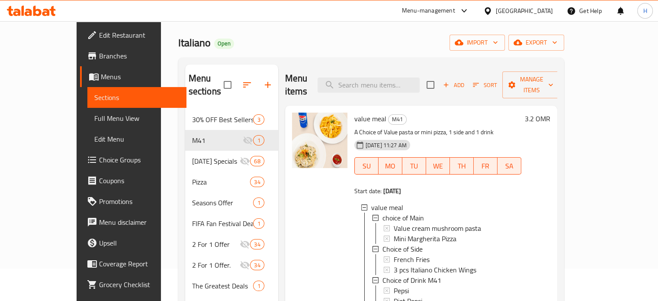
click at [94, 113] on span "Full Menu View" at bounding box center [136, 118] width 85 height 10
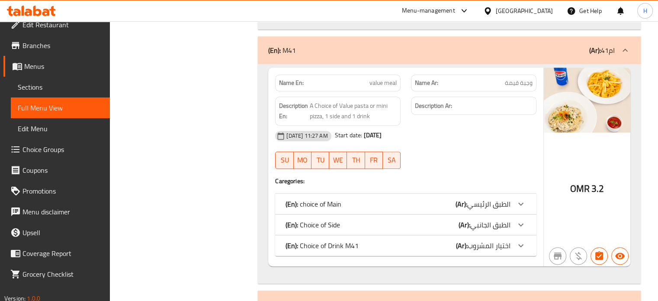
scroll to position [648, 0]
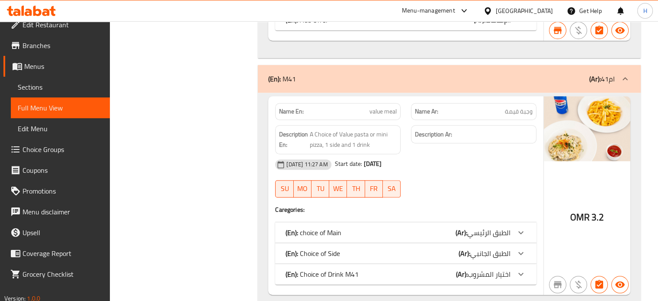
scroll to position [627, 0]
drag, startPoint x: 417, startPoint y: 140, endPoint x: 223, endPoint y: 185, distance: 198.9
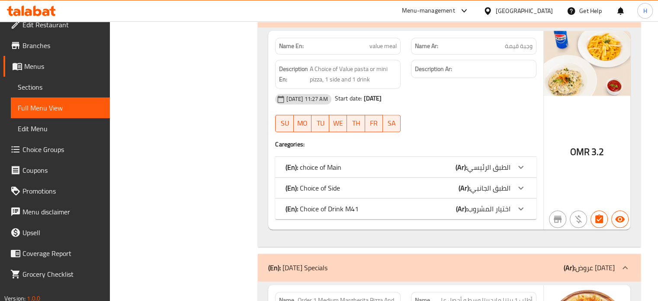
scroll to position [0, 0]
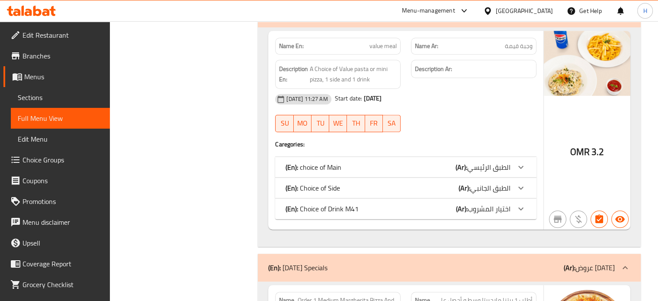
click at [43, 99] on span "Sections" at bounding box center [60, 97] width 85 height 10
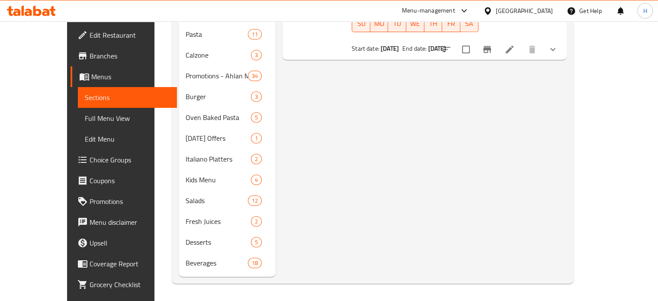
scroll to position [121, 0]
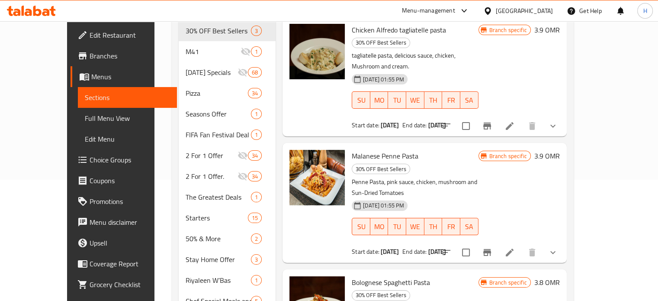
click at [91, 75] on span "Menus" at bounding box center [130, 76] width 79 height 10
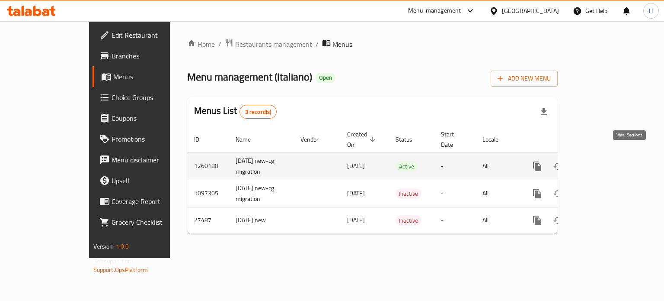
click at [604, 162] on icon "enhanced table" at bounding box center [600, 166] width 8 height 8
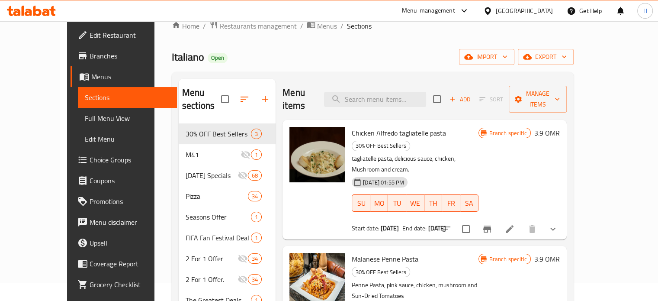
scroll to position [20, 0]
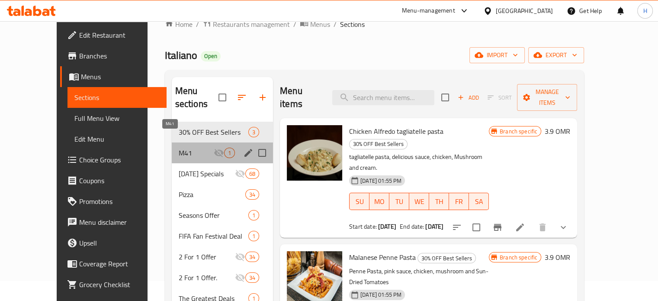
click at [179, 147] on span "M41" at bounding box center [196, 152] width 35 height 10
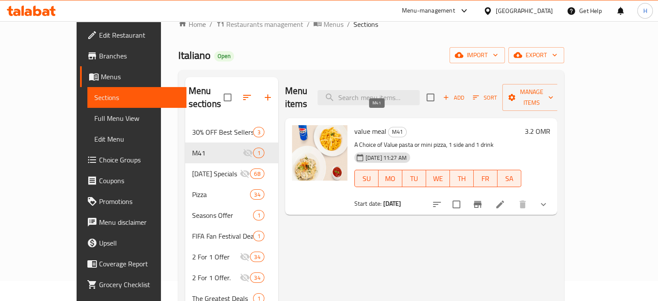
click at [388, 127] on span "M41" at bounding box center [397, 132] width 18 height 10
click at [505, 199] on icon at bounding box center [500, 204] width 10 height 10
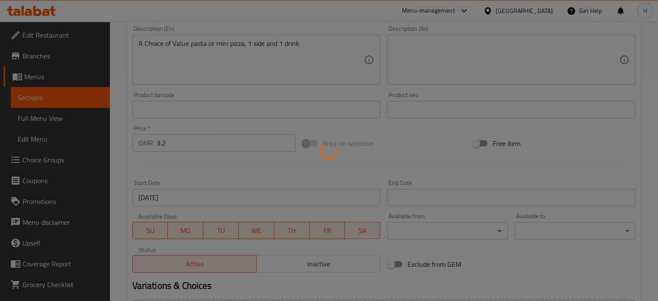
type input "الطبق الرئيسي"
type input "1"
type input "الطبق الجانبي"
type input "1"
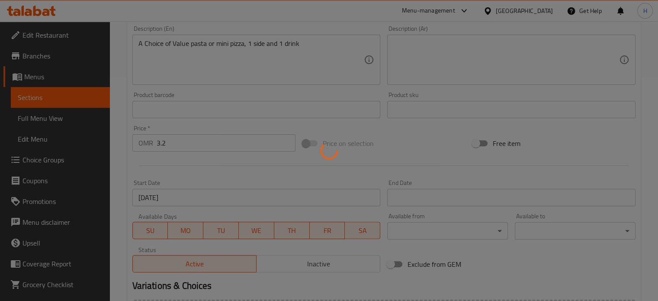
type input "1"
type input "اختيار المشروب"
type input "1"
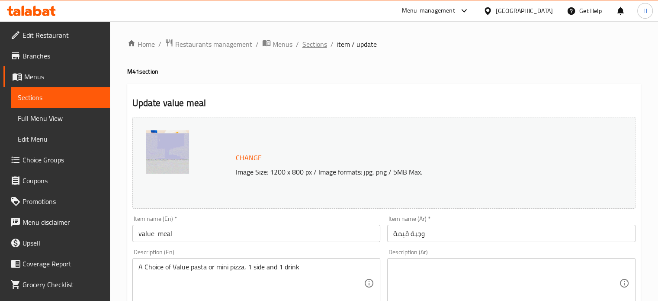
click at [315, 41] on span "Sections" at bounding box center [314, 44] width 25 height 10
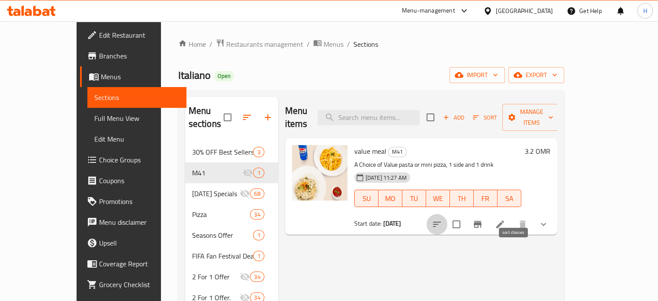
click at [442, 219] on icon "sort-choices" at bounding box center [437, 224] width 10 height 10
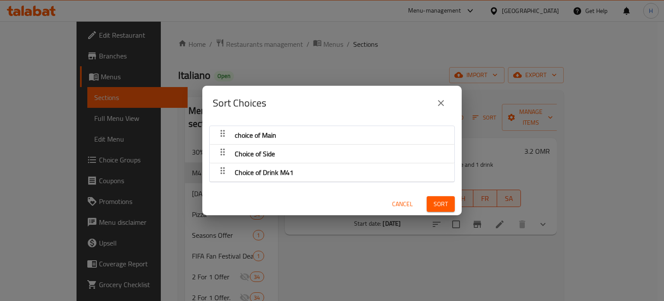
click at [438, 102] on icon "close" at bounding box center [441, 103] width 10 height 10
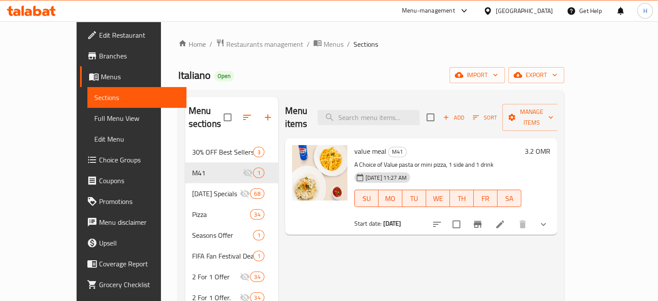
click at [461, 145] on h6 "value meal M41" at bounding box center [437, 151] width 167 height 12
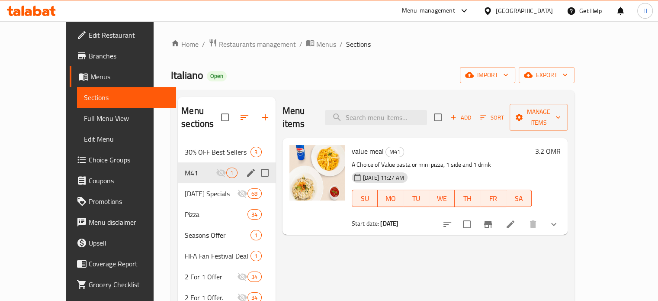
click at [227, 162] on div "M41 1" at bounding box center [226, 172] width 97 height 21
click at [247, 169] on icon "edit" at bounding box center [251, 173] width 8 height 8
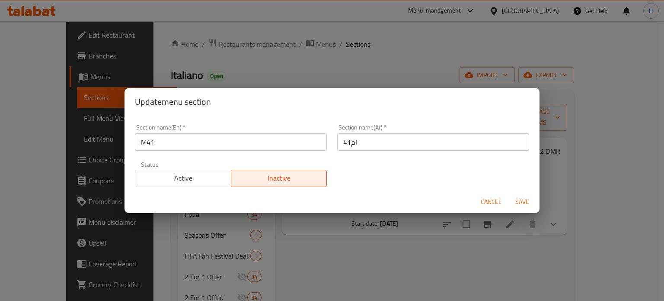
click at [487, 200] on span "Cancel" at bounding box center [491, 201] width 21 height 11
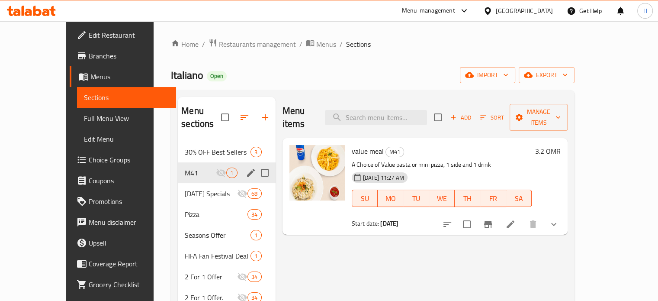
click at [560, 145] on h6 "3.2 OMR" at bounding box center [548, 151] width 26 height 12
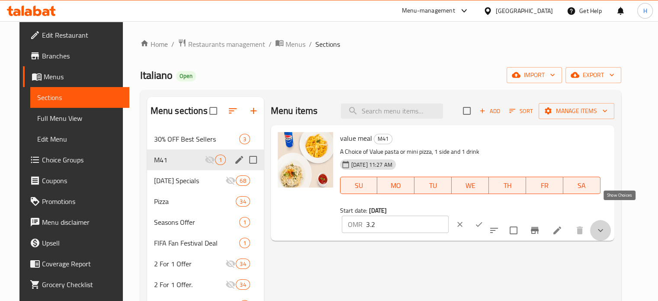
click at [605, 225] on icon "show more" at bounding box center [600, 230] width 10 height 10
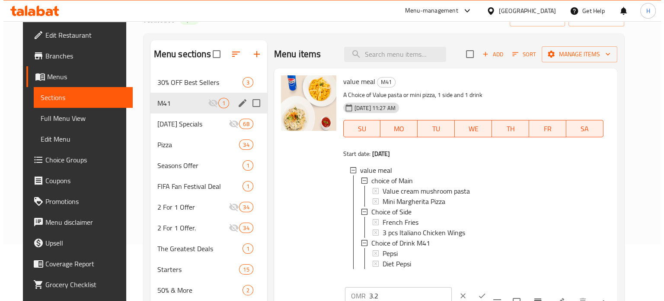
scroll to position [57, 0]
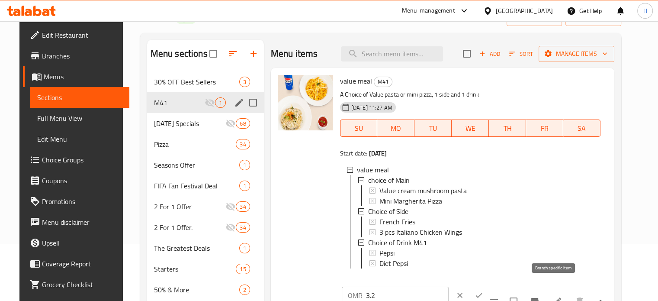
click at [540, 296] on icon "Branch-specific-item" at bounding box center [534, 301] width 10 height 10
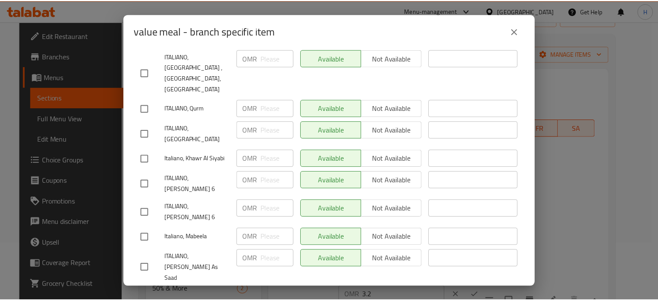
scroll to position [0, 0]
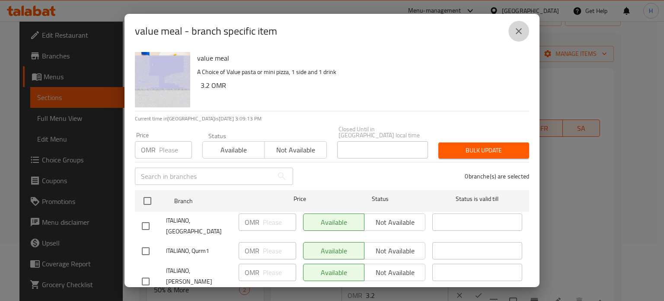
click at [524, 29] on button "close" at bounding box center [518, 31] width 21 height 21
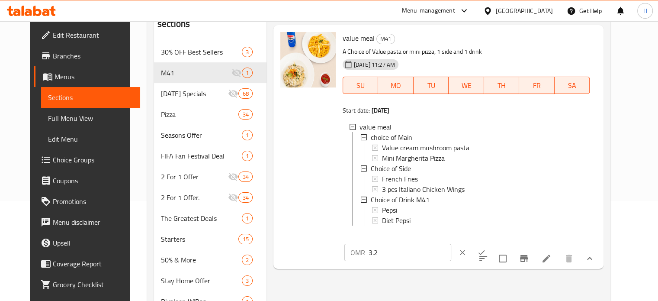
scroll to position [103, 0]
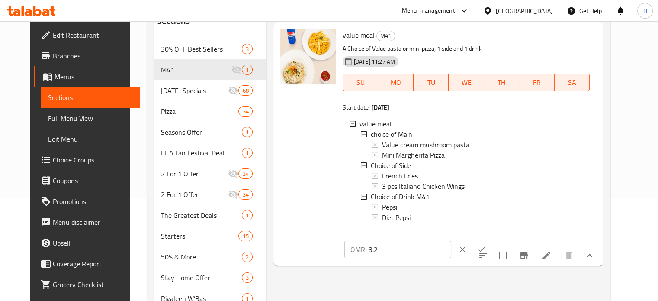
click at [551, 250] on icon at bounding box center [546, 255] width 10 height 10
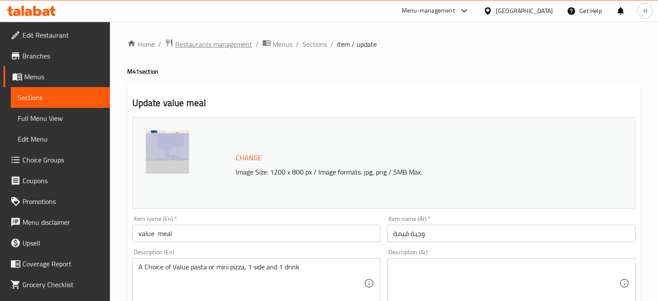
click at [207, 45] on span "Restaurants management" at bounding box center [213, 44] width 77 height 10
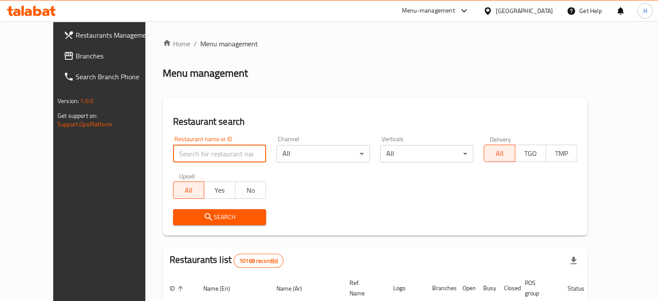
click at [198, 152] on input "search" at bounding box center [219, 153] width 93 height 17
type input "sushi box"
click at [202, 214] on span "Search" at bounding box center [220, 216] width 80 height 11
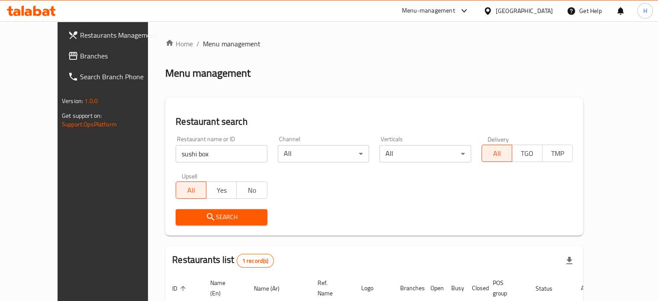
scroll to position [67, 0]
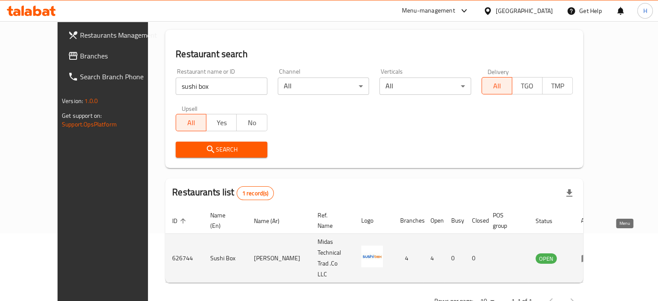
click at [591, 253] on icon "enhanced table" at bounding box center [586, 258] width 10 height 10
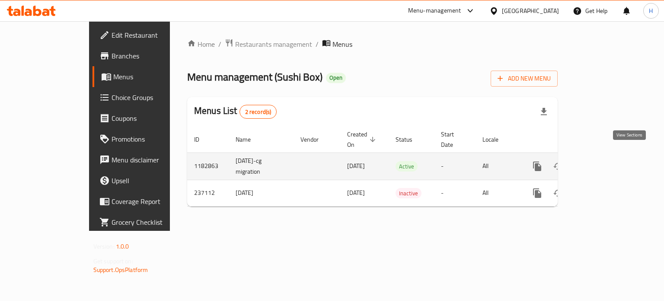
click at [604, 162] on icon "enhanced table" at bounding box center [600, 166] width 8 height 8
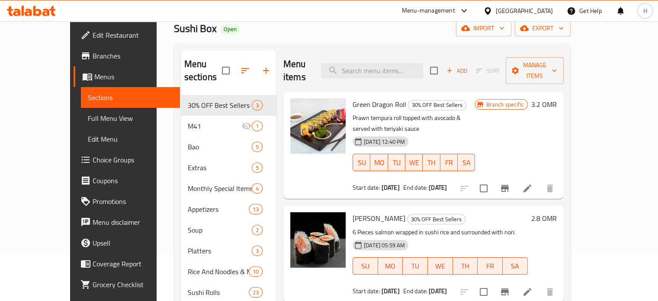
scroll to position [48, 0]
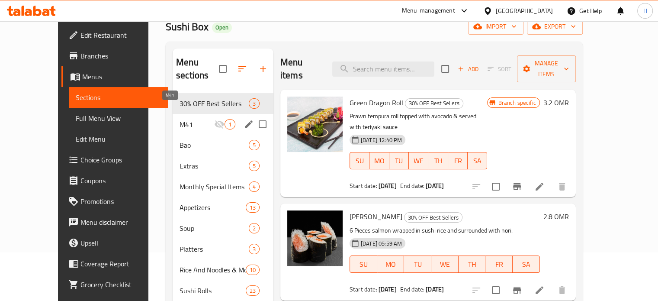
click at [179, 119] on span "M41" at bounding box center [196, 124] width 35 height 10
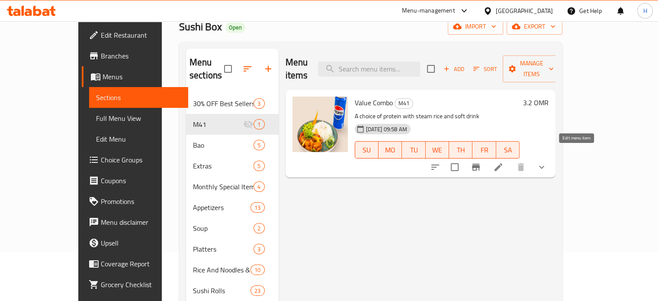
click at [502, 163] on icon at bounding box center [498, 167] width 8 height 8
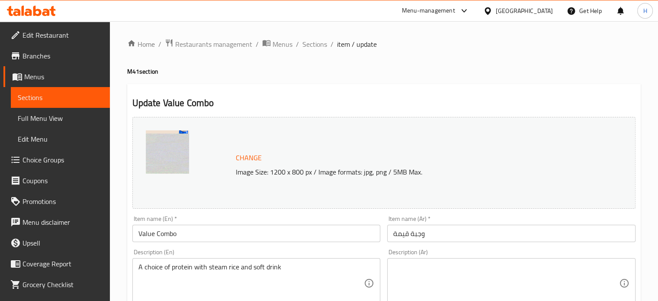
click at [431, 97] on h2 "Update Value Combo" at bounding box center [383, 102] width 503 height 13
click at [311, 45] on span "Sections" at bounding box center [314, 44] width 25 height 10
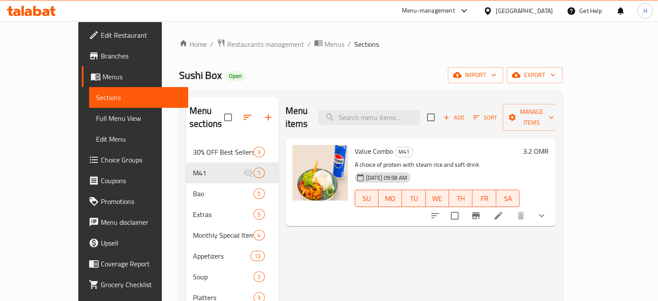
click at [227, 43] on span "Restaurants management" at bounding box center [265, 44] width 77 height 10
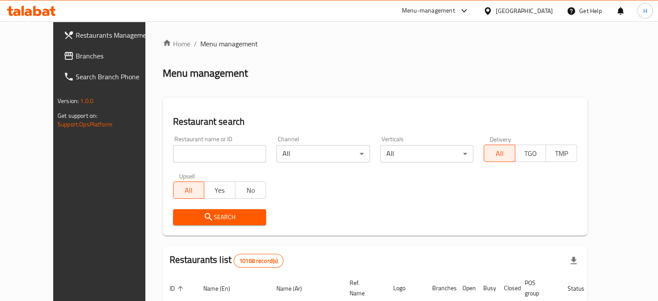
click at [210, 151] on div "Home / Menu management Menu management Restaurant search Restaurant name or ID …" at bounding box center [375, 299] width 425 height 522
click at [199, 150] on input "search" at bounding box center [219, 153] width 93 height 17
click at [206, 214] on span "Search" at bounding box center [220, 216] width 80 height 11
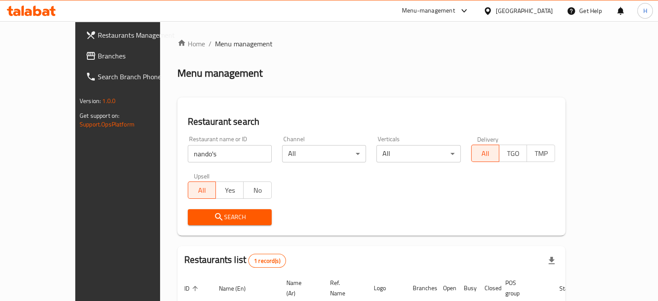
scroll to position [67, 0]
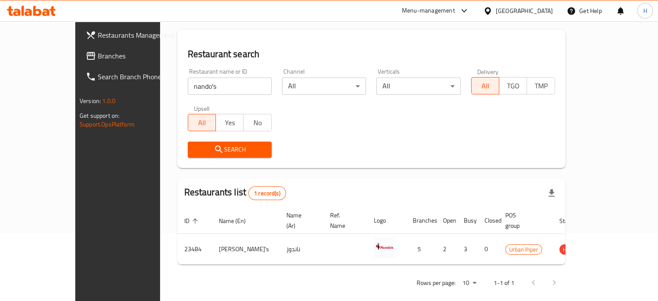
click at [204, 90] on input "nando's" at bounding box center [230, 85] width 84 height 17
type input "nando"
click at [195, 147] on span "Search" at bounding box center [230, 149] width 70 height 11
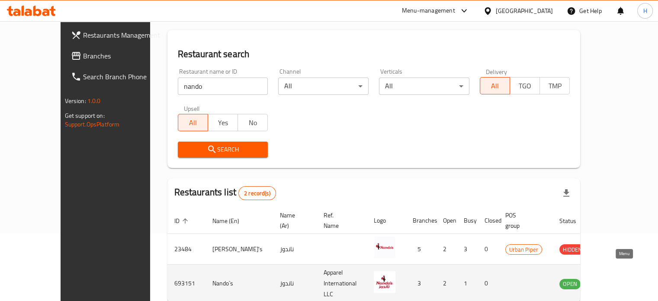
click at [615, 278] on icon "enhanced table" at bounding box center [609, 283] width 10 height 10
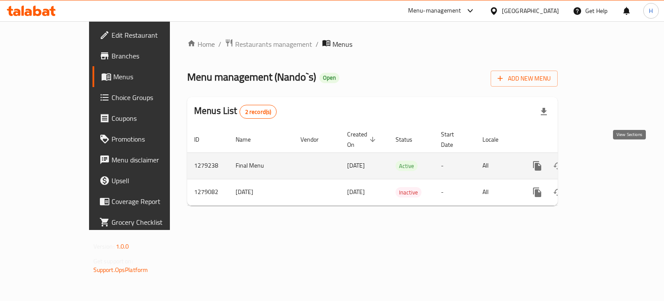
click at [605, 160] on icon "enhanced table" at bounding box center [600, 165] width 10 height 10
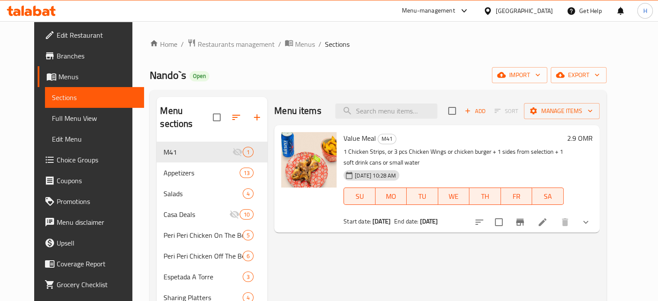
click at [547, 222] on icon at bounding box center [542, 222] width 10 height 10
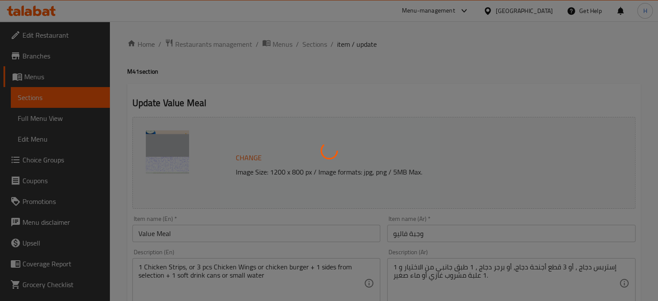
type input "اختيارك من"
type input "1"
type input "اختيار الجانب 1"
type input "1"
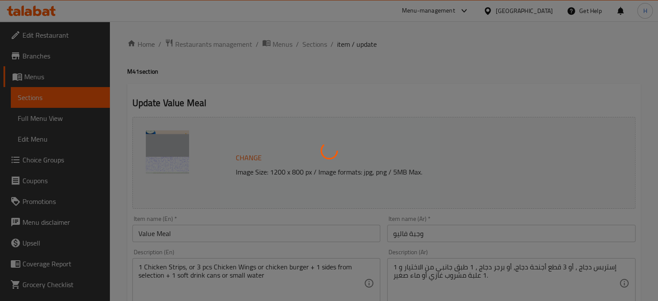
type input "1"
type input "اختيارك من المشروب:"
type input "1"
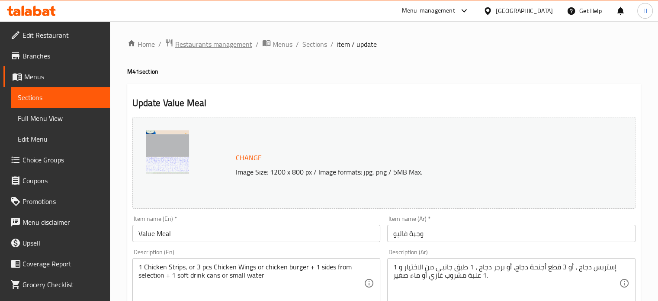
click at [230, 42] on span "Restaurants management" at bounding box center [213, 44] width 77 height 10
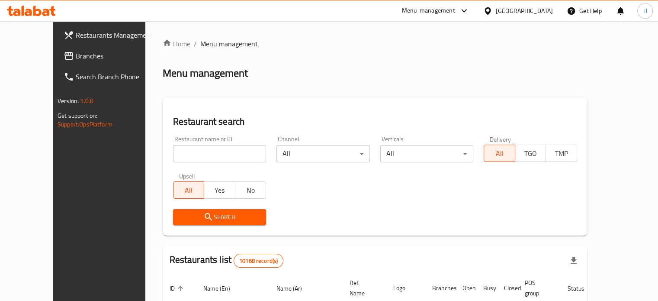
click at [211, 153] on div at bounding box center [329, 150] width 658 height 301
click at [201, 153] on input "search" at bounding box center [219, 153] width 93 height 17
type input "acaiholic"
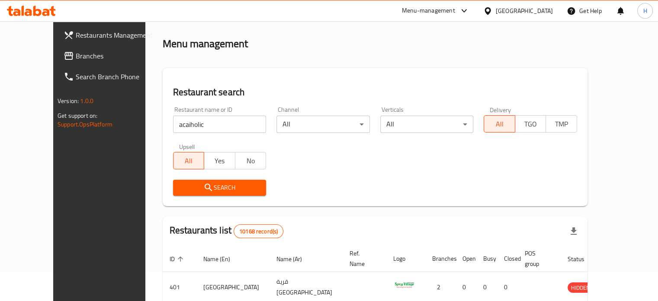
scroll to position [29, 0]
click at [222, 182] on span "Search" at bounding box center [220, 187] width 80 height 11
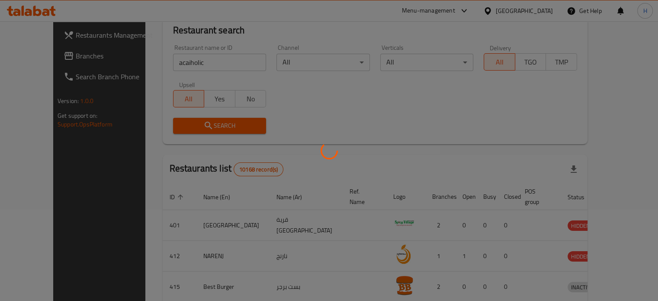
scroll to position [108, 0]
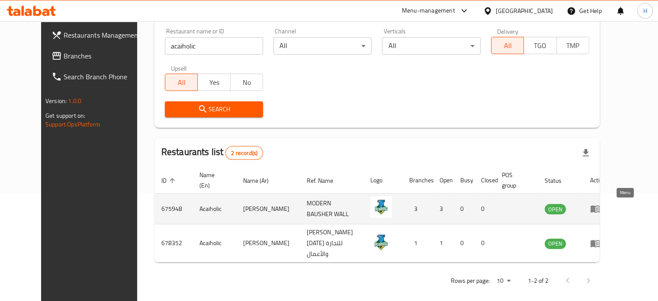
click at [598, 208] on icon "enhanced table" at bounding box center [596, 208] width 3 height 3
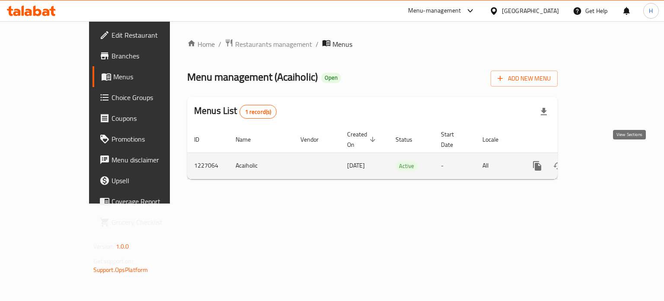
click at [605, 160] on icon "enhanced table" at bounding box center [600, 165] width 10 height 10
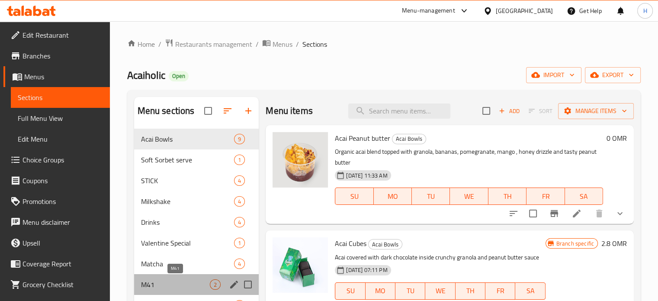
click at [171, 287] on span "M41" at bounding box center [175, 284] width 69 height 10
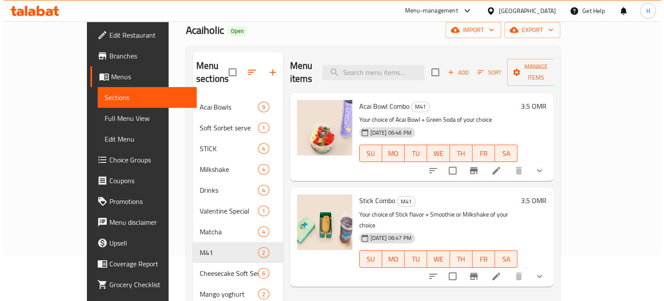
scroll to position [45, 0]
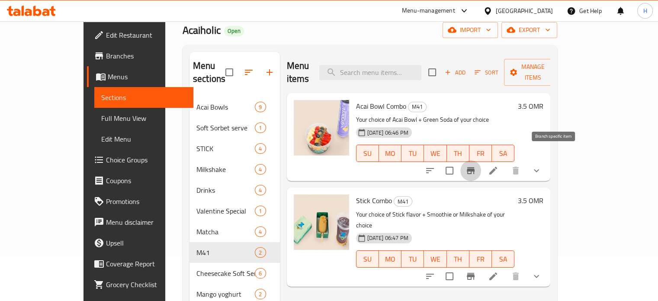
click at [474, 167] on icon "Branch-specific-item" at bounding box center [471, 170] width 8 height 7
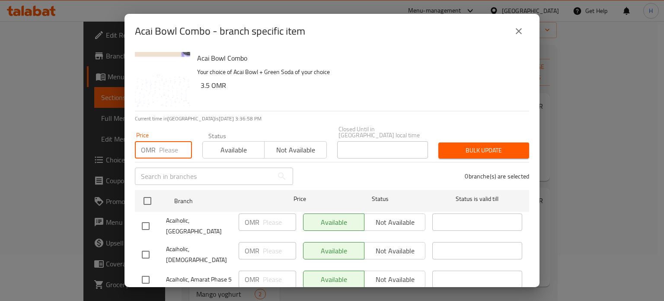
click at [171, 145] on input "number" at bounding box center [175, 149] width 33 height 17
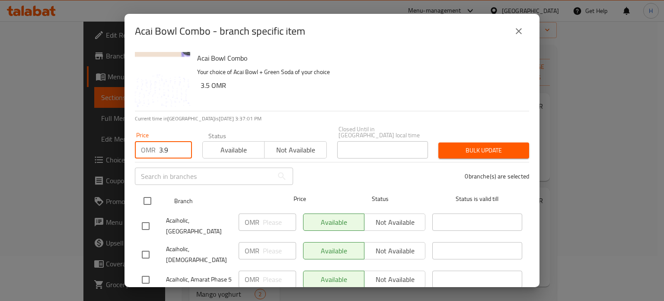
type input "3.9"
click at [149, 192] on input "checkbox" at bounding box center [147, 201] width 18 height 18
checkbox input "true"
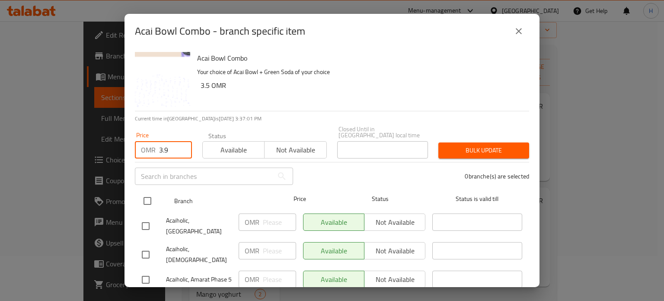
checkbox input "true"
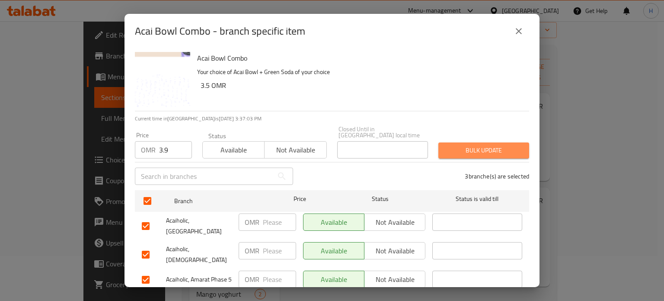
click at [491, 145] on span "Bulk update" at bounding box center [483, 150] width 77 height 11
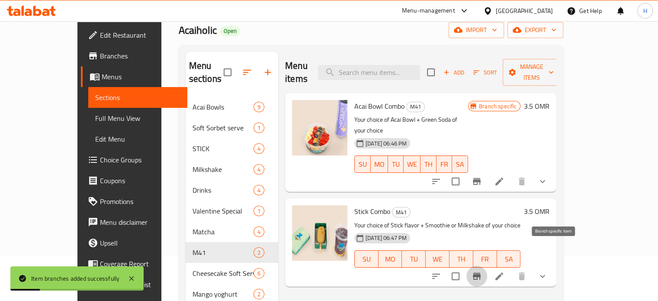
click at [480, 272] on icon "Branch-specific-item" at bounding box center [477, 275] width 8 height 7
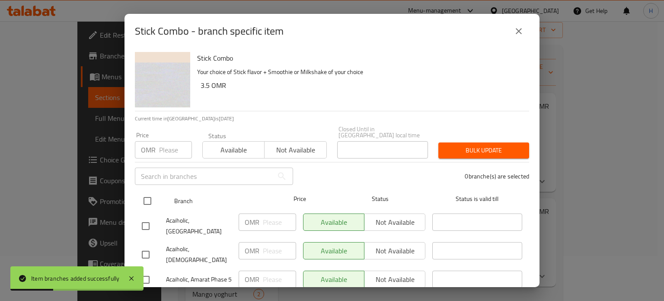
click at [145, 195] on input "checkbox" at bounding box center [147, 201] width 18 height 18
checkbox input "true"
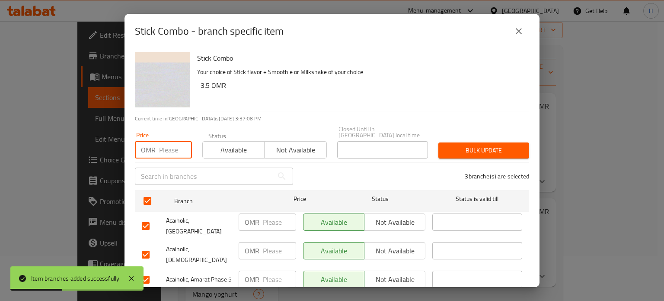
click at [164, 147] on input "number" at bounding box center [175, 149] width 33 height 17
type input "3.9"
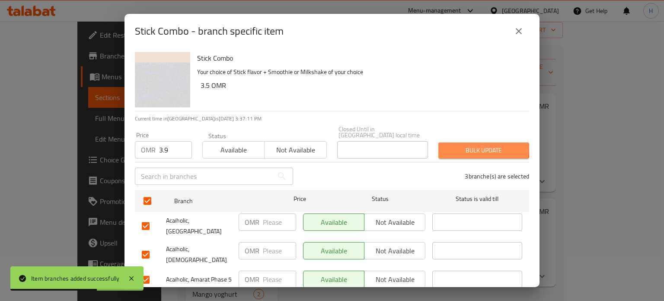
click at [462, 145] on span "Bulk update" at bounding box center [483, 150] width 77 height 11
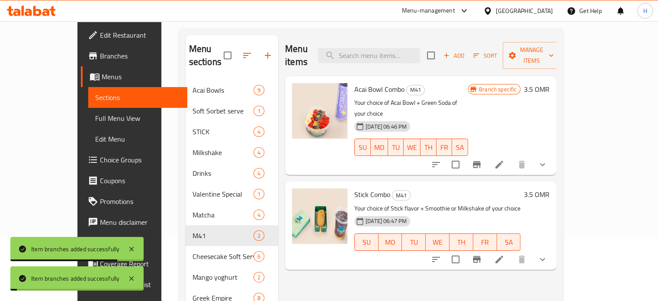
scroll to position [62, 0]
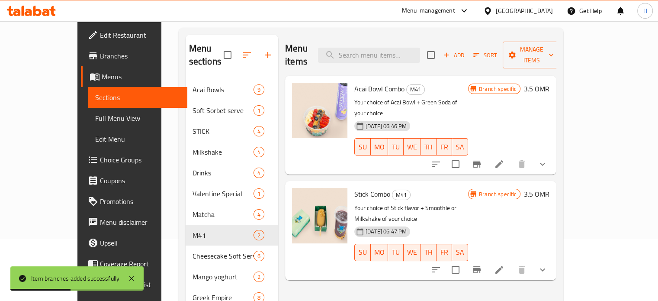
click at [549, 83] on h6 "3.5 OMR" at bounding box center [537, 89] width 26 height 12
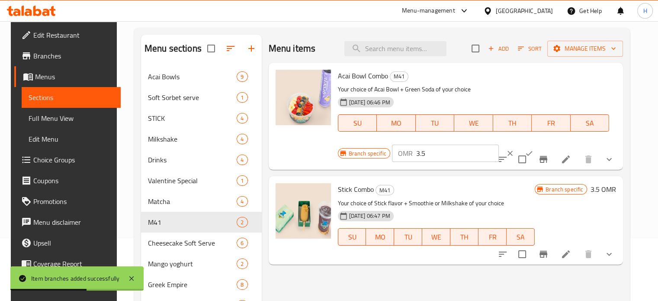
click at [428, 154] on input "3.5" at bounding box center [457, 152] width 83 height 17
type input "3.9"
click at [524, 153] on icon "ok" at bounding box center [528, 153] width 9 height 9
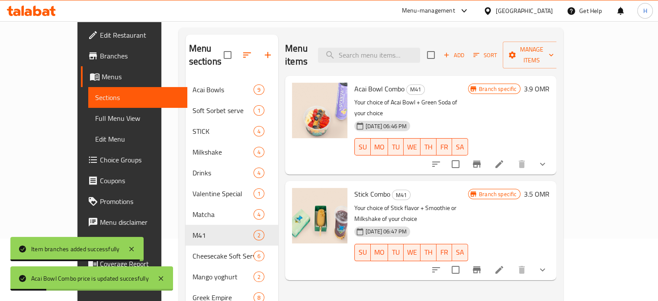
click at [549, 188] on h6 "3.5 OMR" at bounding box center [537, 194] width 26 height 12
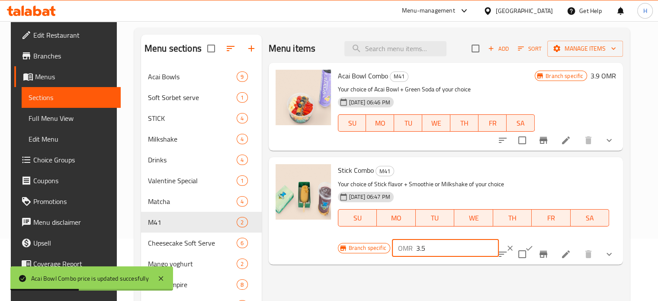
click at [429, 249] on input "3.5" at bounding box center [457, 247] width 83 height 17
type input "3.9"
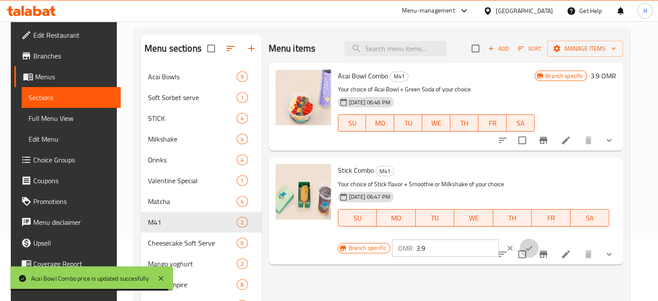
click at [524, 246] on icon "ok" at bounding box center [528, 247] width 9 height 9
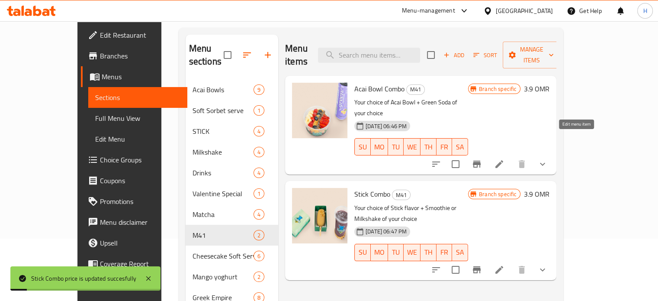
click at [504, 159] on icon at bounding box center [499, 164] width 10 height 10
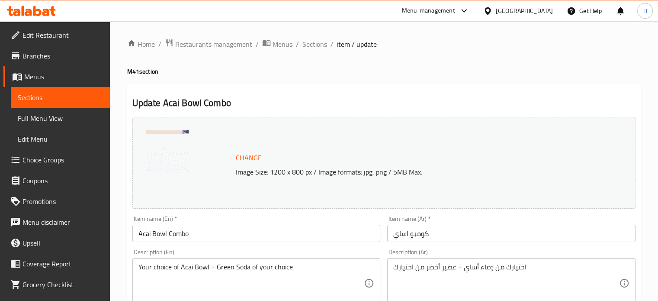
click at [473, 248] on div "Description (Ar) اختيارك من وعاء أساي + عصير أخضر من اختيارك Description (Ar)" at bounding box center [511, 278] width 255 height 66
click at [314, 48] on span "Sections" at bounding box center [314, 44] width 25 height 10
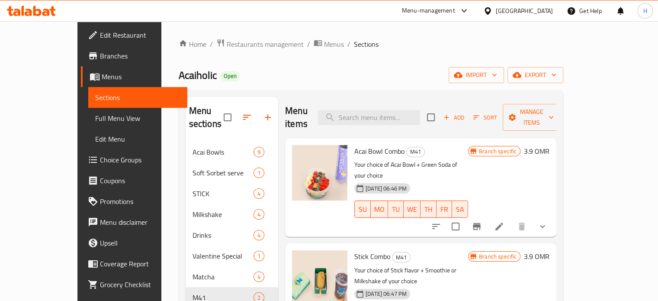
scroll to position [57, 0]
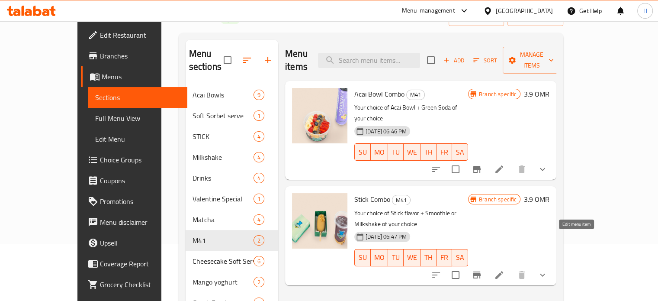
click at [503, 271] on icon at bounding box center [499, 275] width 8 height 8
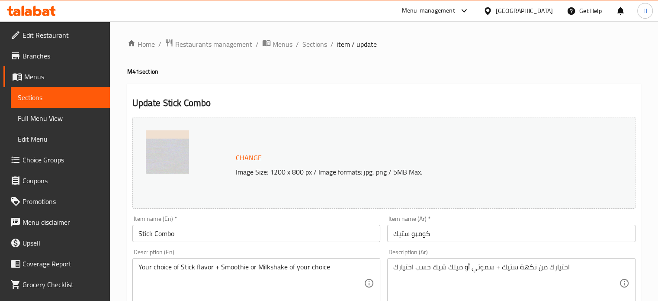
click at [227, 43] on span "Restaurants management" at bounding box center [213, 44] width 77 height 10
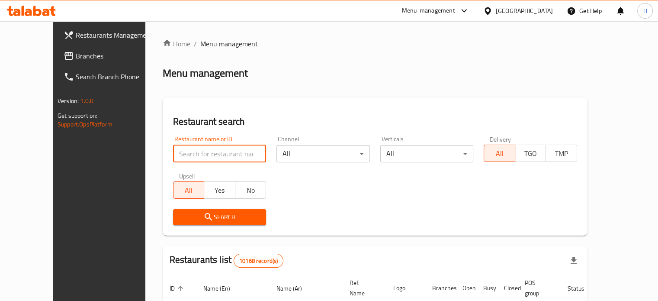
click at [215, 148] on input "search" at bounding box center [219, 153] width 93 height 17
type input "acaiholic"
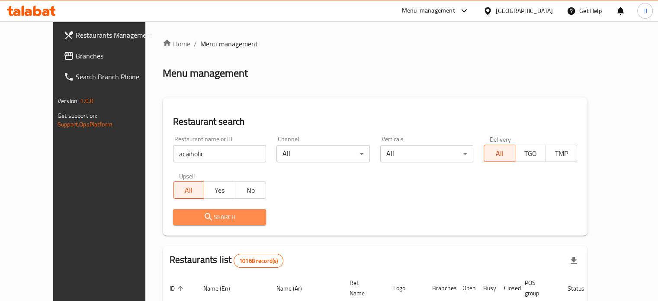
click at [207, 216] on span "Search" at bounding box center [220, 216] width 80 height 11
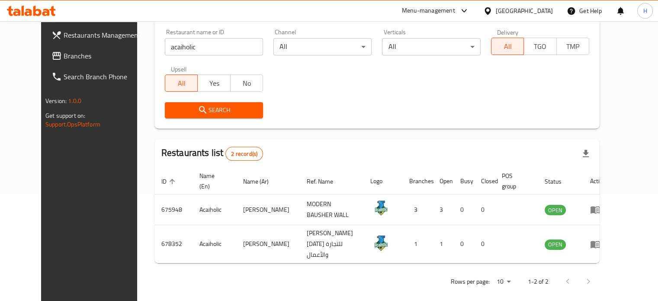
scroll to position [108, 0]
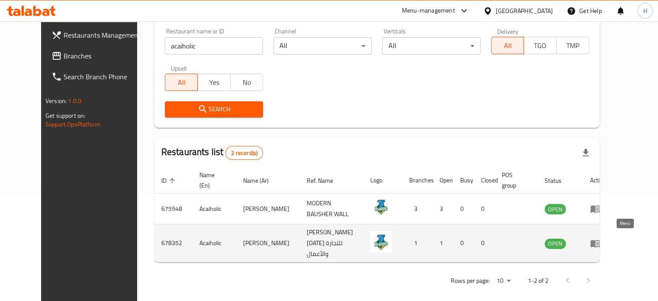
click at [600, 242] on icon "enhanced table" at bounding box center [595, 243] width 10 height 10
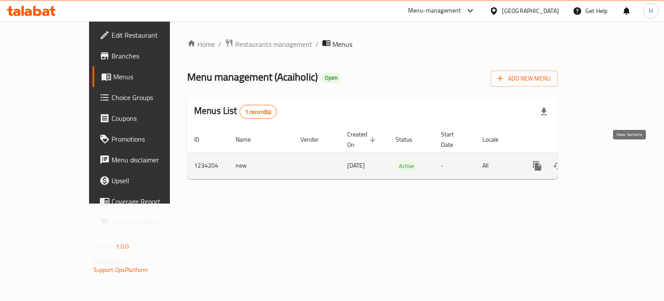
click at [605, 160] on icon "enhanced table" at bounding box center [600, 165] width 10 height 10
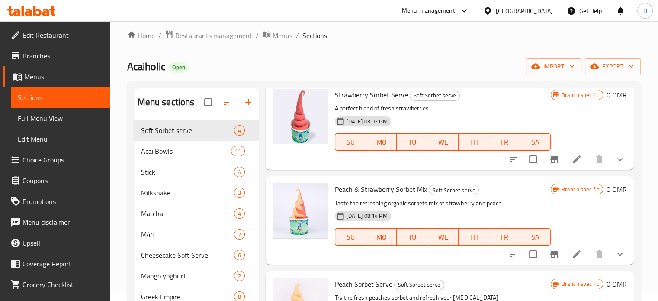
scroll to position [35, 0]
click at [204, 234] on span "M41" at bounding box center [175, 234] width 69 height 10
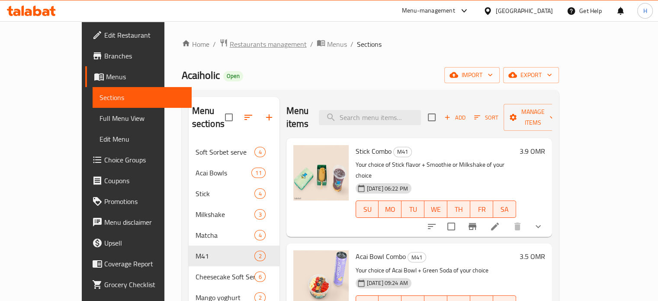
click at [233, 43] on span "Restaurants management" at bounding box center [268, 44] width 77 height 10
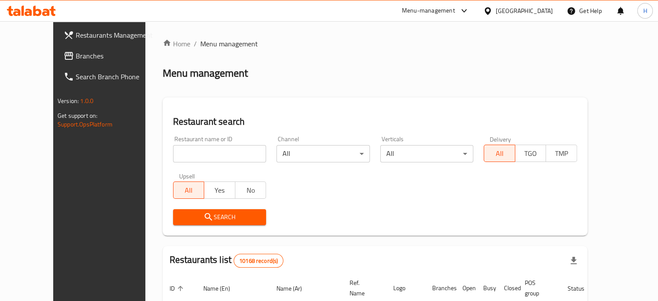
click at [204, 151] on input "search" at bounding box center [219, 153] width 93 height 17
type input "acaiholic"
click at [206, 217] on span "Search" at bounding box center [220, 216] width 80 height 11
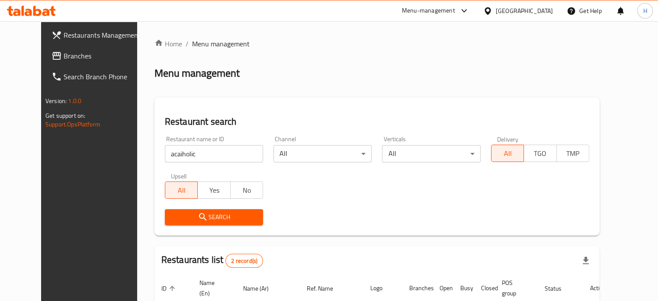
scroll to position [108, 0]
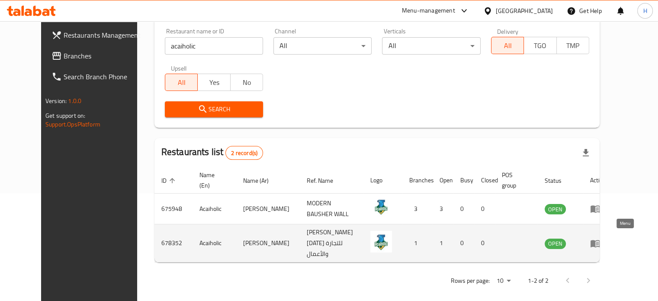
click at [600, 240] on icon "enhanced table" at bounding box center [595, 243] width 10 height 7
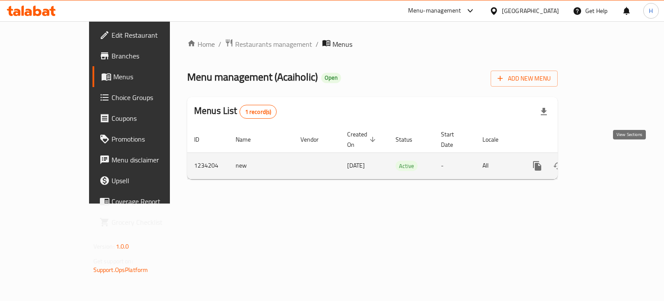
click at [604, 162] on icon "enhanced table" at bounding box center [600, 166] width 8 height 8
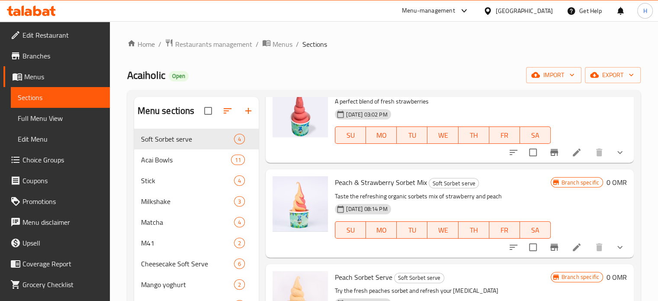
scroll to position [50, 0]
click at [147, 240] on span "M41" at bounding box center [175, 242] width 69 height 10
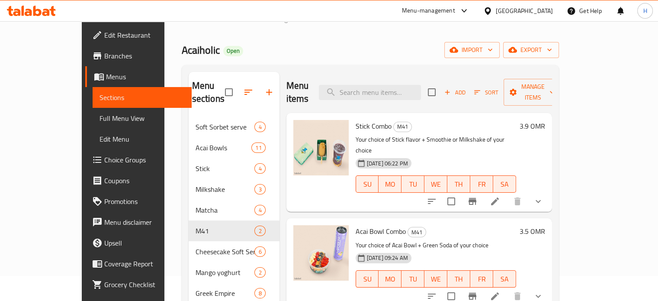
scroll to position [35, 0]
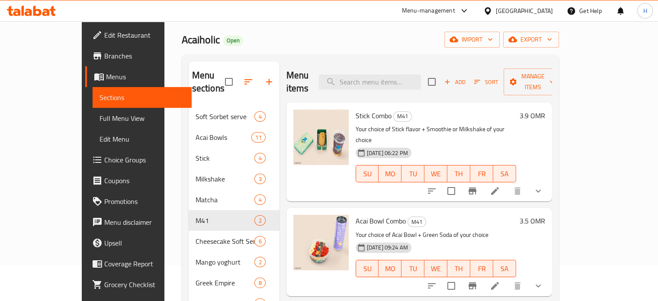
click at [545, 214] on h6 "3.5 OMR" at bounding box center [532, 220] width 26 height 12
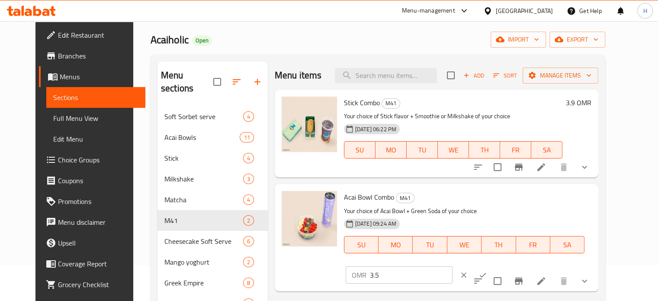
click at [452, 266] on input "3.5" at bounding box center [411, 274] width 83 height 17
type input "3.9"
click at [506, 265] on div "OMR 3.9 ​" at bounding box center [425, 274] width 162 height 19
click at [492, 265] on button "ok" at bounding box center [482, 274] width 19 height 19
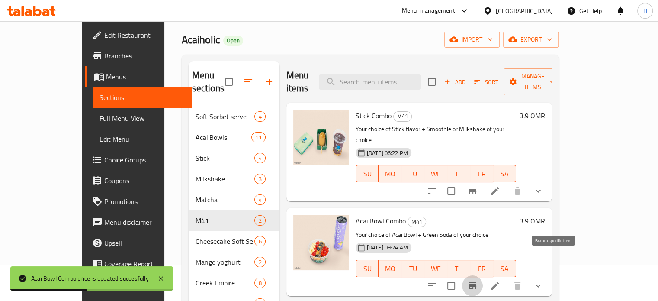
click at [476, 282] on icon "Branch-specific-item" at bounding box center [472, 285] width 8 height 7
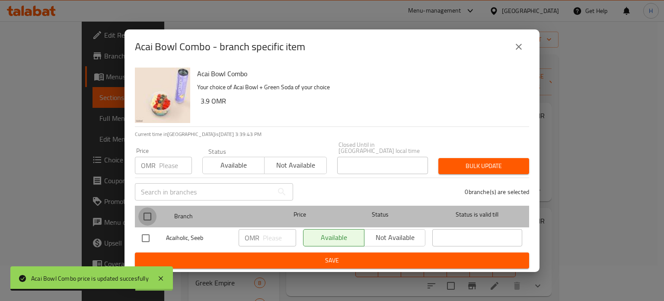
click at [150, 214] on input "checkbox" at bounding box center [147, 216] width 18 height 18
checkbox input "true"
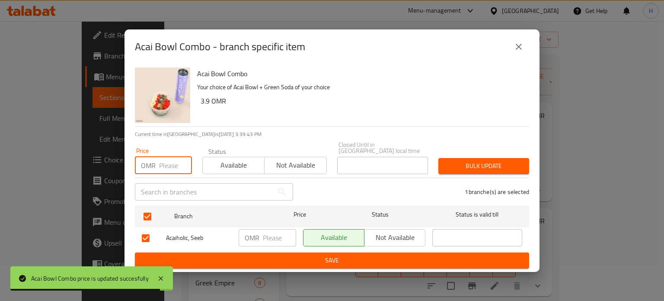
click at [169, 162] on input "number" at bounding box center [175, 165] width 33 height 17
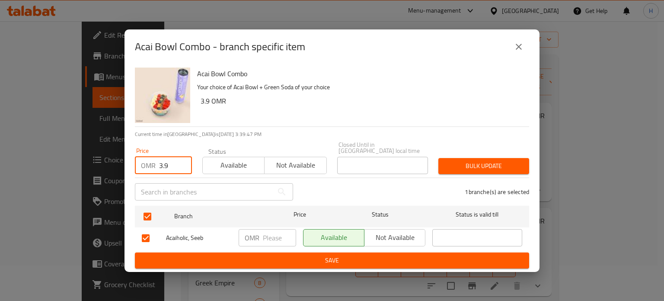
type input "3.9"
click at [496, 162] on span "Bulk update" at bounding box center [483, 165] width 77 height 11
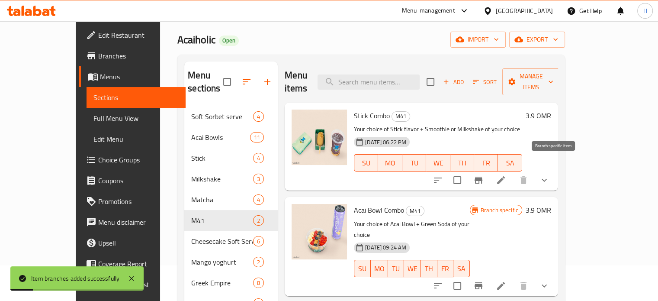
click at [483, 175] on icon "Branch-specific-item" at bounding box center [478, 180] width 10 height 10
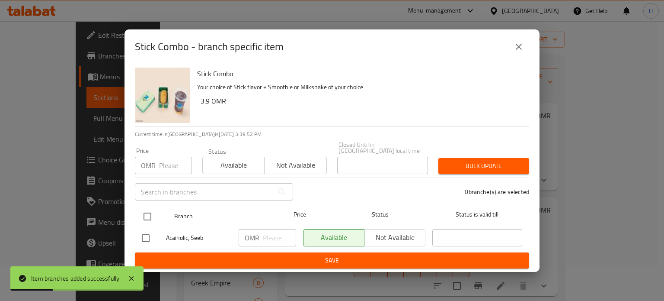
click at [147, 212] on input "checkbox" at bounding box center [147, 216] width 18 height 18
checkbox input "true"
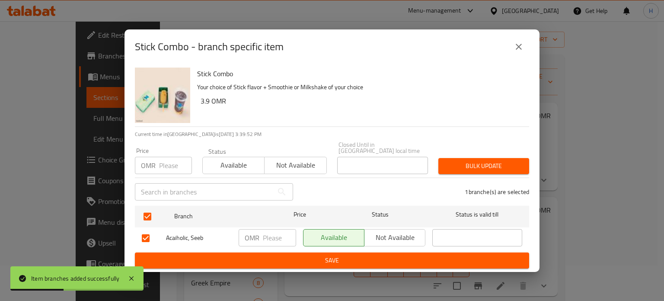
click at [168, 165] on input "number" at bounding box center [175, 165] width 33 height 17
type input "3.9"
click at [475, 168] on span "Bulk update" at bounding box center [483, 165] width 77 height 11
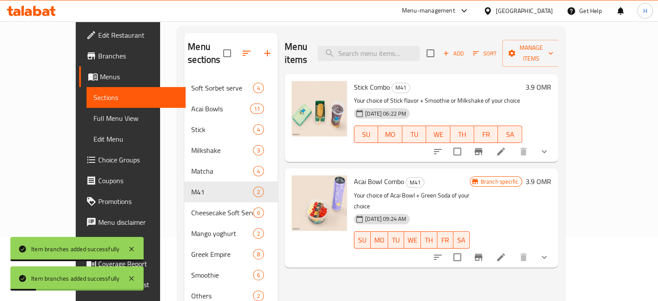
scroll to position [64, 0]
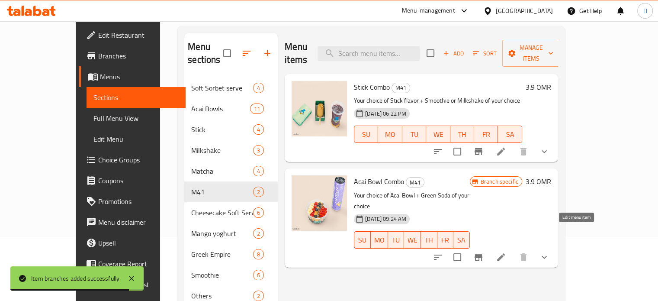
click at [506, 252] on icon at bounding box center [501, 257] width 10 height 10
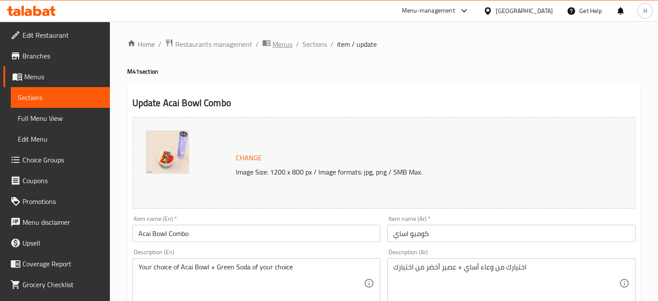
click at [281, 43] on span "Menus" at bounding box center [282, 44] width 20 height 10
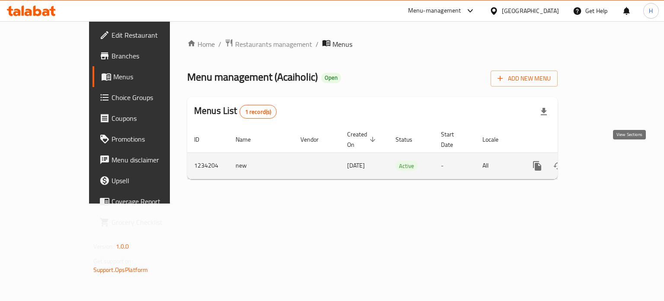
click at [604, 162] on icon "enhanced table" at bounding box center [600, 166] width 8 height 8
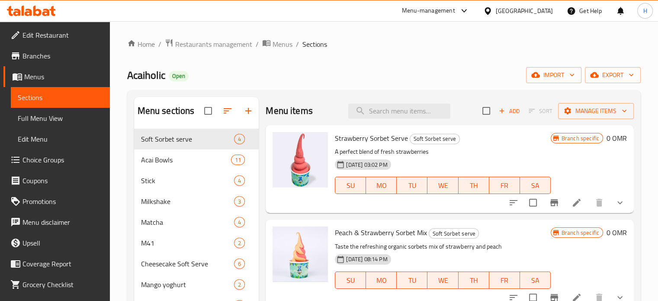
scroll to position [15, 0]
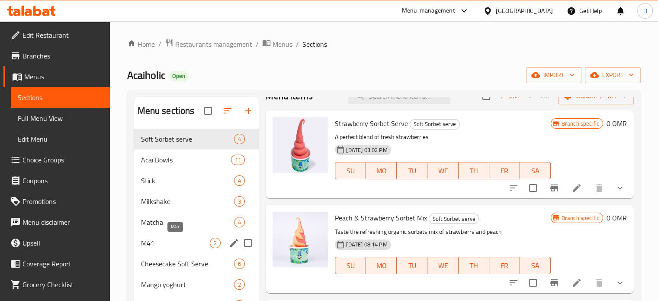
click at [191, 245] on span "M41" at bounding box center [175, 242] width 69 height 10
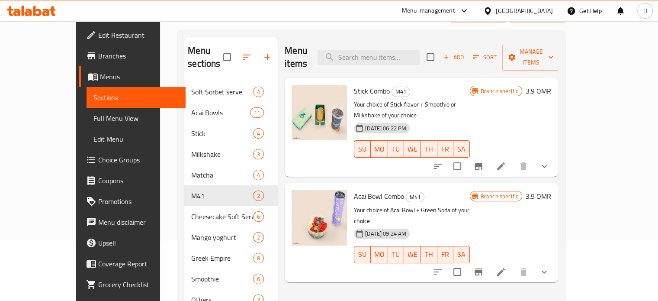
scroll to position [67, 0]
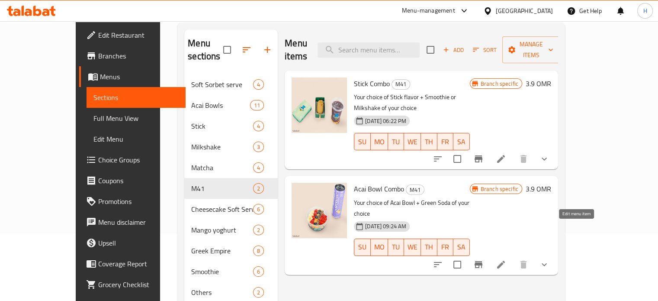
click at [505, 260] on icon at bounding box center [501, 264] width 8 height 8
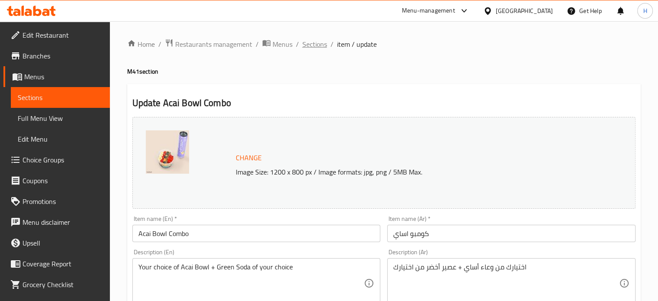
click at [315, 41] on span "Sections" at bounding box center [314, 44] width 25 height 10
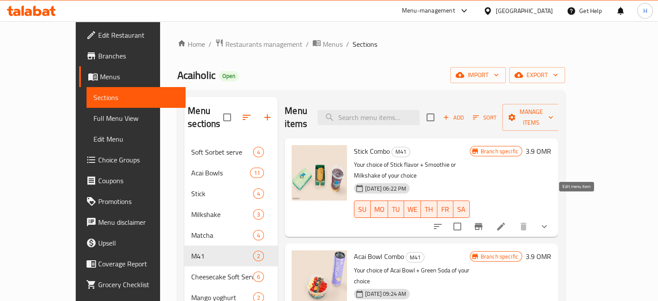
click at [506, 221] on icon at bounding box center [501, 226] width 10 height 10
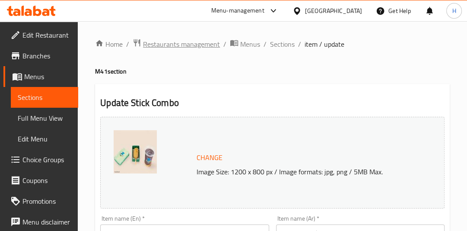
click at [199, 44] on span "Restaurants management" at bounding box center [181, 44] width 77 height 10
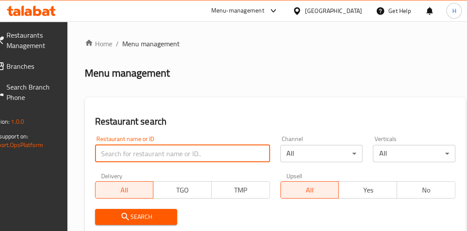
click at [156, 147] on input "search" at bounding box center [182, 153] width 175 height 17
type input "foodlands"
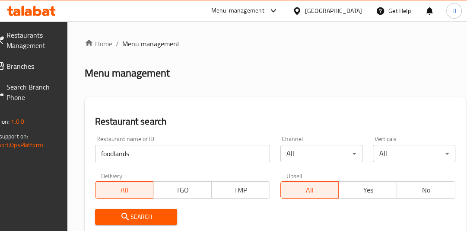
click at [131, 218] on icon "submit" at bounding box center [125, 216] width 10 height 10
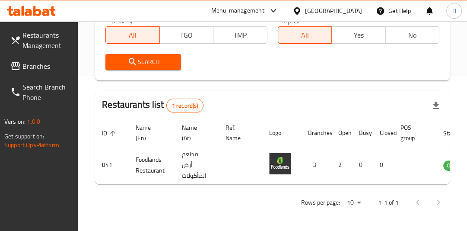
scroll to position [0, 62]
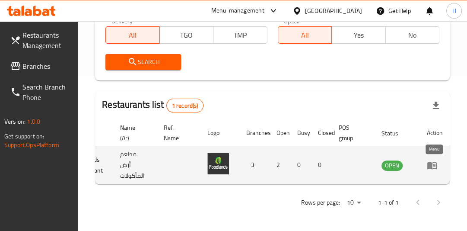
click at [432, 162] on icon "enhanced table" at bounding box center [433, 165] width 10 height 7
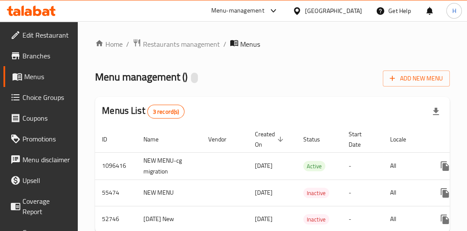
scroll to position [0, 74]
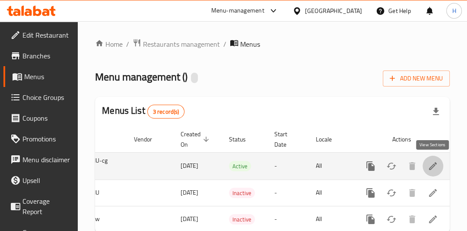
click at [437, 168] on icon "enhanced table" at bounding box center [433, 166] width 10 height 10
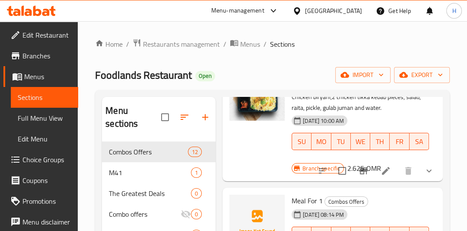
scroll to position [81, 0]
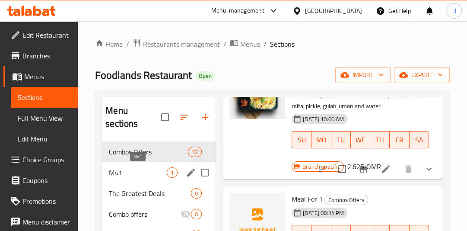
click at [151, 169] on span "M41" at bounding box center [138, 172] width 58 height 10
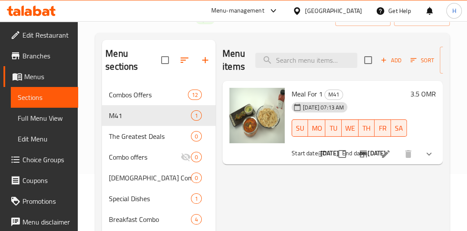
scroll to position [50, 0]
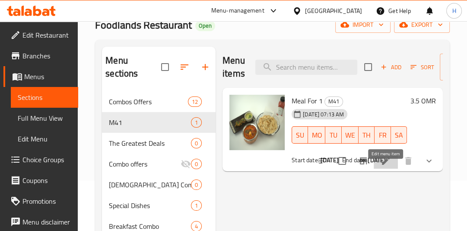
click at [382, 166] on icon at bounding box center [386, 161] width 10 height 10
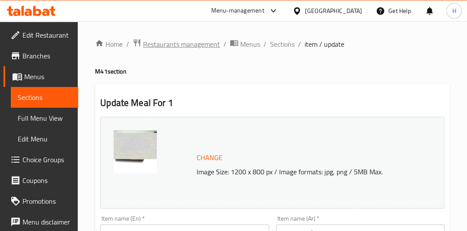
click at [194, 43] on span "Restaurants management" at bounding box center [181, 44] width 77 height 10
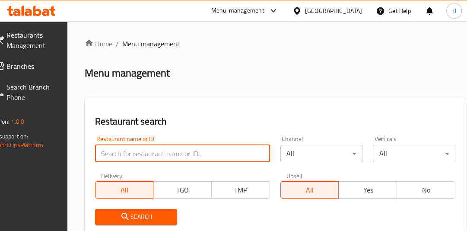
click at [173, 155] on input "search" at bounding box center [182, 153] width 175 height 17
type input "pizaza"
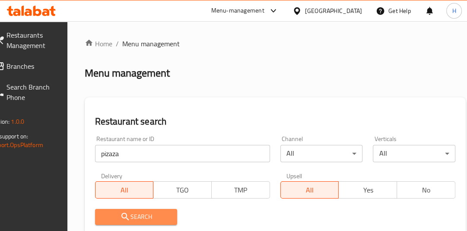
click at [157, 214] on span "Search" at bounding box center [136, 216] width 69 height 11
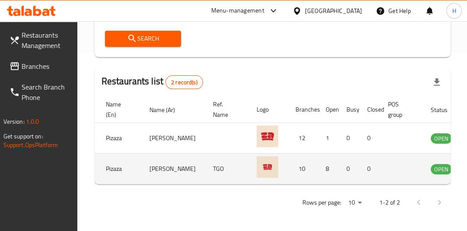
scroll to position [0, 60]
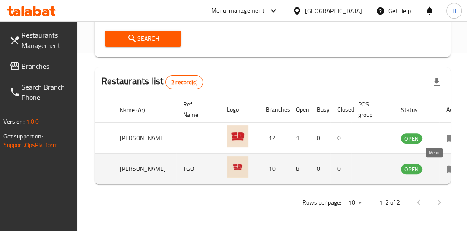
click at [447, 166] on icon "enhanced table" at bounding box center [452, 169] width 10 height 7
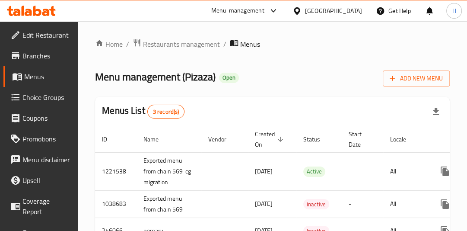
click at [267, 113] on div "Menus List 3 record(s)" at bounding box center [272, 111] width 355 height 29
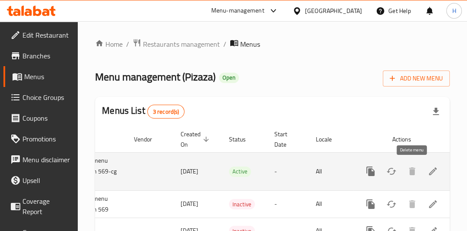
scroll to position [0, 74]
click at [431, 174] on icon "enhanced table" at bounding box center [433, 171] width 8 height 8
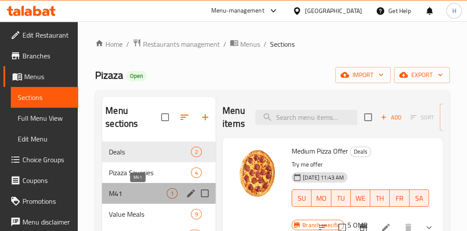
click at [144, 189] on span "M41" at bounding box center [138, 193] width 58 height 10
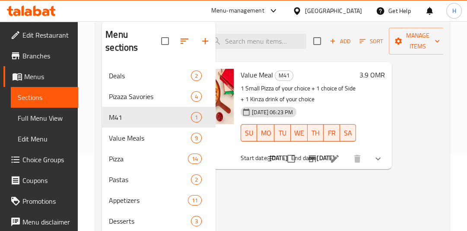
scroll to position [0, 51]
click at [282, 191] on div "Menu items Add Sort Manage items Value Meal M41 1 Small Pizza of your choice + …" at bounding box center [329, 159] width 227 height 276
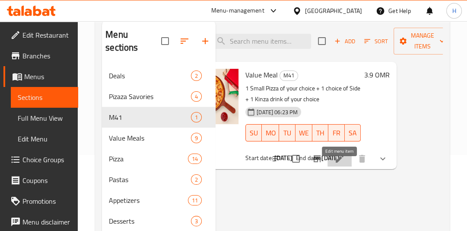
click at [339, 164] on icon at bounding box center [340, 158] width 10 height 10
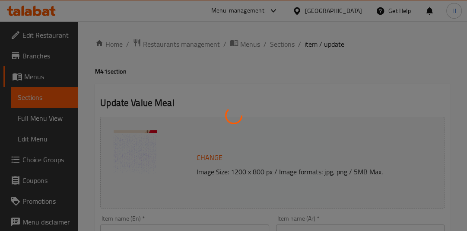
type input "اختيارك من بيتزا اولى"
type input "1"
type input "الطبق الجانبي"
type input "1"
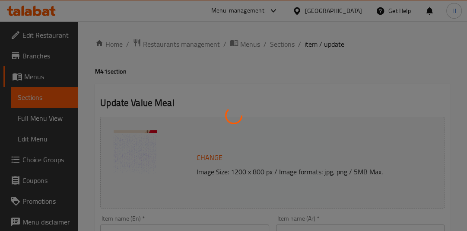
type input "1"
type input "اختيارك من مشروب كينزا:"
type input "1"
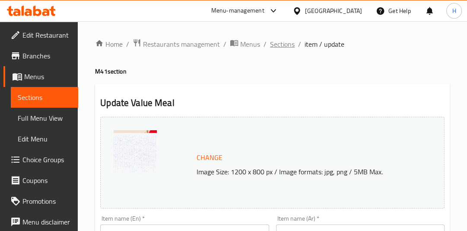
click at [277, 47] on span "Sections" at bounding box center [282, 44] width 25 height 10
